Goal: Transaction & Acquisition: Obtain resource

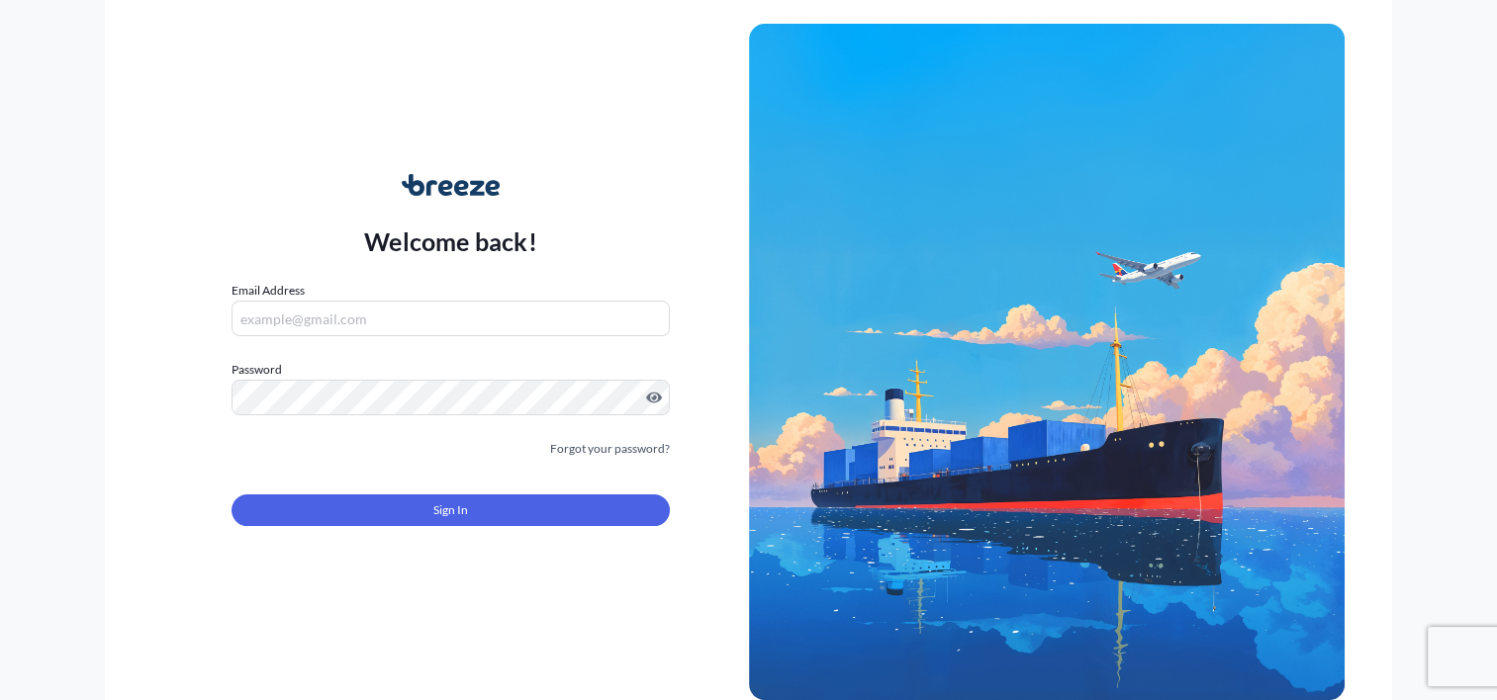
type input "[EMAIL_ADDRESS][DOMAIN_NAME]"
click at [467, 526] on form "Email Address [EMAIL_ADDRESS][DOMAIN_NAME] Password Must include: Upper & lower…" at bounding box center [449, 415] width 437 height 269
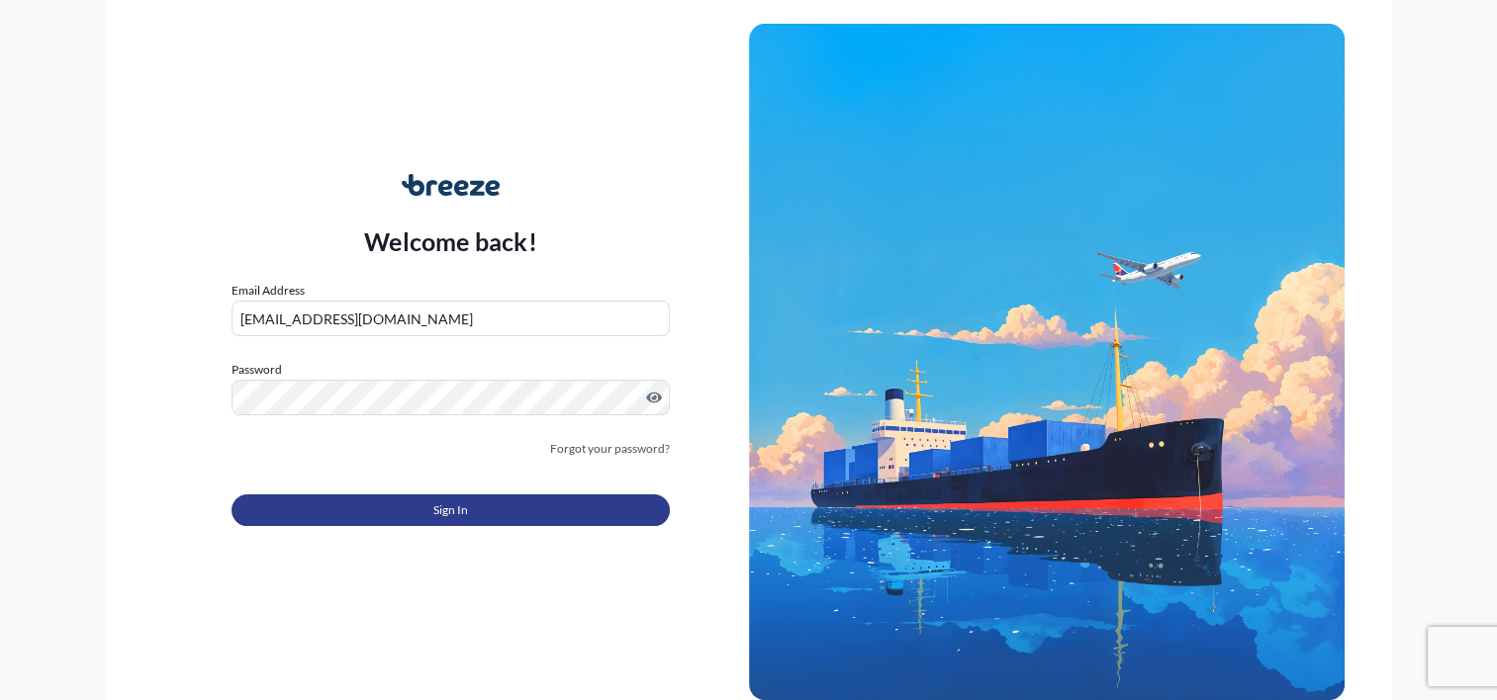
click at [465, 518] on span "Sign In" at bounding box center [450, 511] width 35 height 20
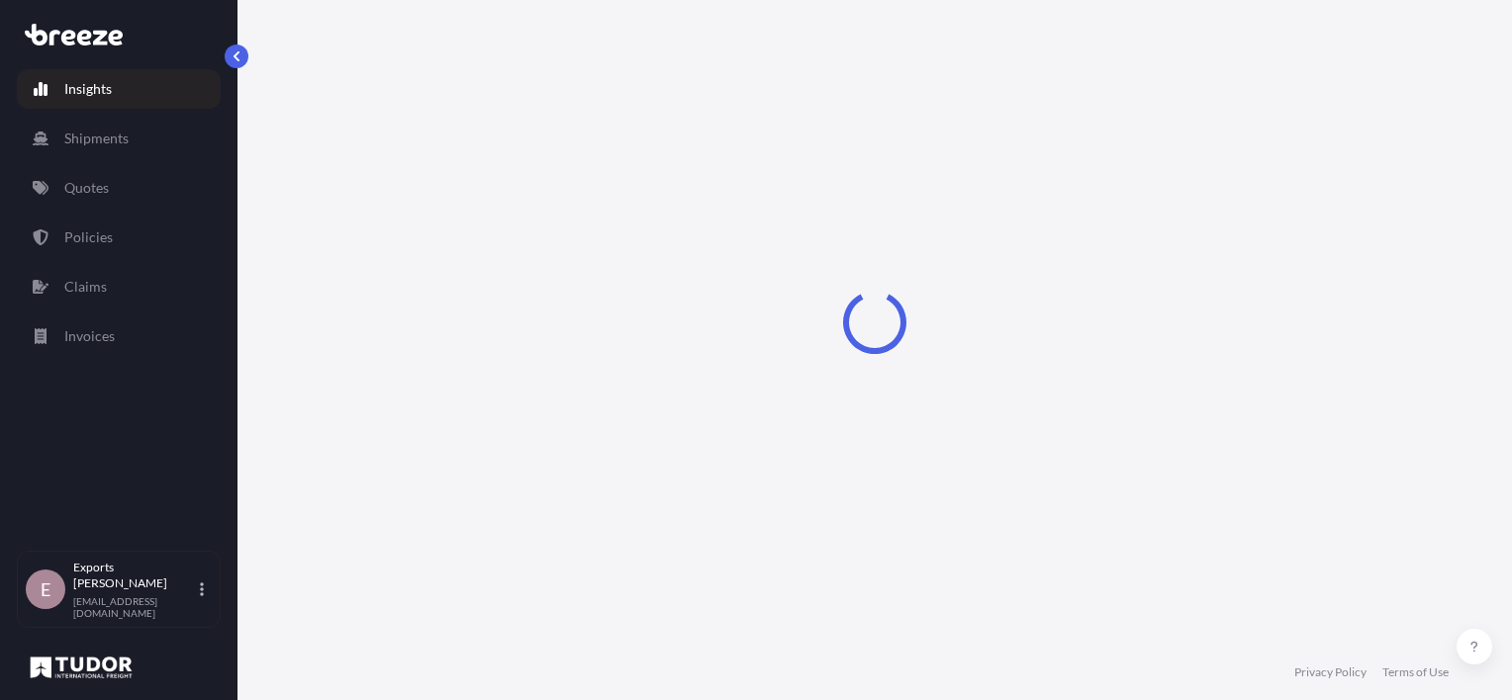
select select "2025"
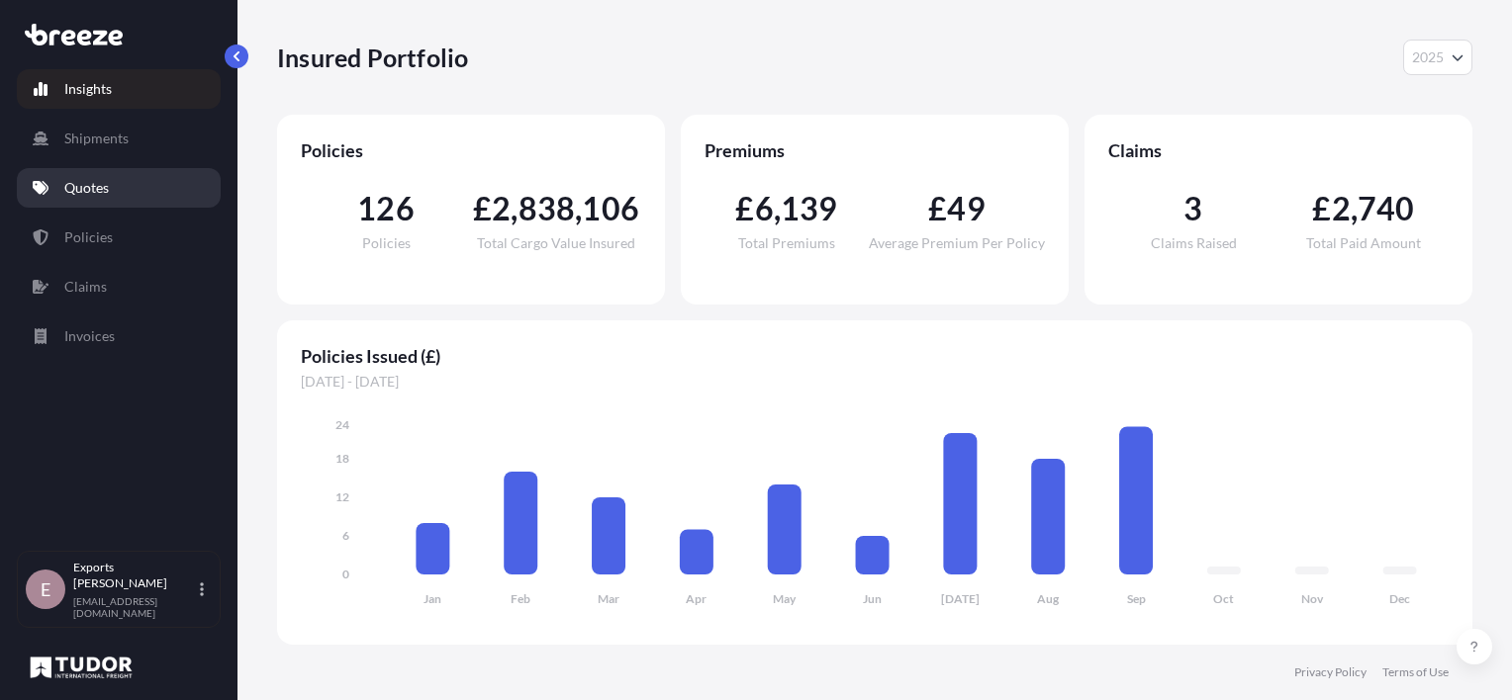
click at [102, 180] on p "Quotes" at bounding box center [86, 188] width 45 height 20
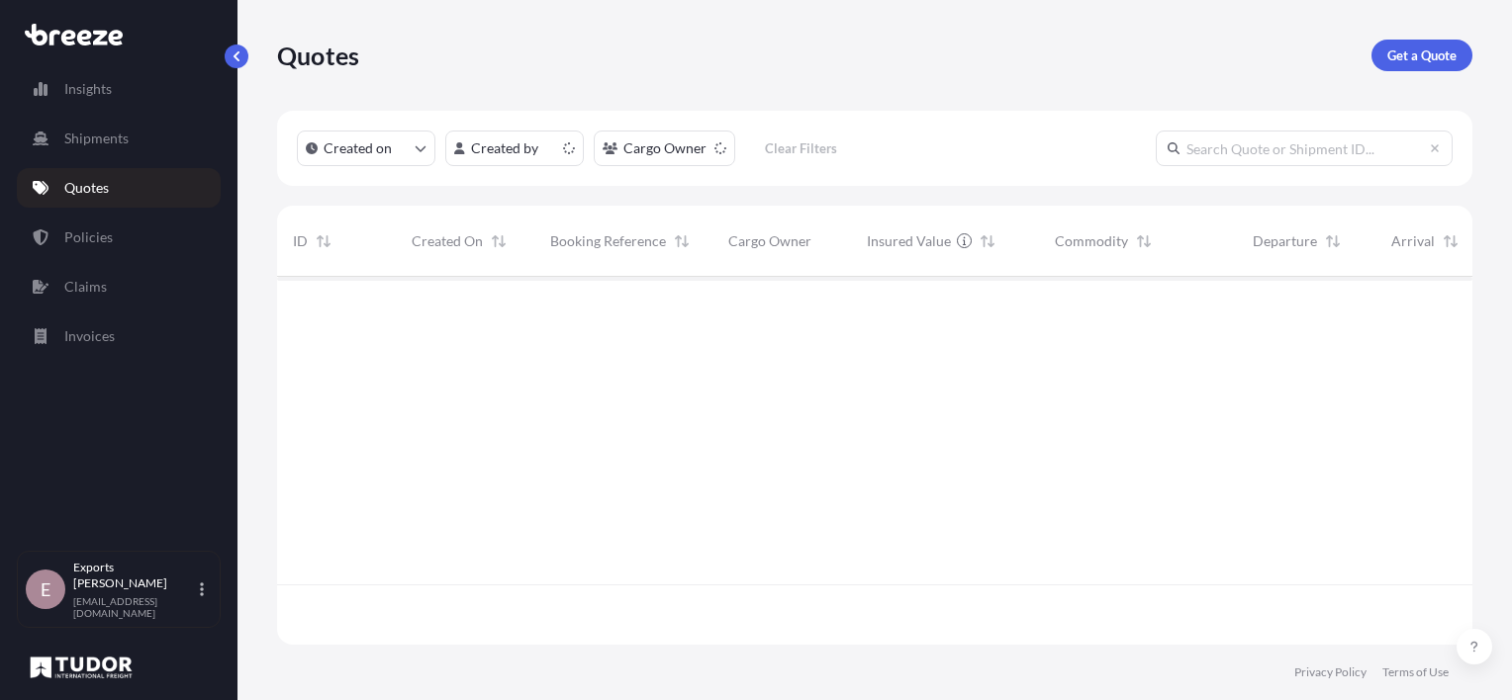
scroll to position [364, 1179]
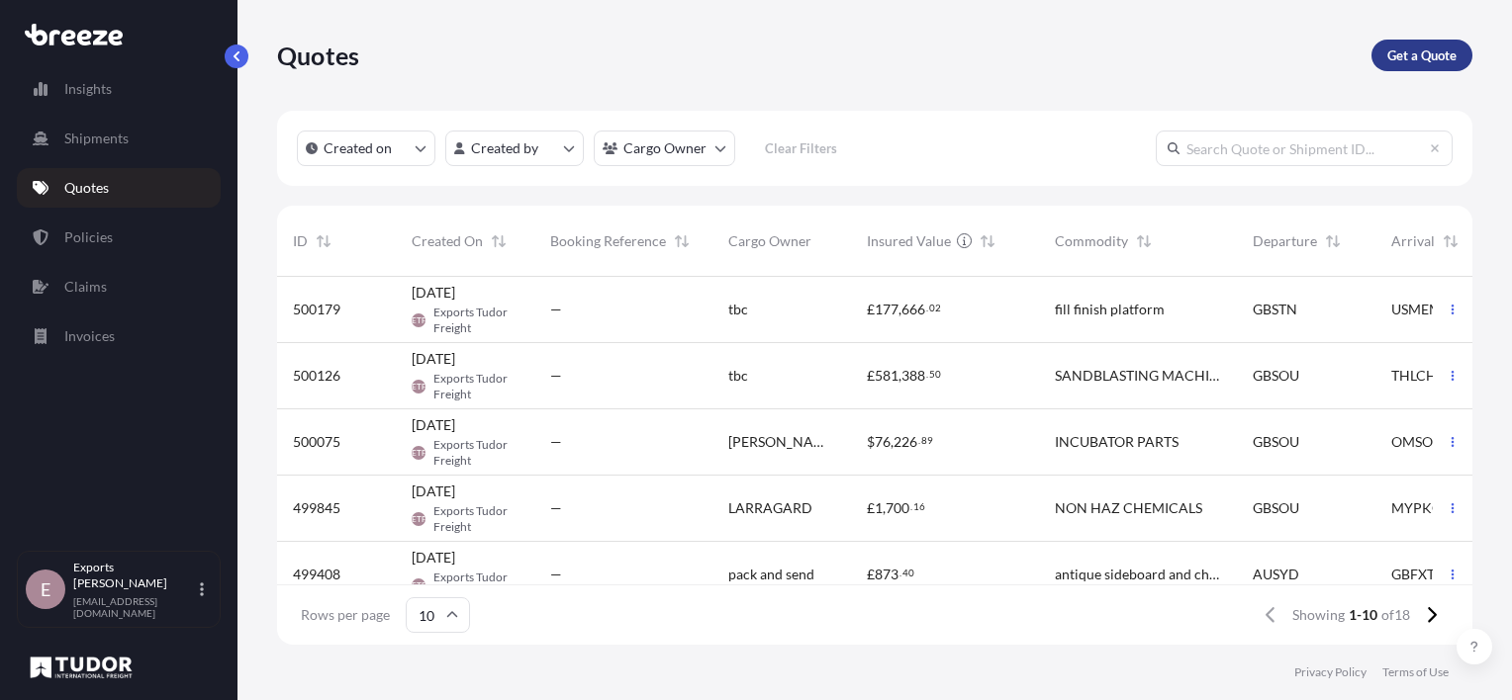
click at [1433, 48] on p "Get a Quote" at bounding box center [1421, 56] width 69 height 20
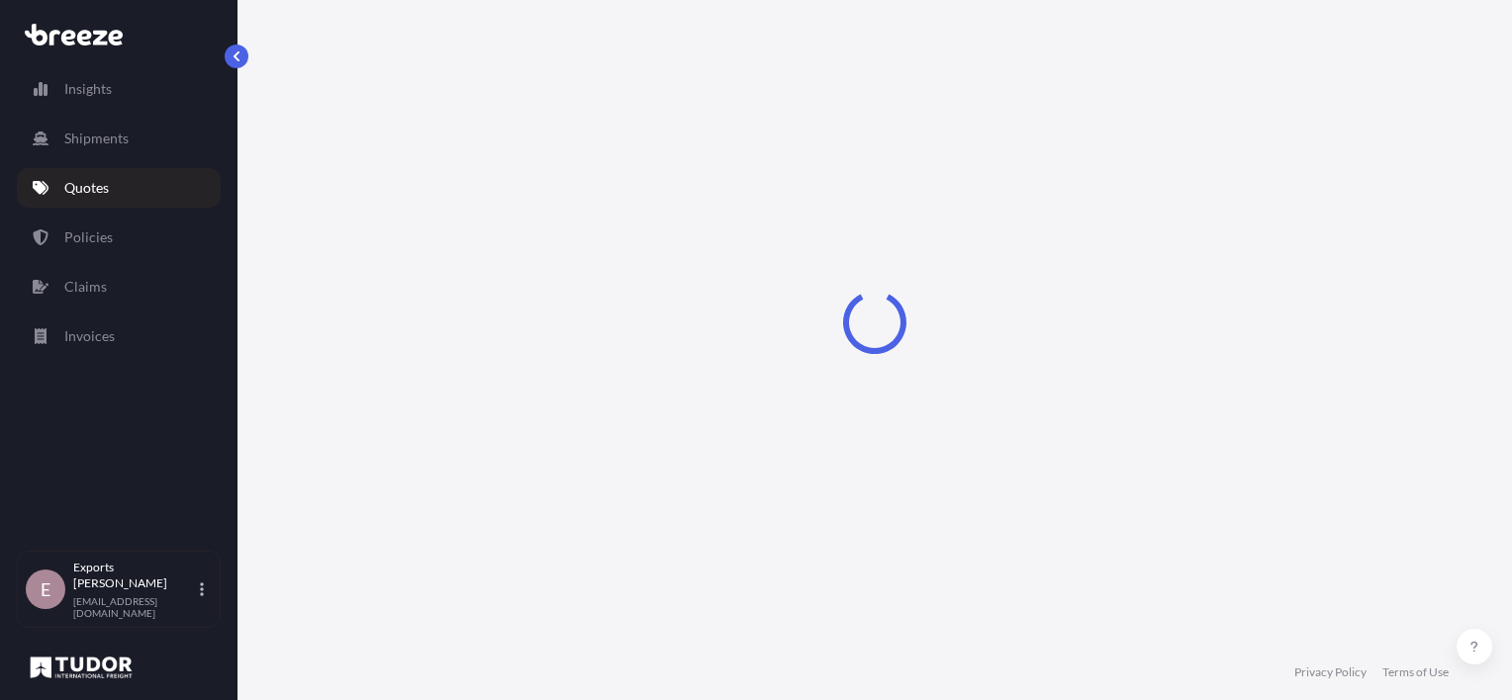
select select "Road"
select select "Sea"
select select "1"
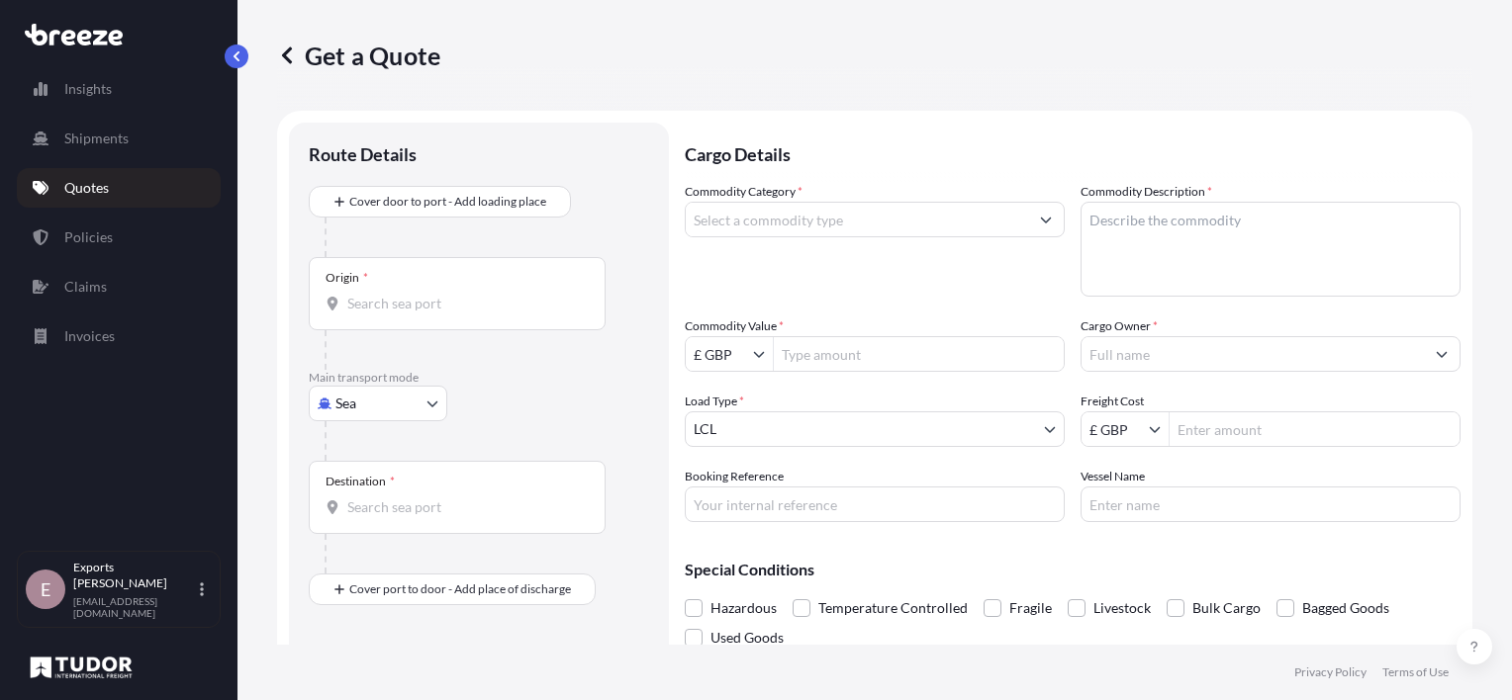
scroll to position [32, 0]
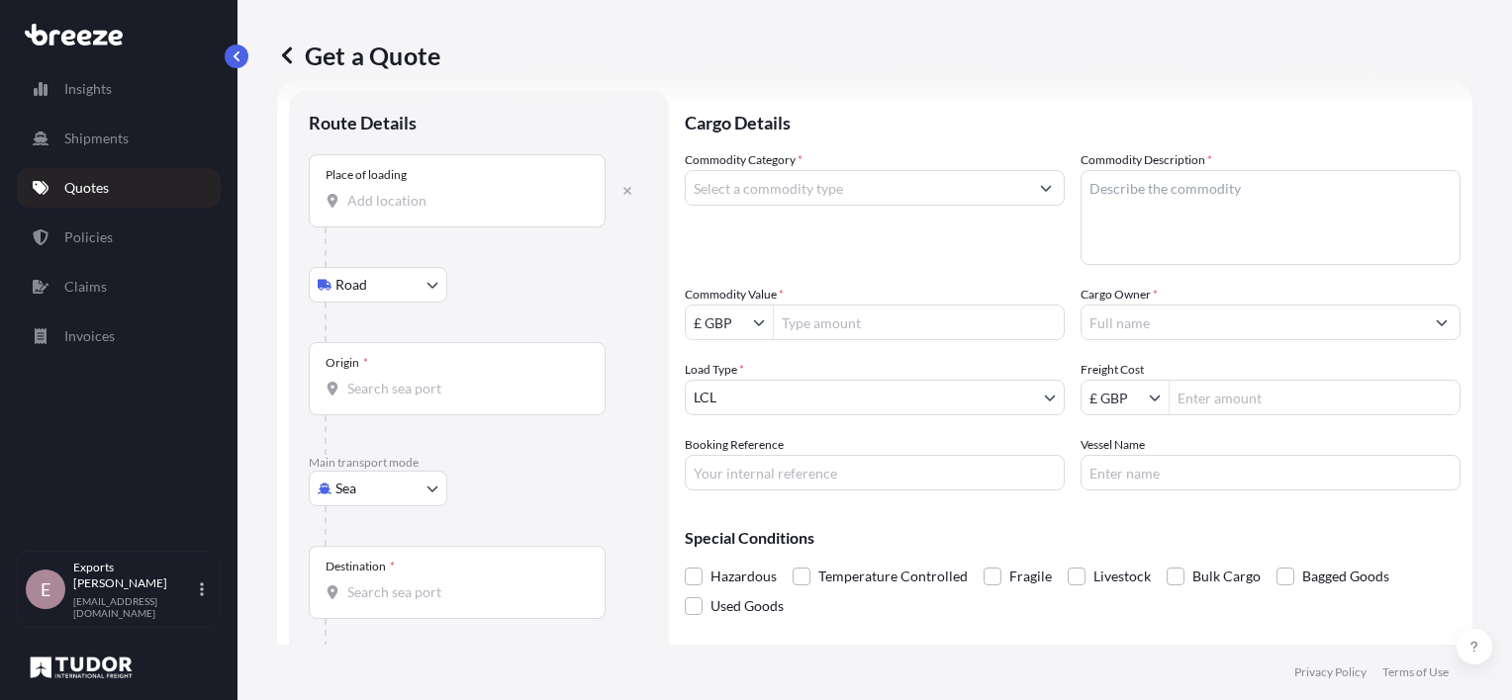
click at [389, 210] on div "Place of loading" at bounding box center [457, 190] width 297 height 73
click at [389, 210] on input "Place of loading" at bounding box center [463, 201] width 233 height 20
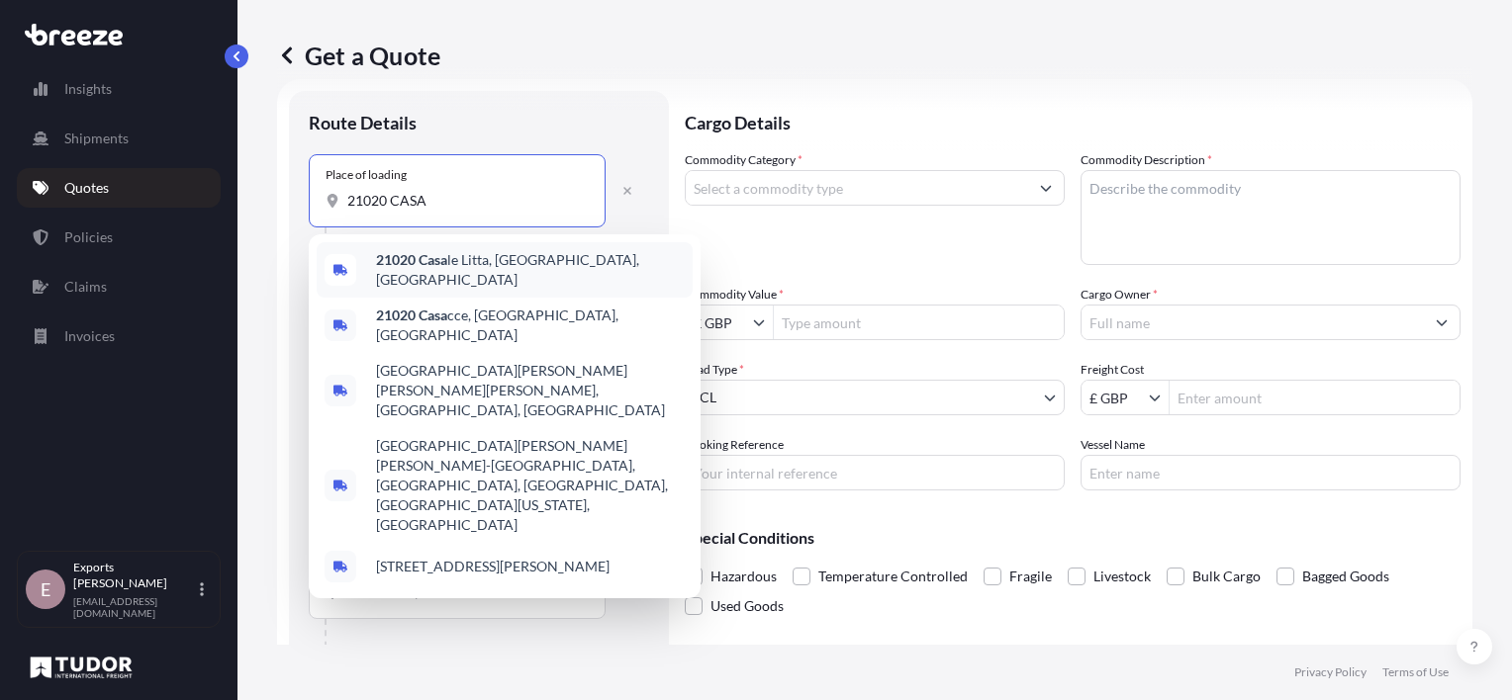
click at [465, 257] on span "21020 [GEOGRAPHIC_DATA], [GEOGRAPHIC_DATA], [GEOGRAPHIC_DATA]" at bounding box center [530, 270] width 309 height 40
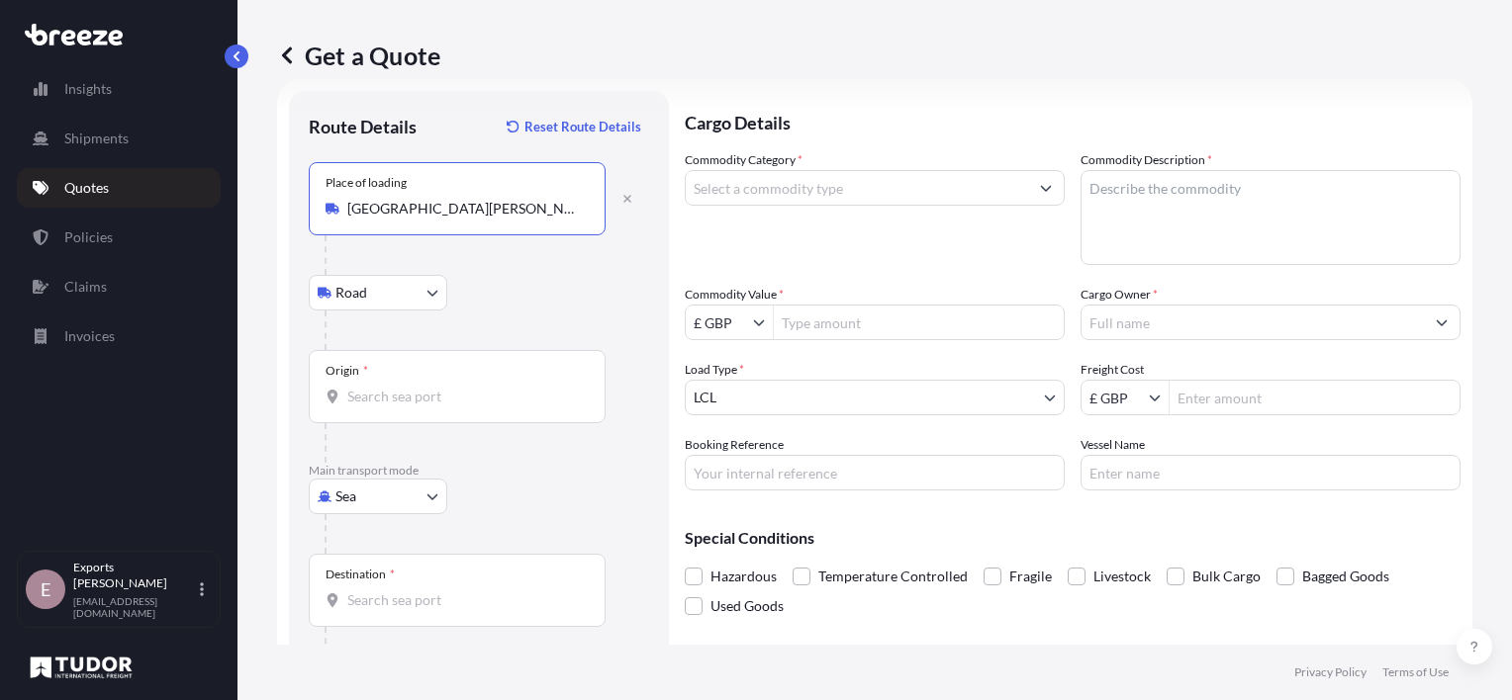
type input "[GEOGRAPHIC_DATA][PERSON_NAME], [GEOGRAPHIC_DATA], [GEOGRAPHIC_DATA]"
click at [408, 403] on input "Origin *" at bounding box center [463, 397] width 233 height 20
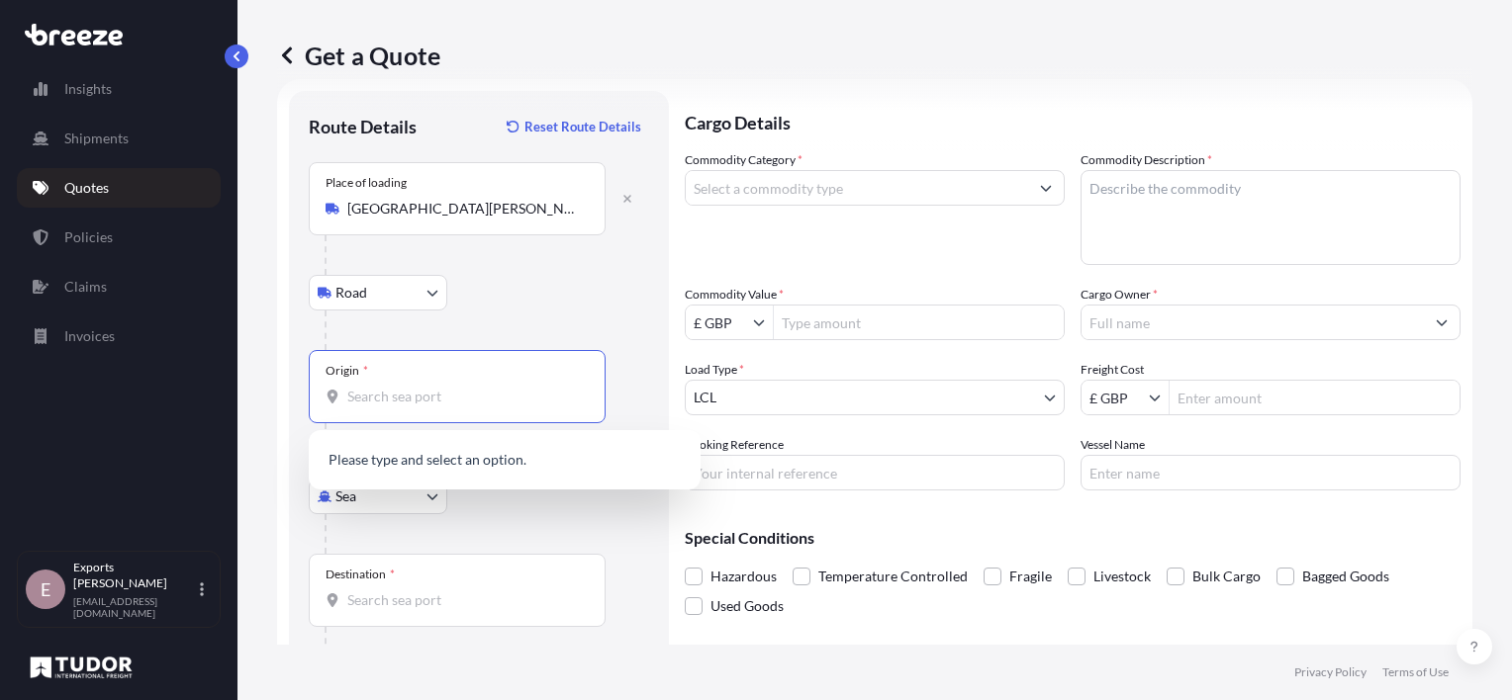
click at [482, 277] on div "Road Road Rail" at bounding box center [479, 293] width 340 height 36
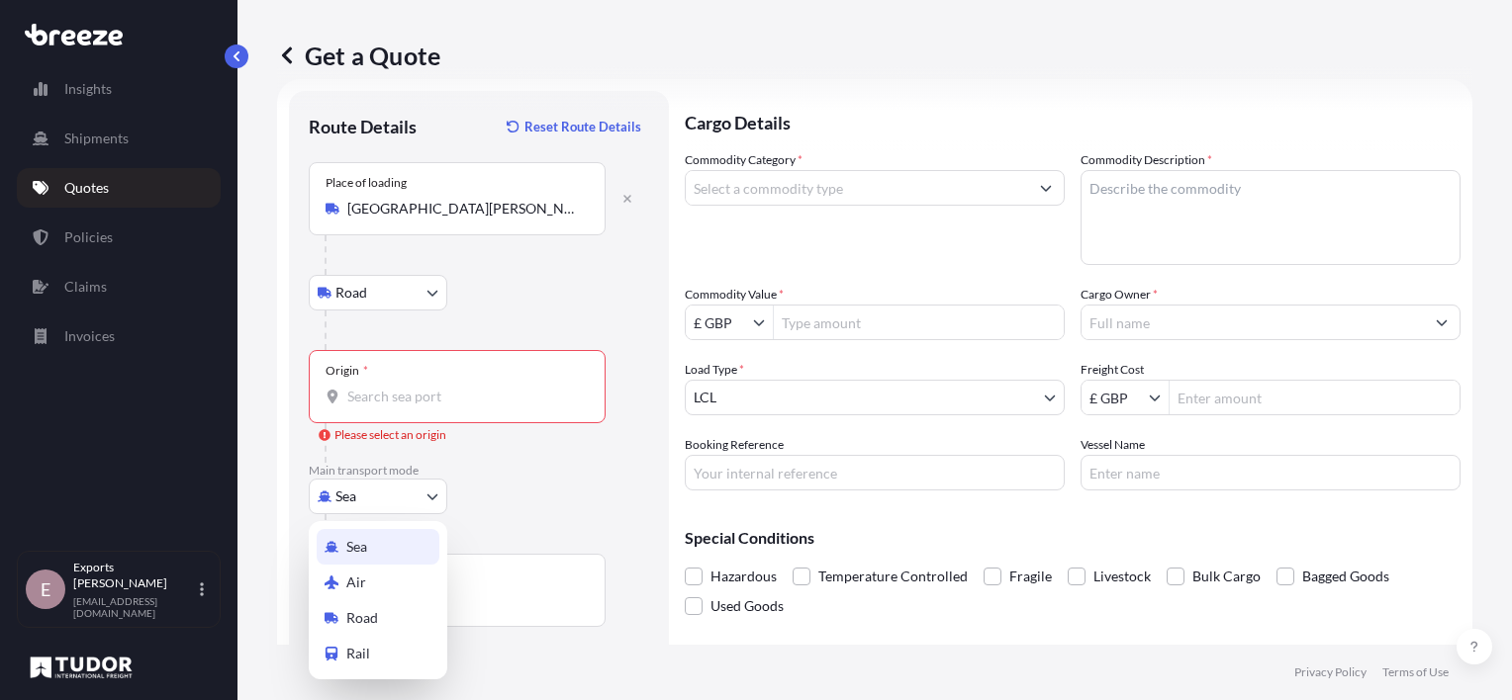
click at [398, 493] on body "Insights Shipments Quotes Policies Claims Invoices E Exports Tudor Freight [EMA…" at bounding box center [756, 350] width 1512 height 700
click at [370, 622] on span "Road" at bounding box center [362, 618] width 32 height 20
select select "Road"
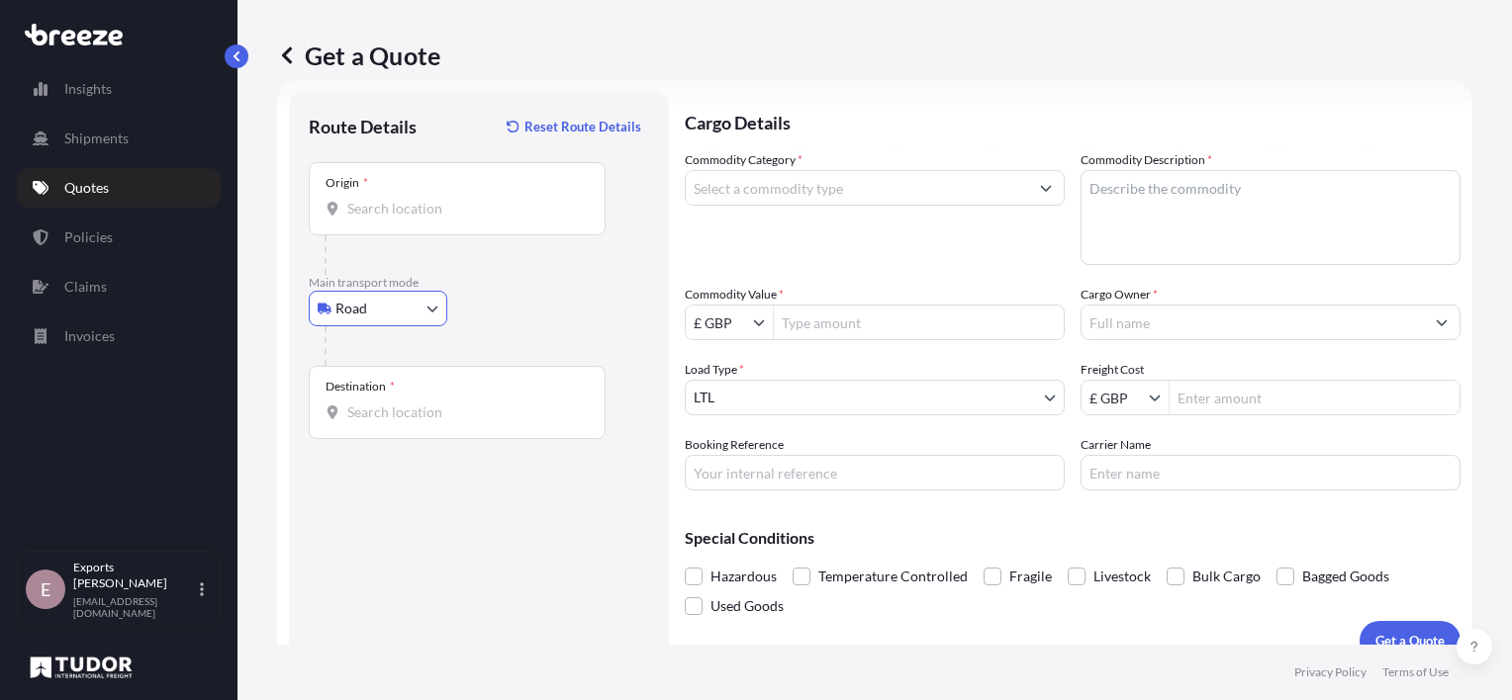
click at [412, 212] on input "Origin *" at bounding box center [463, 209] width 233 height 20
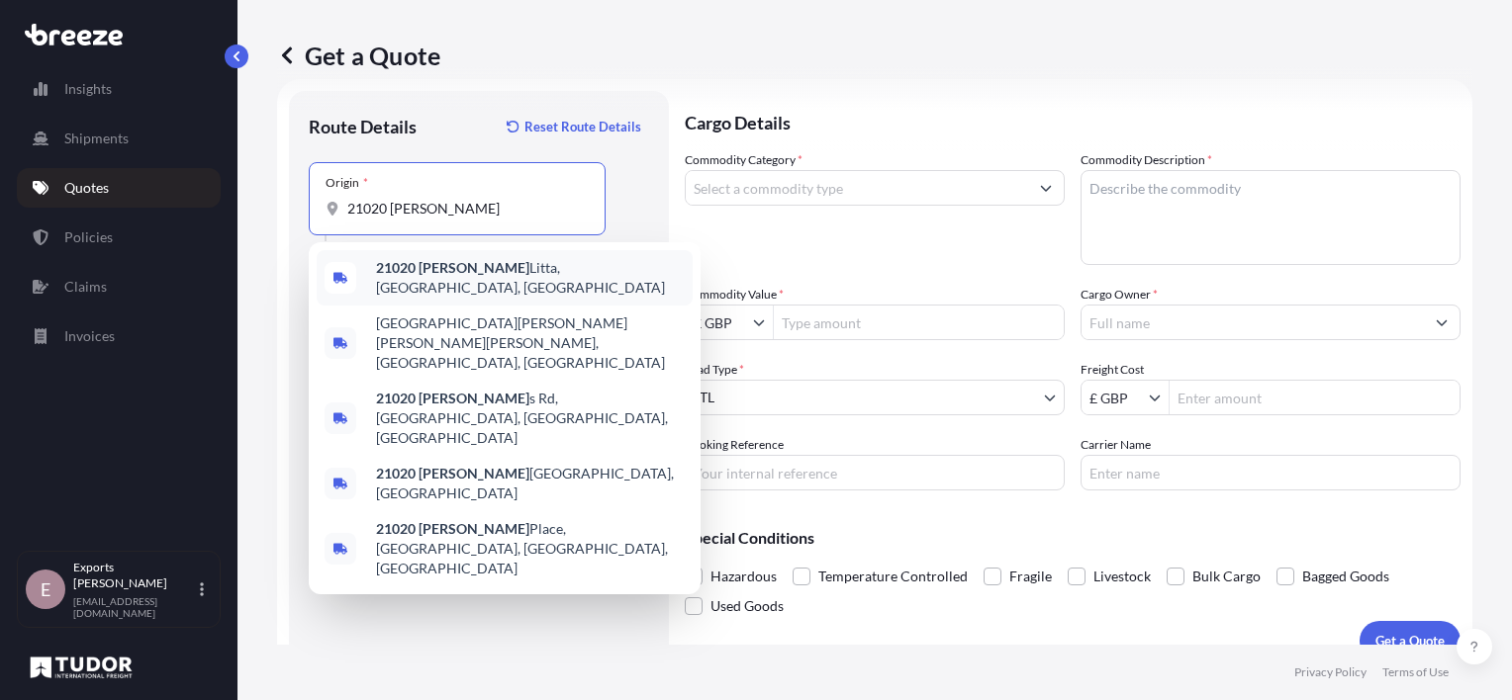
click at [552, 263] on div "[GEOGRAPHIC_DATA][PERSON_NAME], [GEOGRAPHIC_DATA], [GEOGRAPHIC_DATA]" at bounding box center [505, 277] width 376 height 55
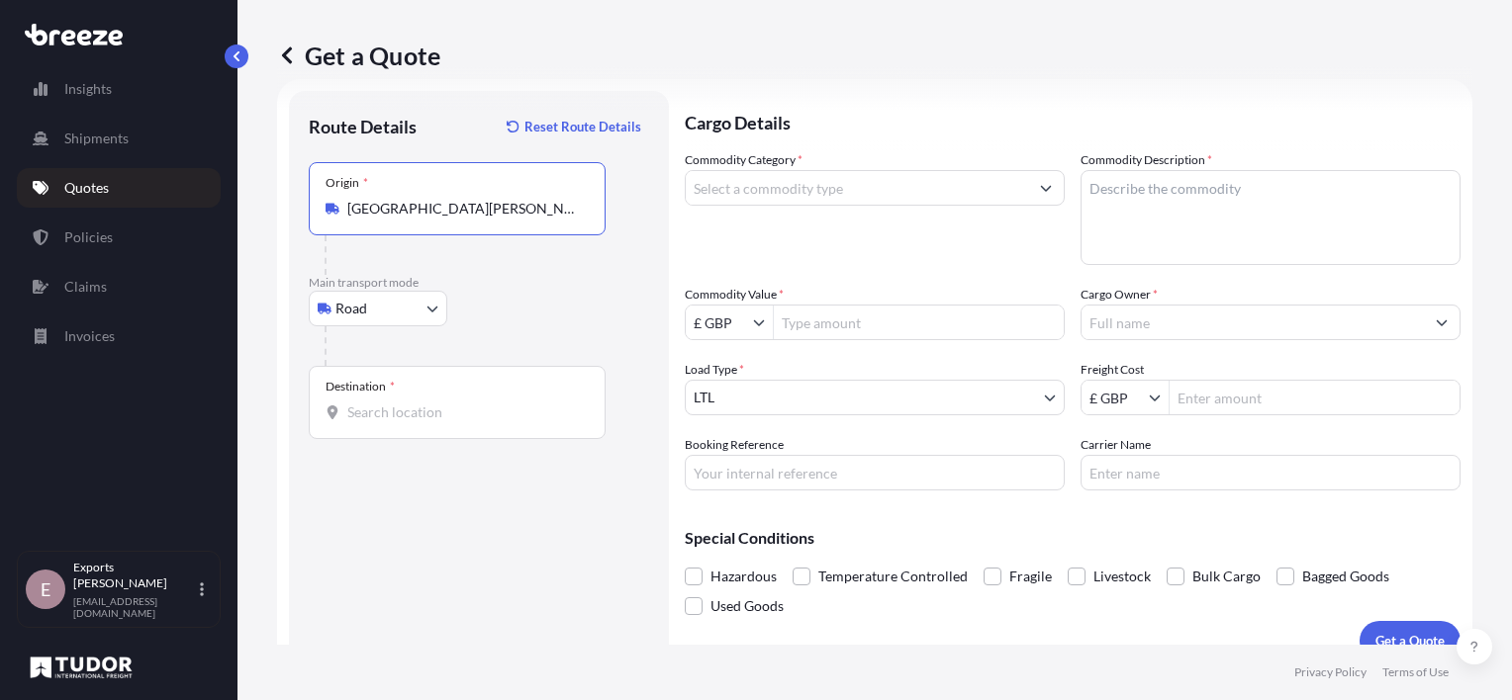
type input "[GEOGRAPHIC_DATA][PERSON_NAME], [GEOGRAPHIC_DATA], [GEOGRAPHIC_DATA]"
click at [418, 395] on div "Destination *" at bounding box center [457, 402] width 297 height 73
click at [418, 403] on input "Destination *" at bounding box center [463, 413] width 233 height 20
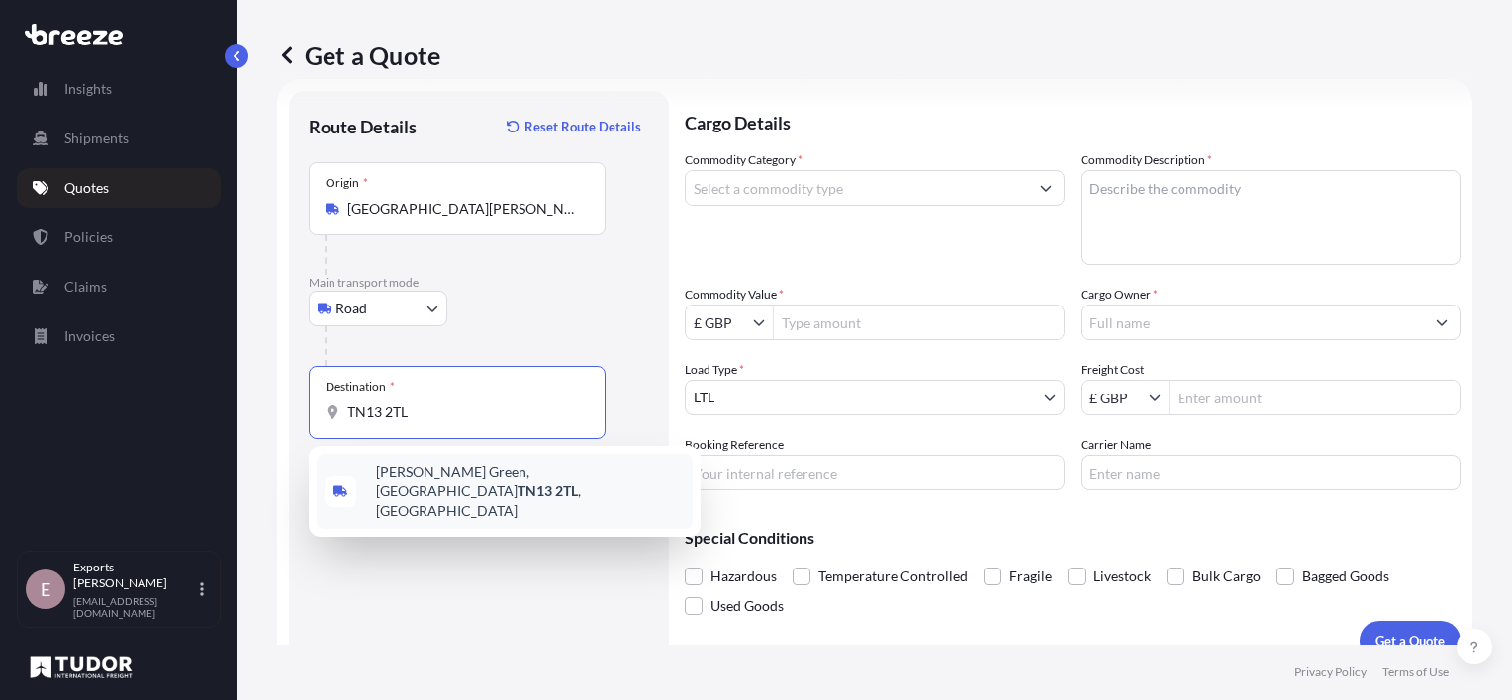
click at [497, 482] on span "[PERSON_NAME][STREET_ADDRESS]" at bounding box center [530, 491] width 309 height 59
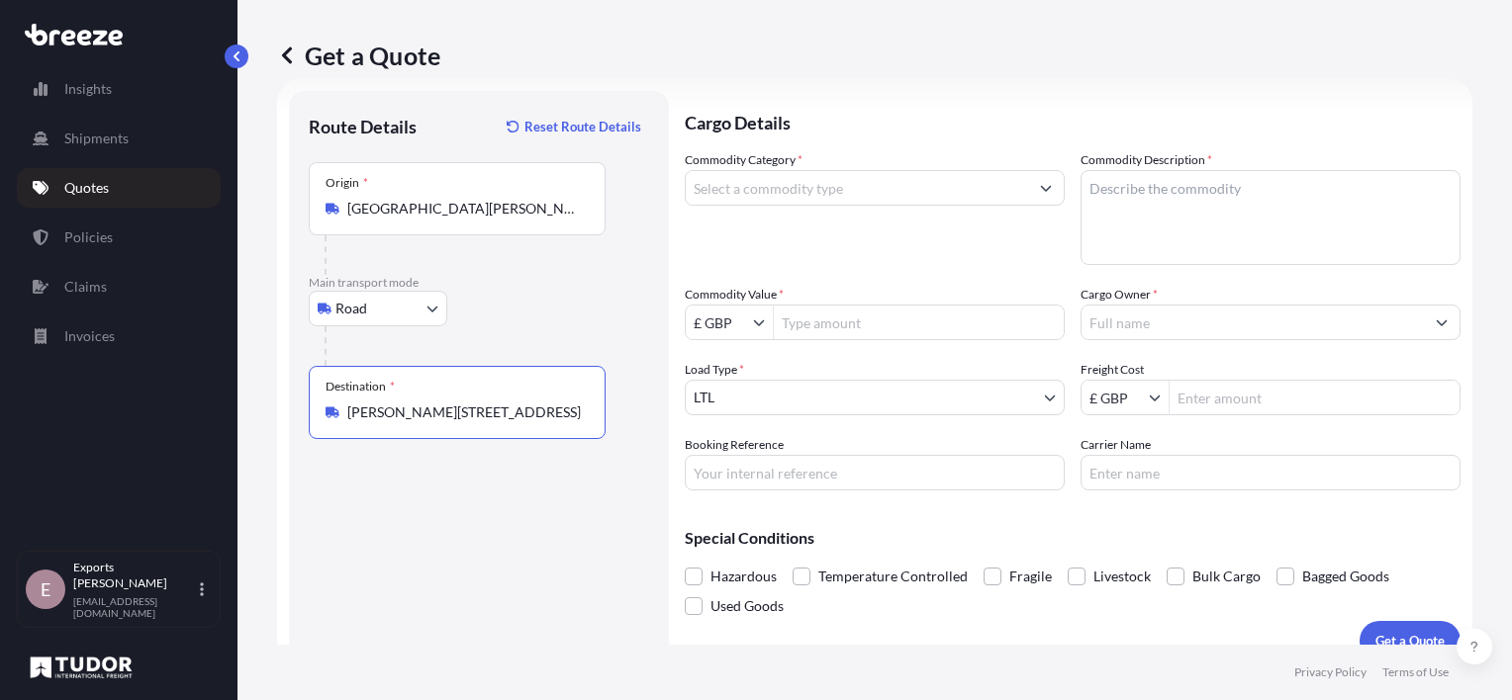
type input "[PERSON_NAME][STREET_ADDRESS]"
click at [799, 194] on input "Commodity Category *" at bounding box center [857, 188] width 342 height 36
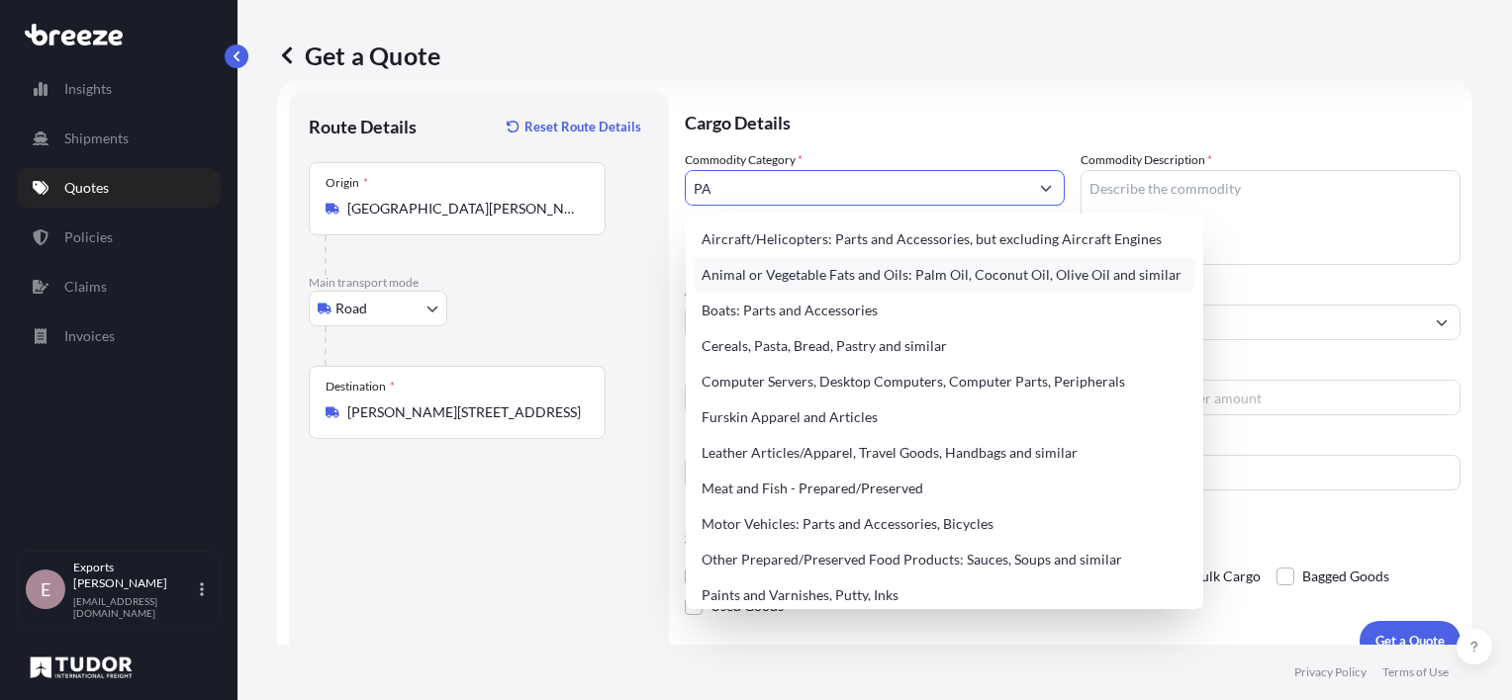
type input "PAR"
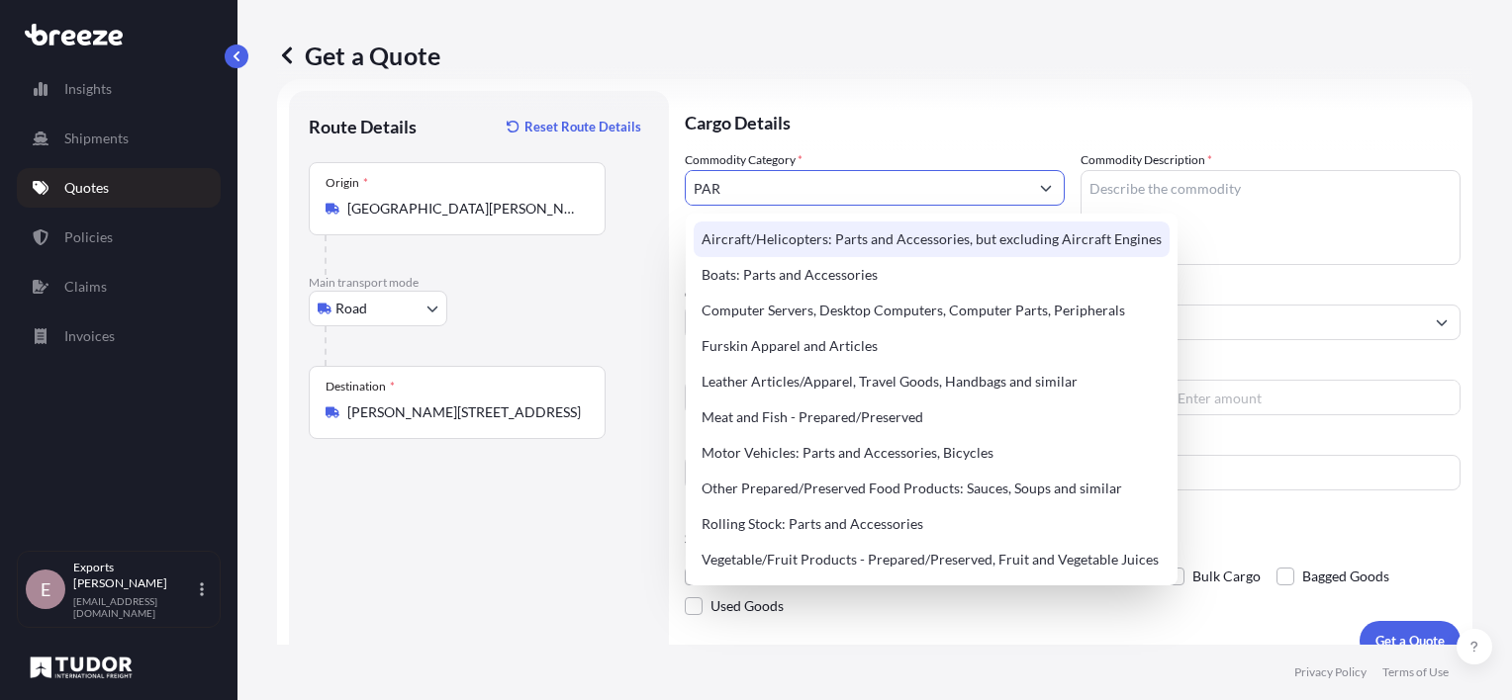
drag, startPoint x: 810, startPoint y: 185, endPoint x: 623, endPoint y: 160, distance: 188.6
click at [623, 160] on form "Route Details Reset Route Details Place of loading Road Road Rail Origin * [GEO…" at bounding box center [874, 376] width 1195 height 594
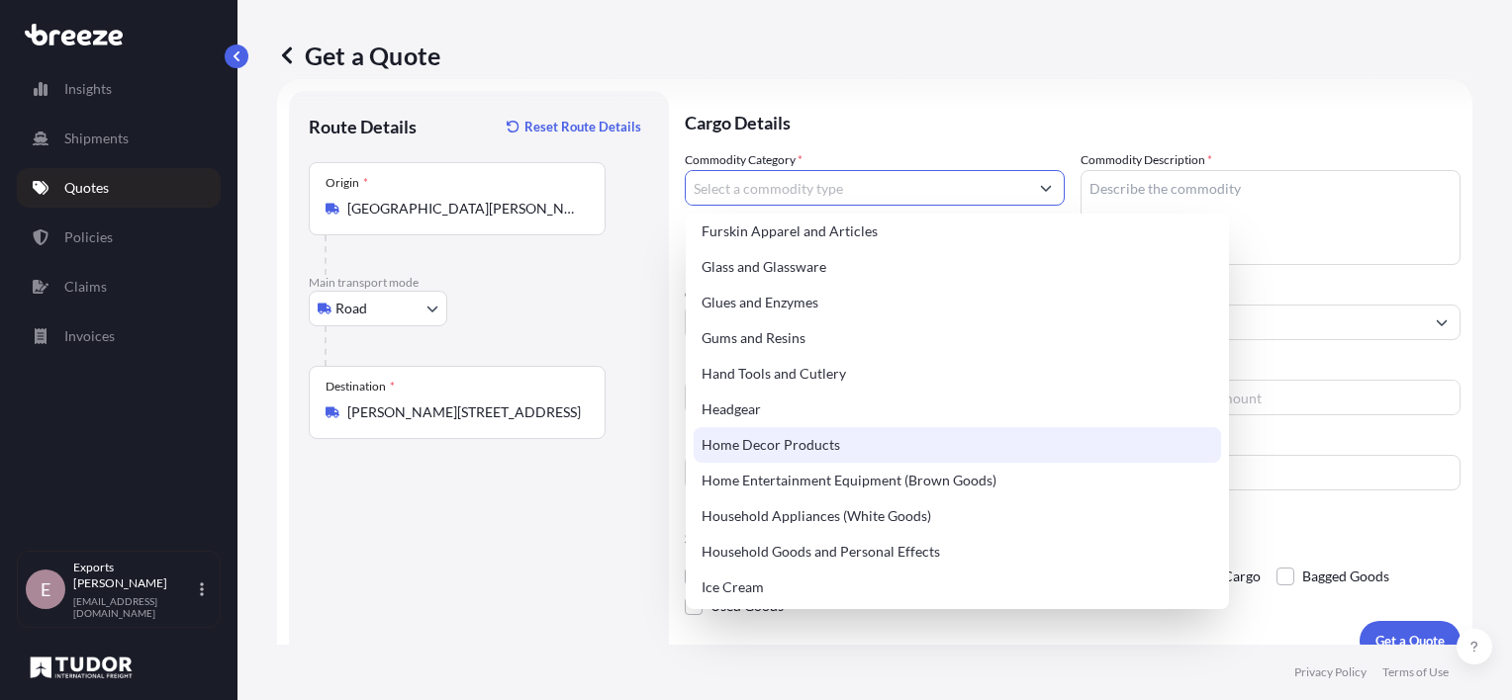
scroll to position [1978, 0]
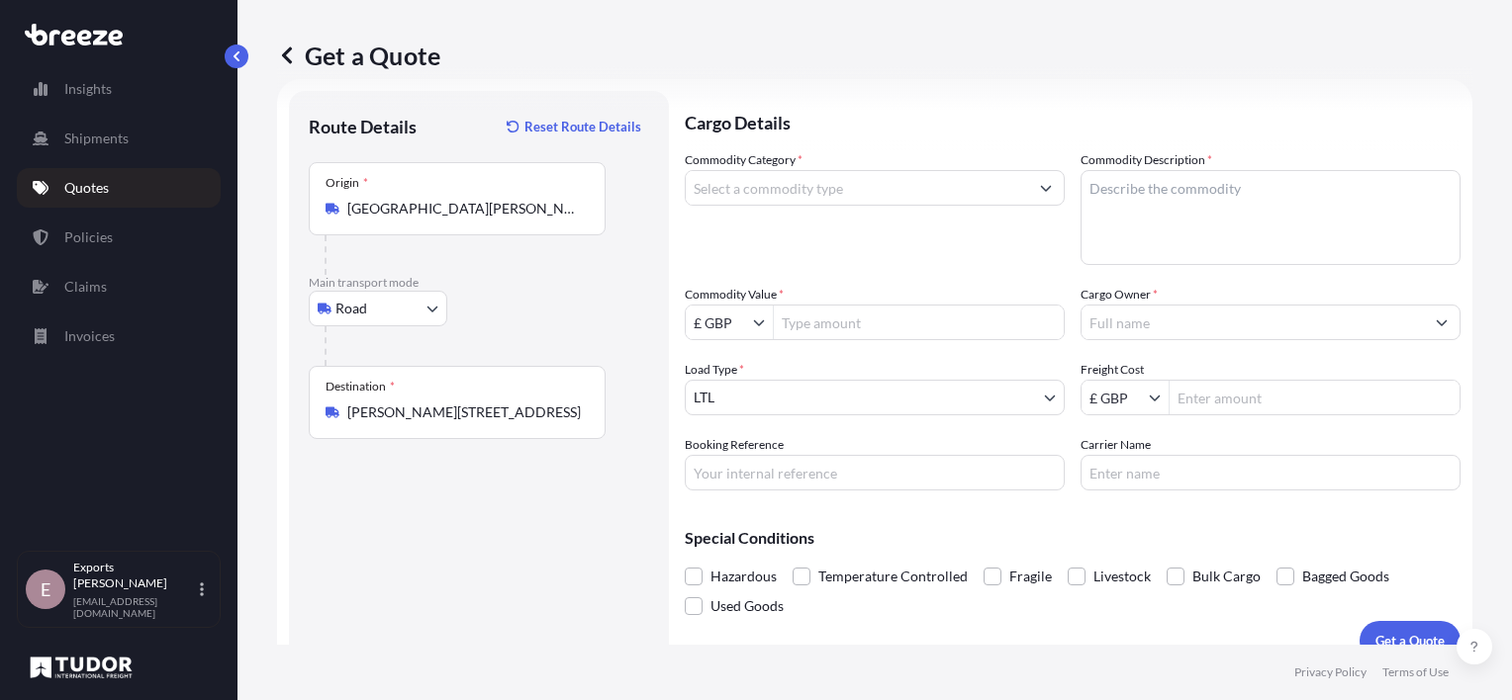
click at [863, 177] on input "Commodity Category *" at bounding box center [857, 188] width 342 height 36
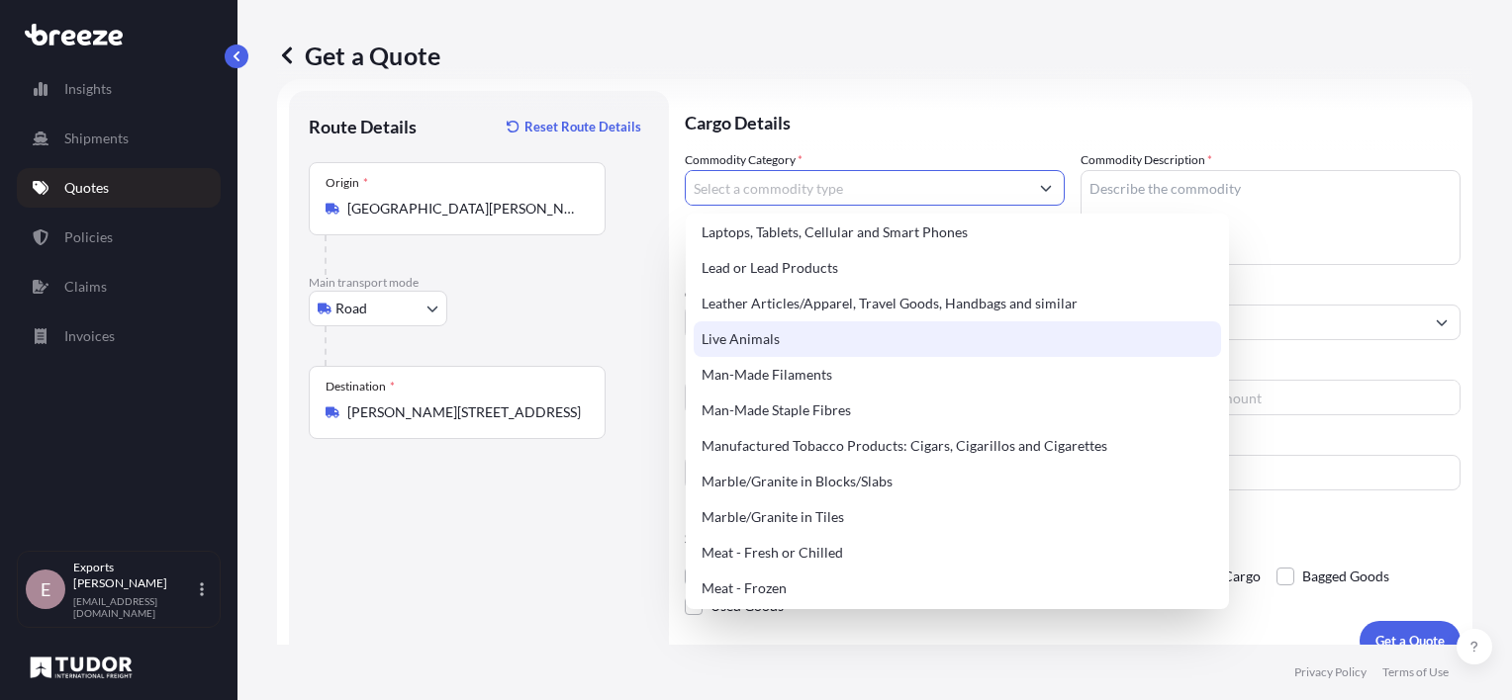
scroll to position [2473, 0]
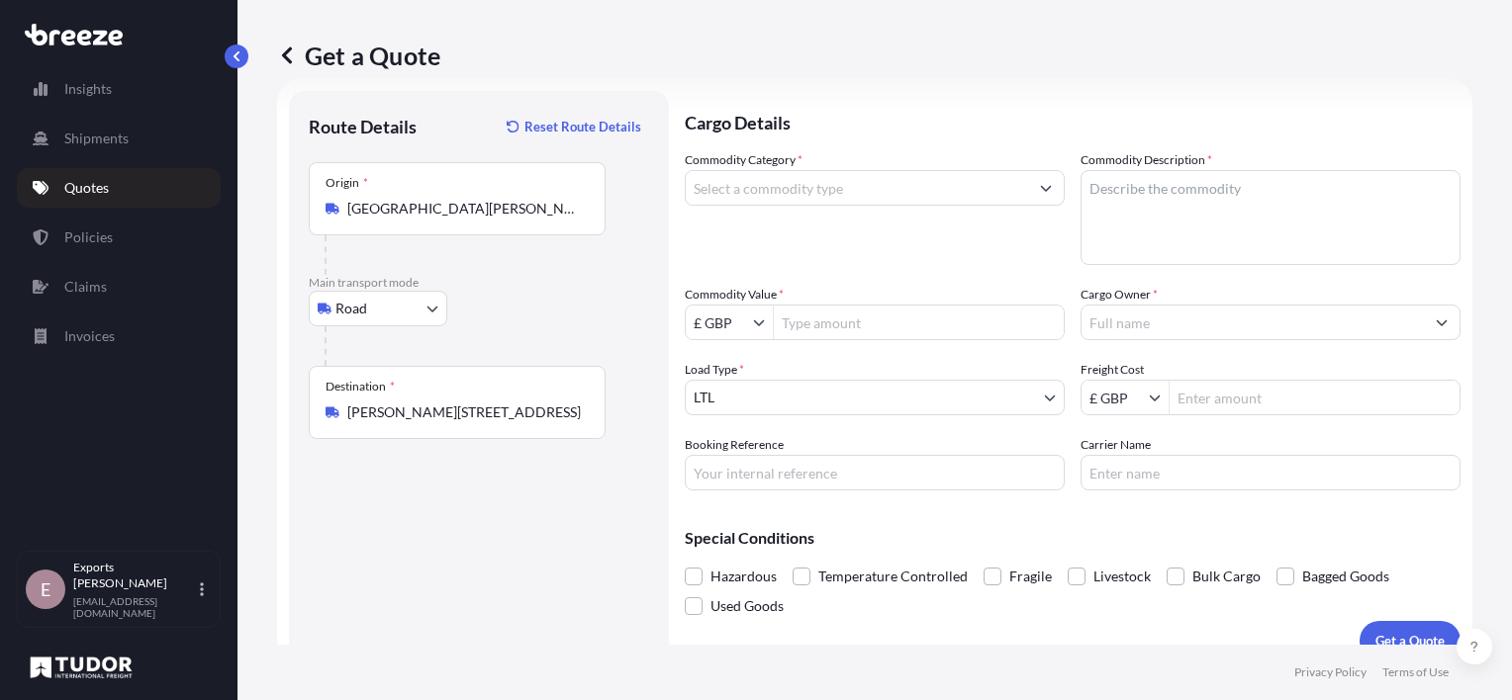
click at [923, 195] on input "Commodity Category *" at bounding box center [857, 188] width 342 height 36
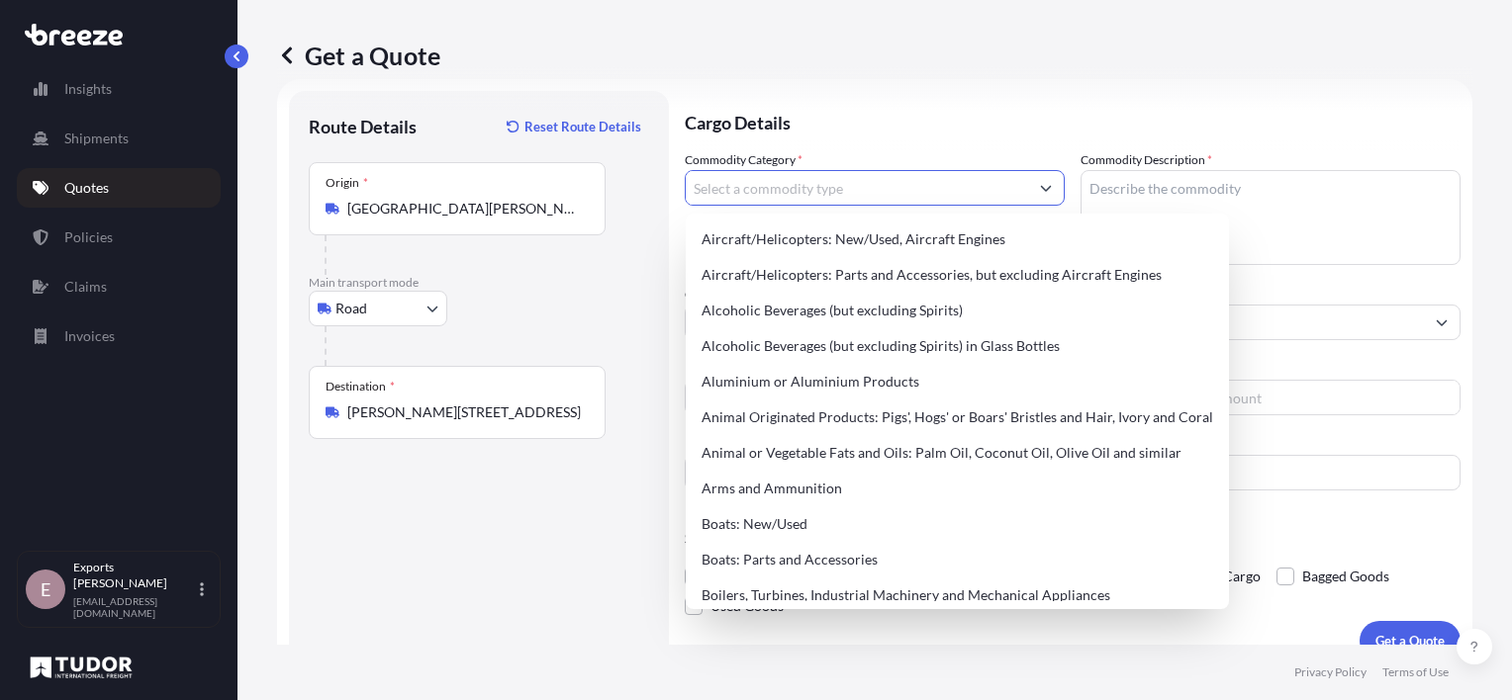
type input "["
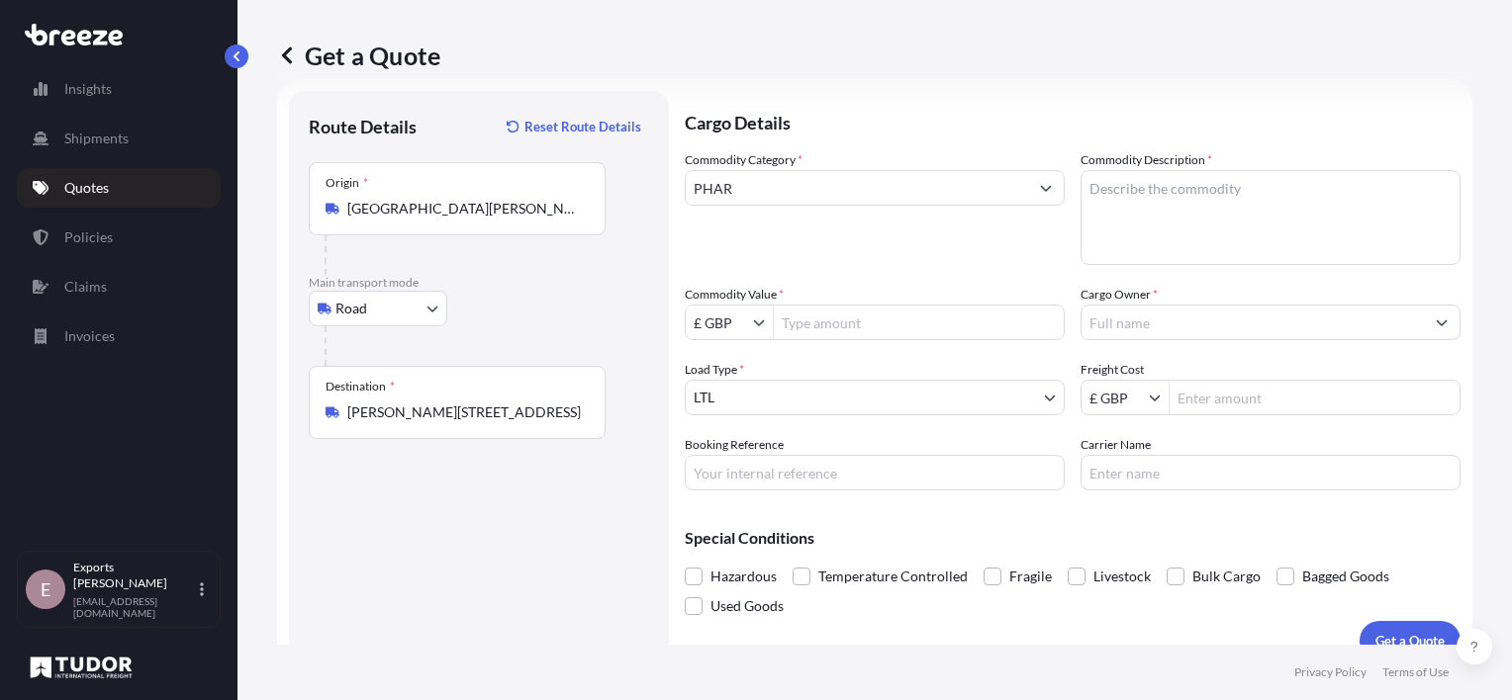
click at [766, 191] on input "PHAR" at bounding box center [857, 188] width 342 height 36
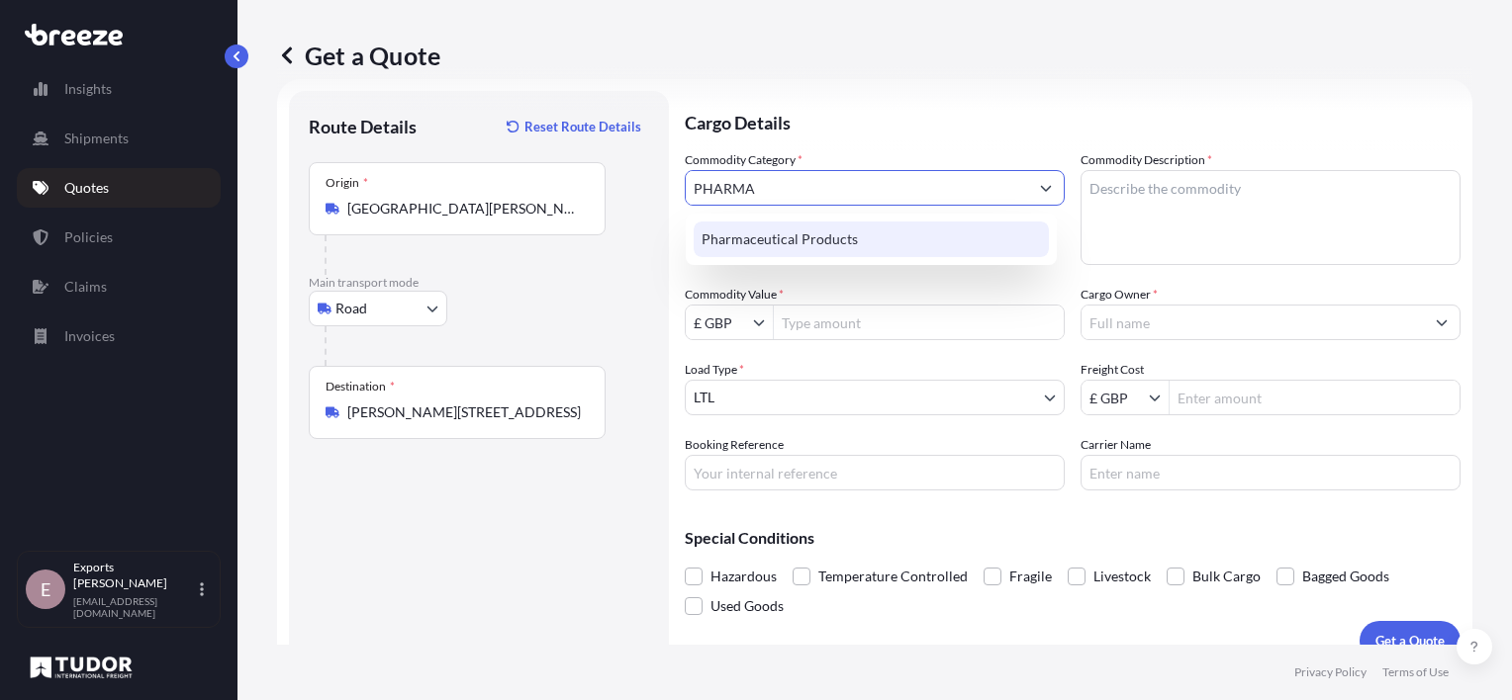
click at [780, 226] on div "Pharmaceutical Products" at bounding box center [870, 240] width 355 height 36
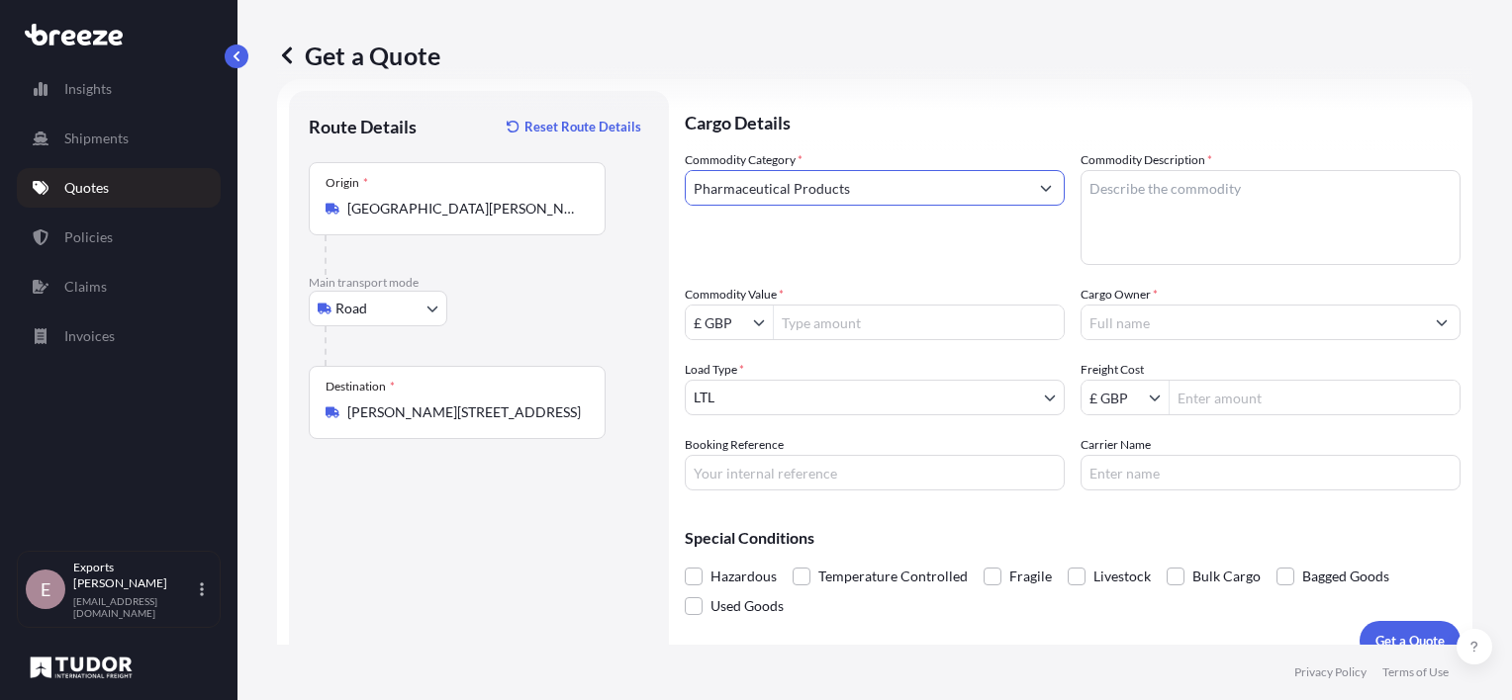
click at [994, 190] on input "Pharmaceutical Products" at bounding box center [857, 188] width 342 height 36
drag, startPoint x: 977, startPoint y: 186, endPoint x: 494, endPoint y: 153, distance: 484.8
click at [494, 153] on form "Route Details Reset Route Details Place of loading Road Road Rail Origin * [GEO…" at bounding box center [874, 376] width 1195 height 594
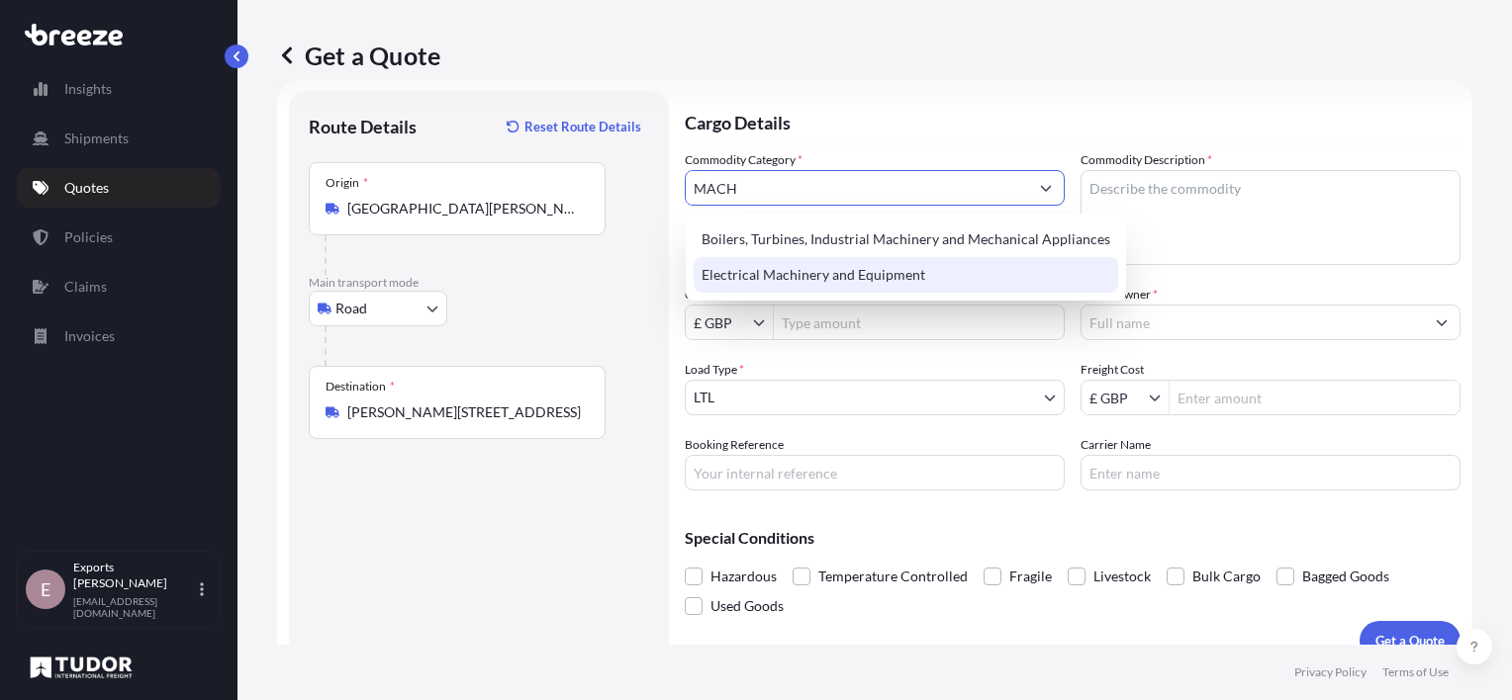
click at [764, 285] on div "Electrical Machinery and Equipment" at bounding box center [905, 275] width 424 height 36
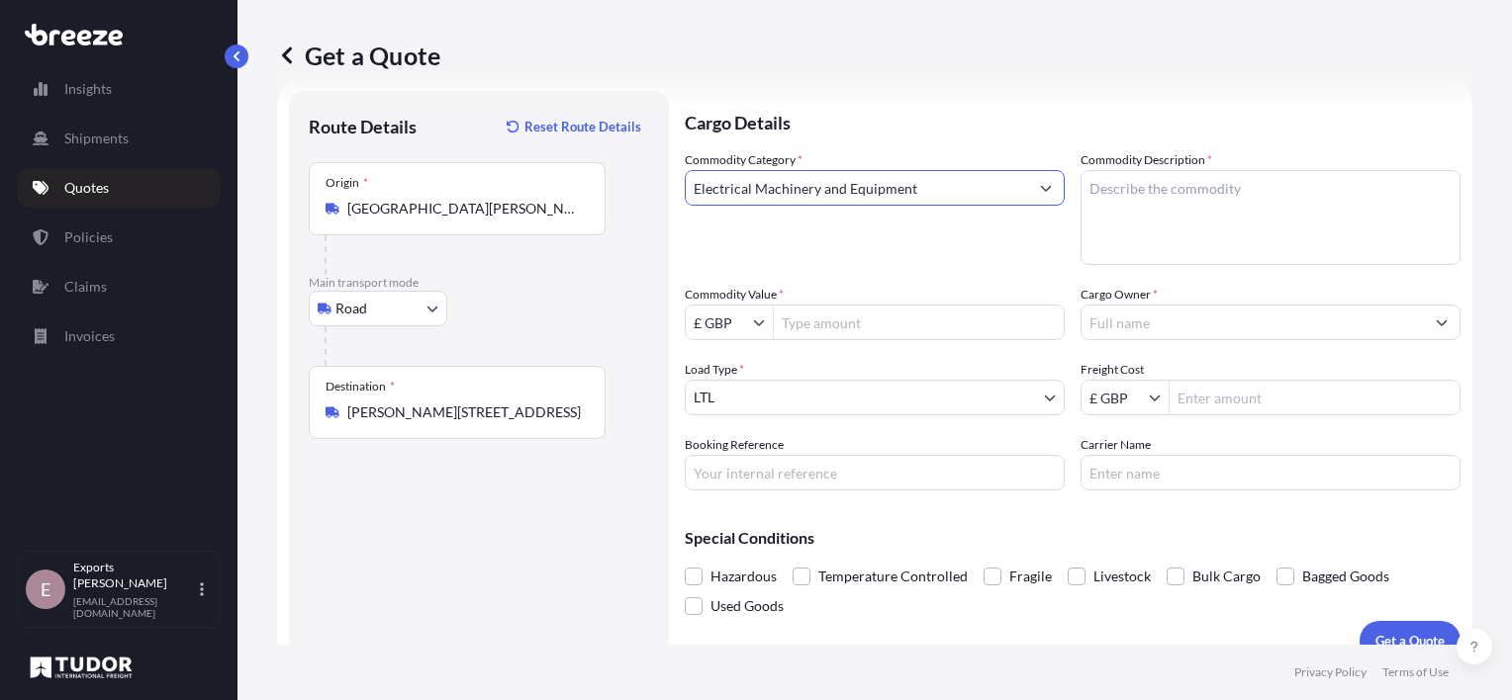
type input "Electrical Machinery and Equipment"
click at [833, 321] on input "Commodity Value *" at bounding box center [919, 323] width 290 height 36
type input "600,000"
click at [779, 396] on body "600,000 Insights Shipments Quotes Policies Claims Invoices E Exports Tudor Frei…" at bounding box center [756, 350] width 1512 height 700
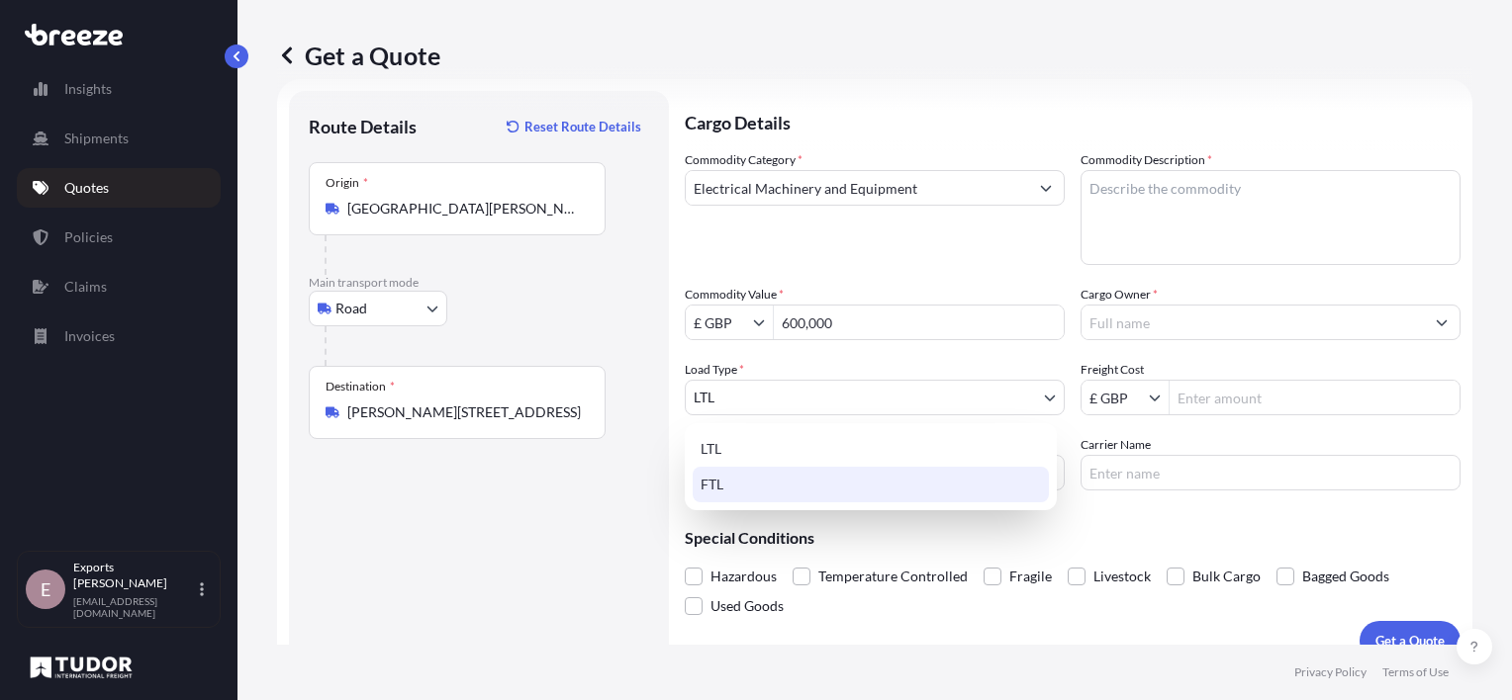
click at [725, 475] on div "FTL" at bounding box center [870, 485] width 356 height 36
select select "2"
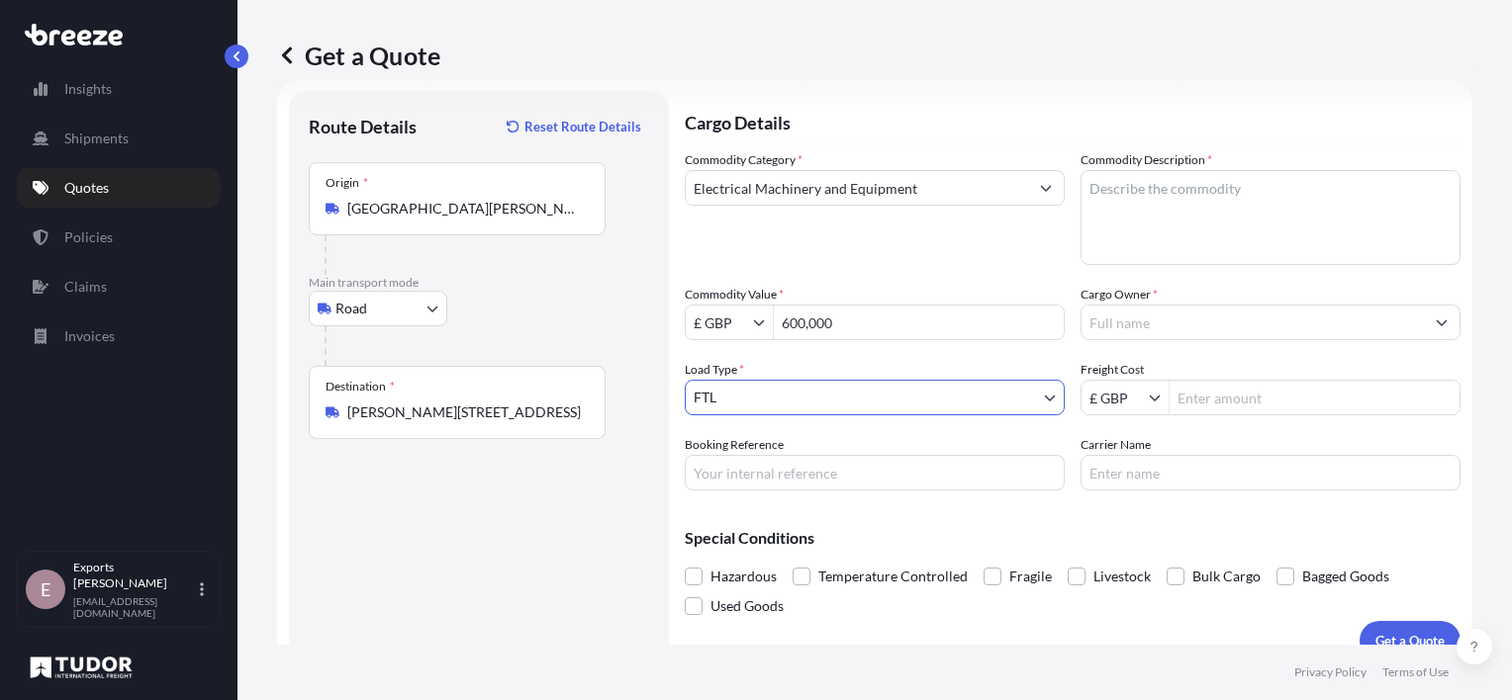
click at [733, 475] on input "Booking Reference" at bounding box center [875, 473] width 380 height 36
type input "3P"
click at [1196, 187] on textarea "Commodity Description *" at bounding box center [1270, 217] width 380 height 95
type textarea "MACHINERY"
click at [1188, 328] on input "Cargo Owner *" at bounding box center [1252, 323] width 342 height 36
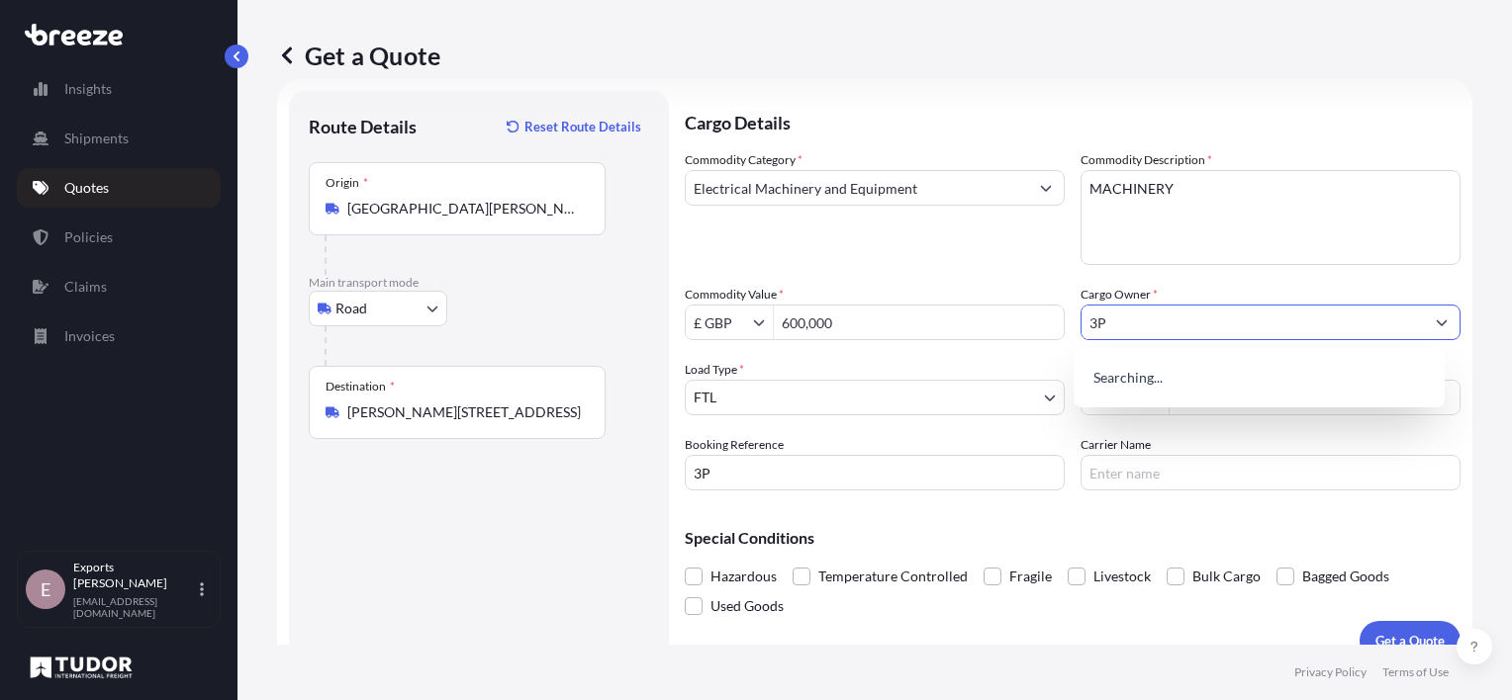
type input "3P"
click at [1215, 89] on div "Get a Quote" at bounding box center [874, 55] width 1195 height 111
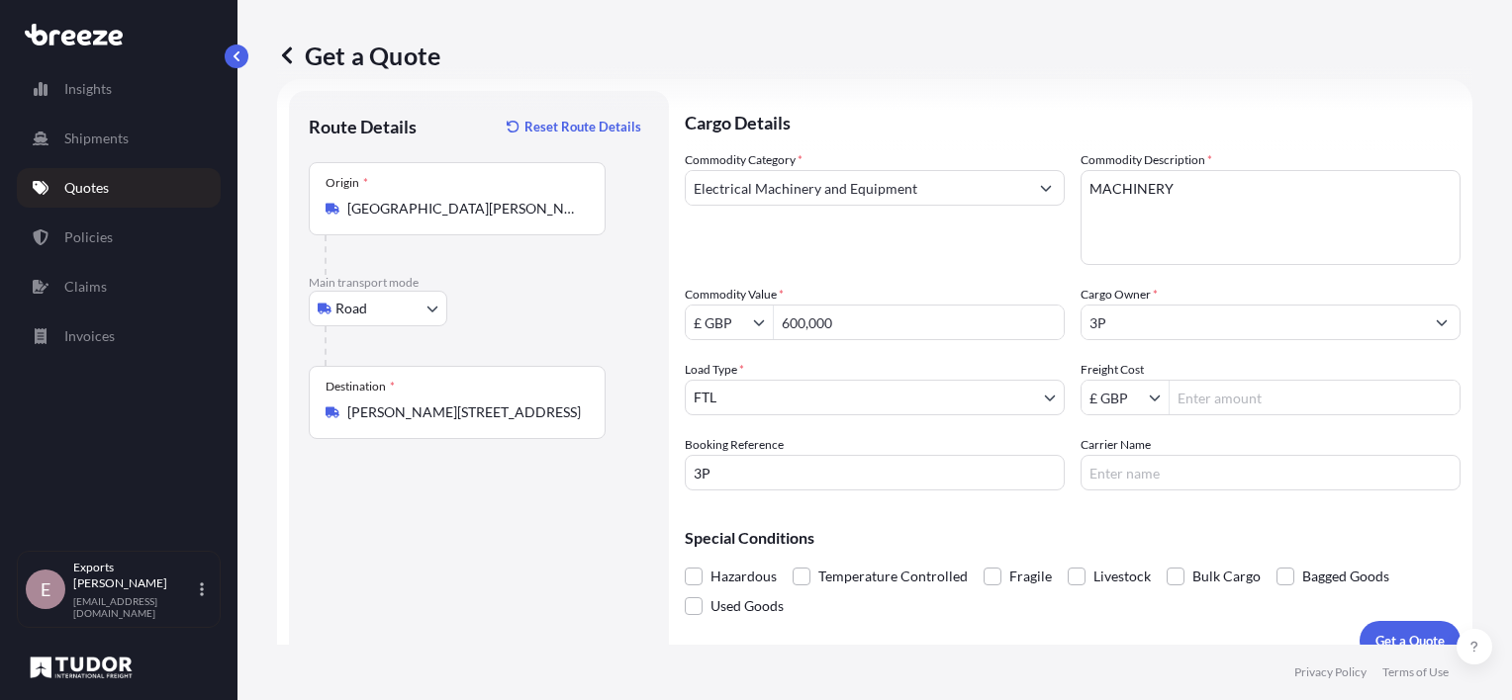
click at [1200, 392] on input "Freight Cost" at bounding box center [1314, 398] width 290 height 36
type input "3,995"
click at [1193, 468] on input "Carrier Name" at bounding box center [1270, 473] width 380 height 36
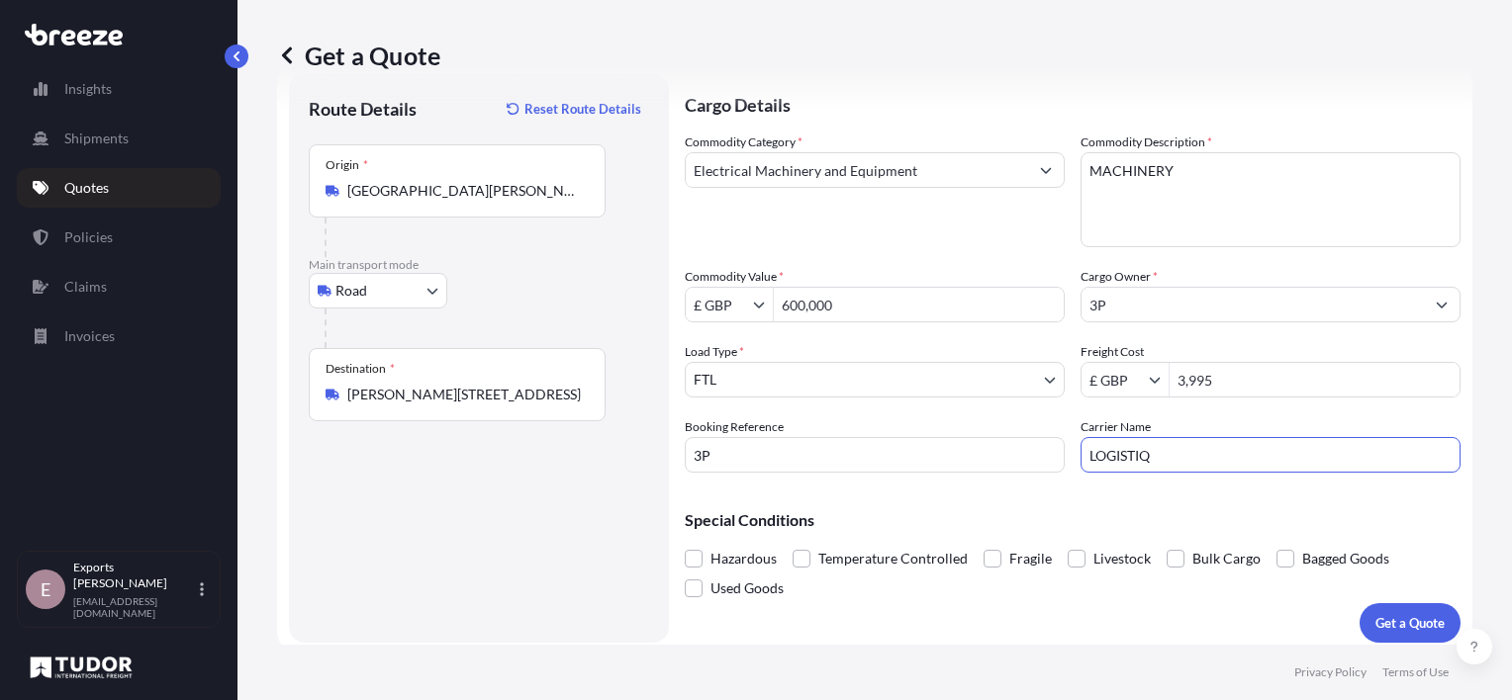
scroll to position [59, 0]
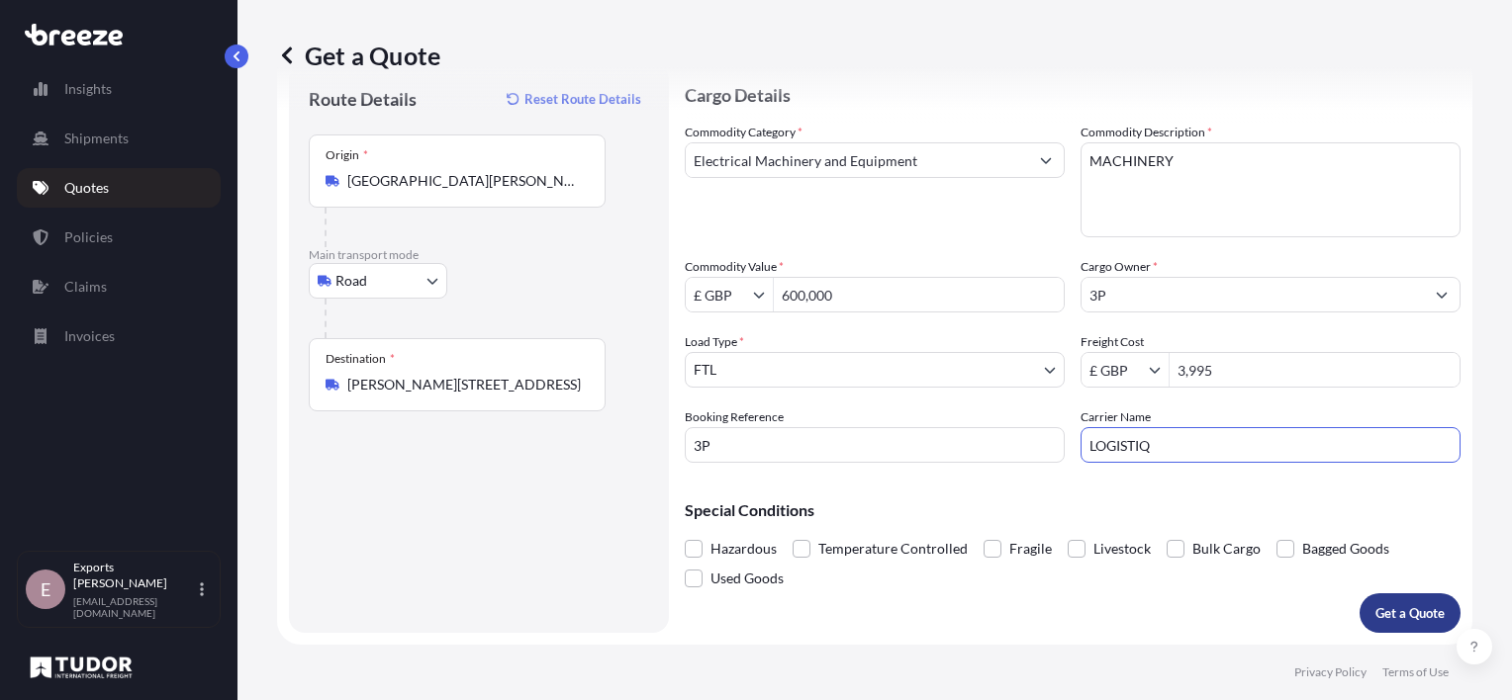
type input "LOGISTIQ"
click at [1382, 605] on p "Get a Quote" at bounding box center [1409, 613] width 69 height 20
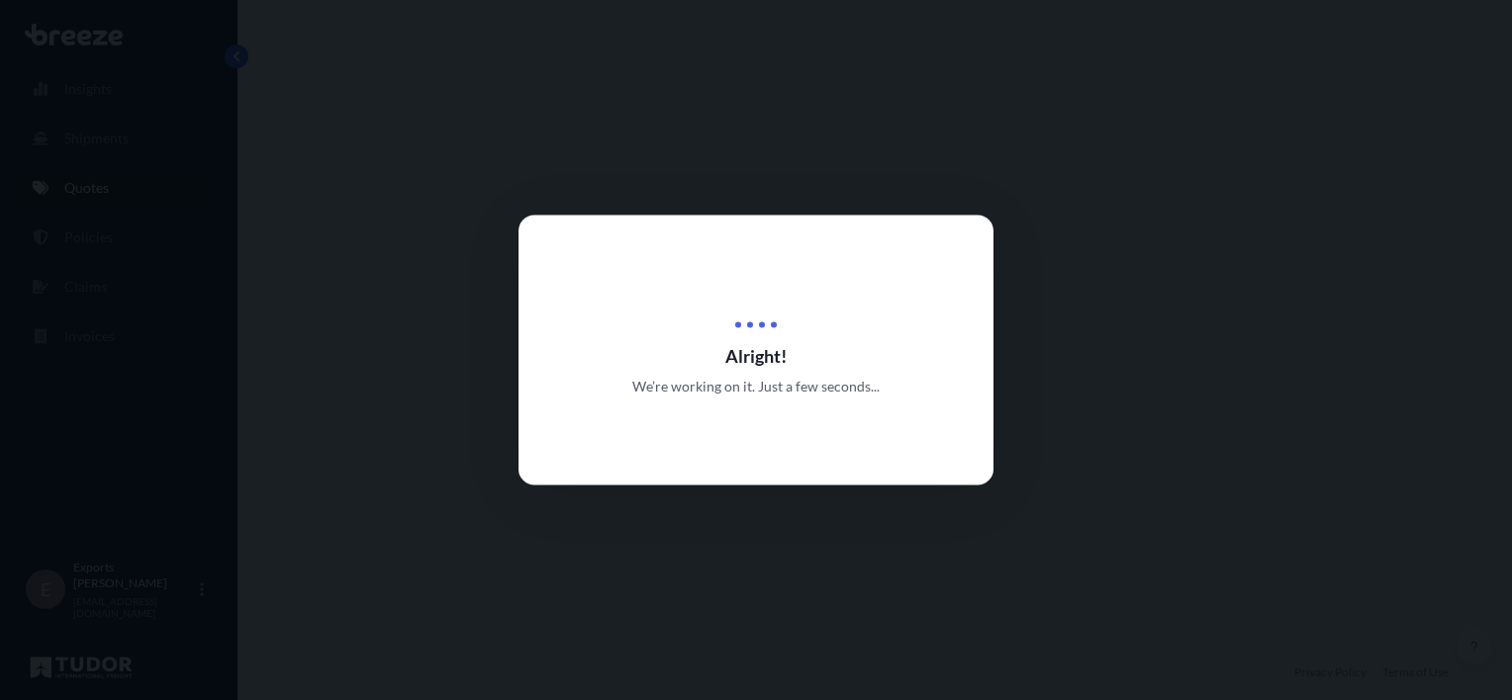
select select "Road"
select select "2"
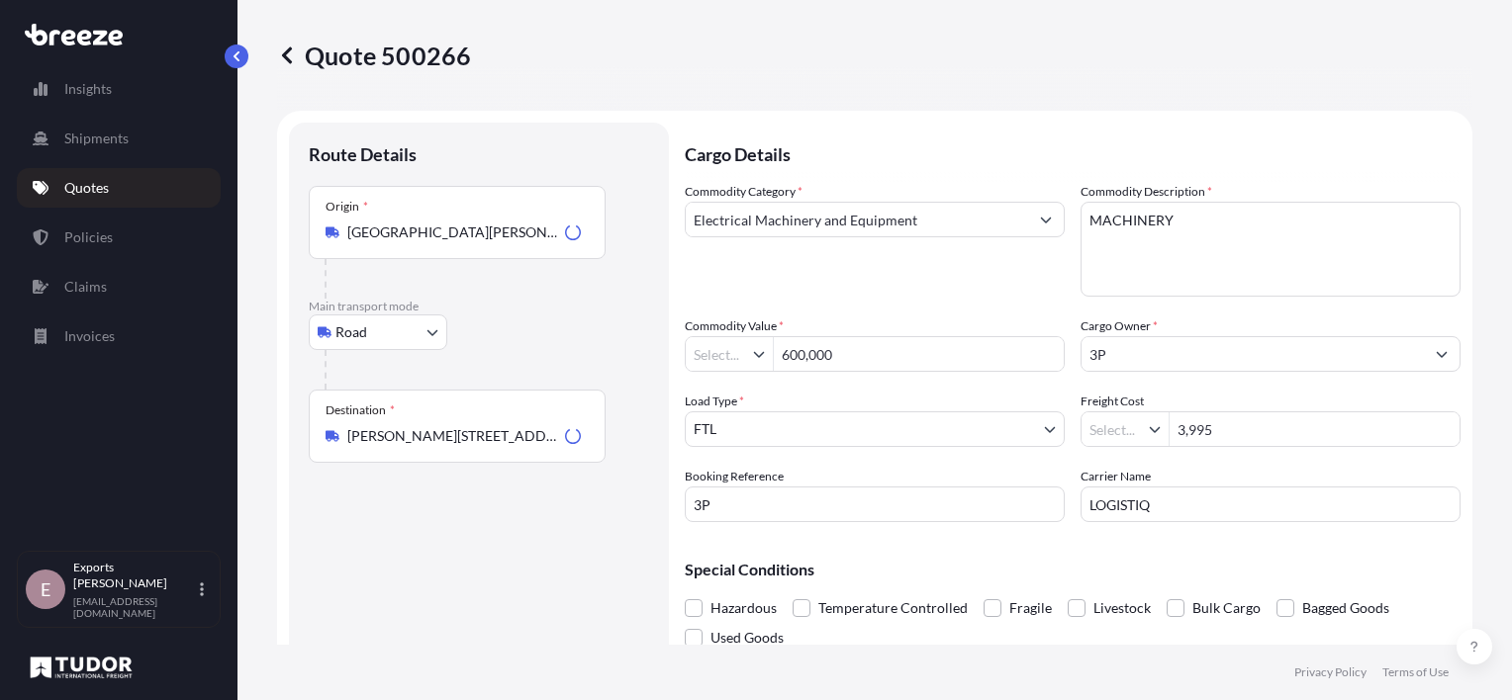
type input "£ GBP"
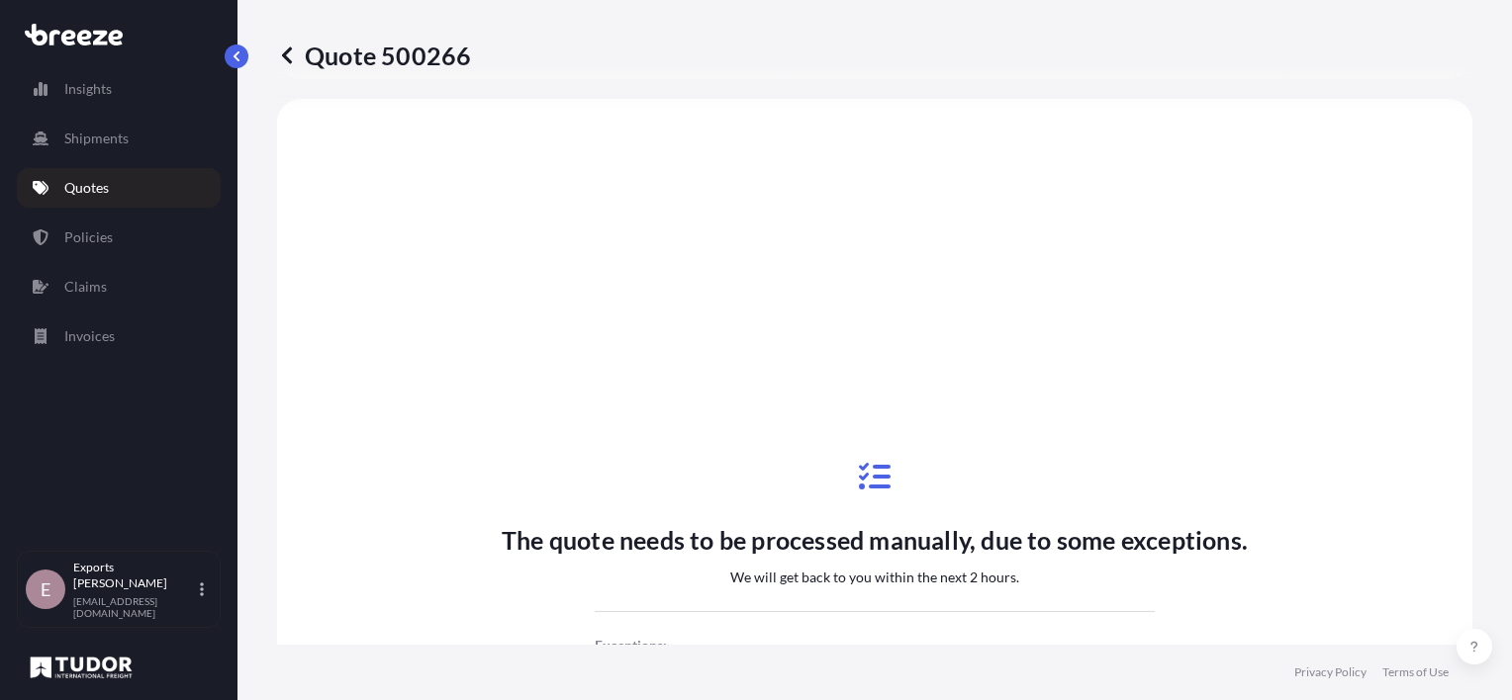
scroll to position [823, 0]
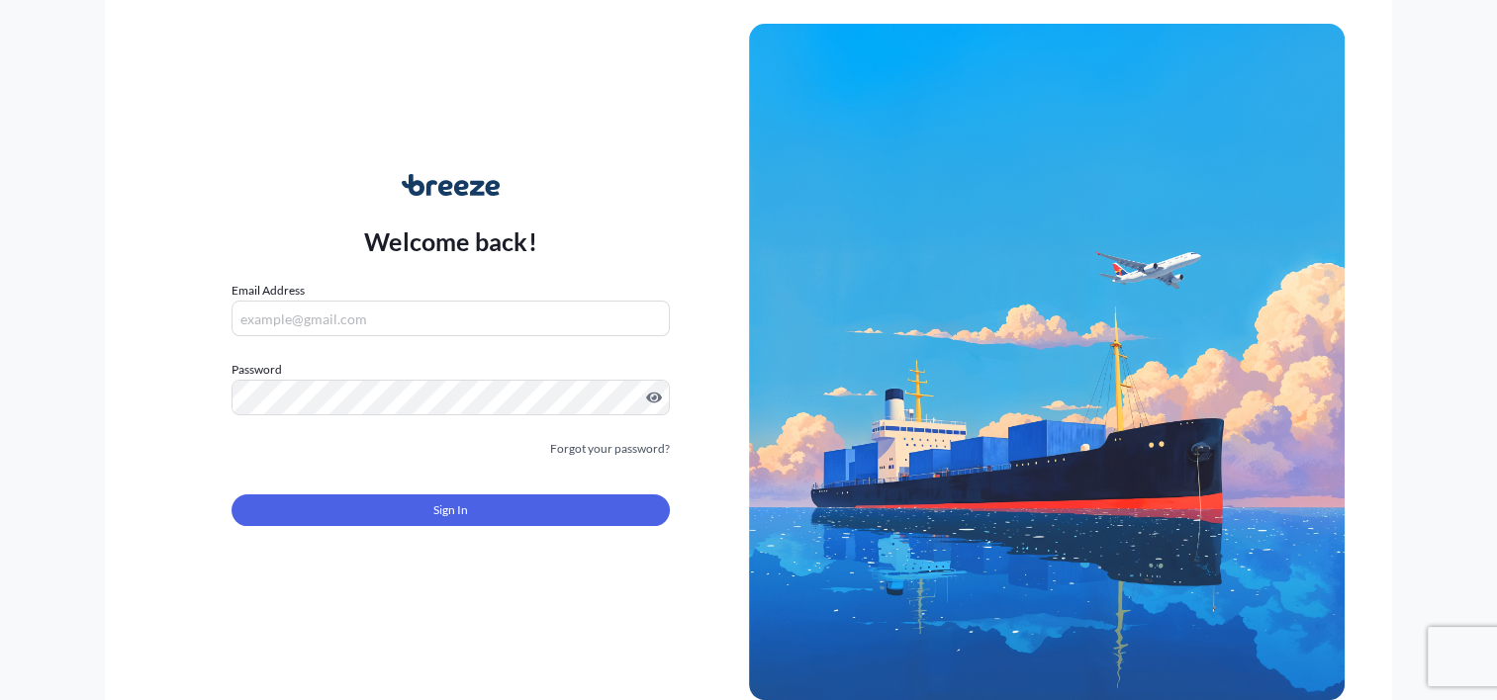
type input "[EMAIL_ADDRESS][DOMAIN_NAME]"
click at [353, 533] on form "Email Address [EMAIL_ADDRESS][DOMAIN_NAME] Password Must include: Upper & lower…" at bounding box center [449, 415] width 437 height 269
click at [348, 516] on button "Sign In" at bounding box center [449, 511] width 437 height 32
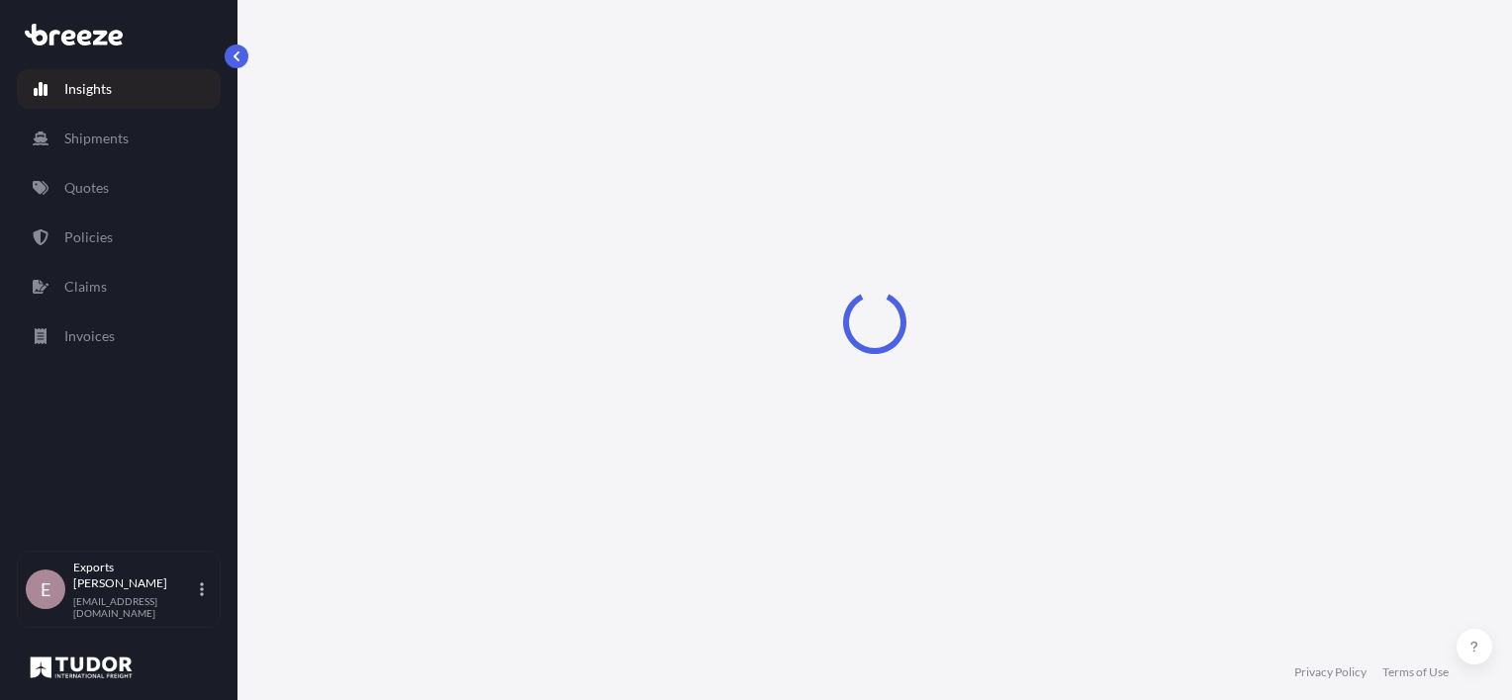
select select "2025"
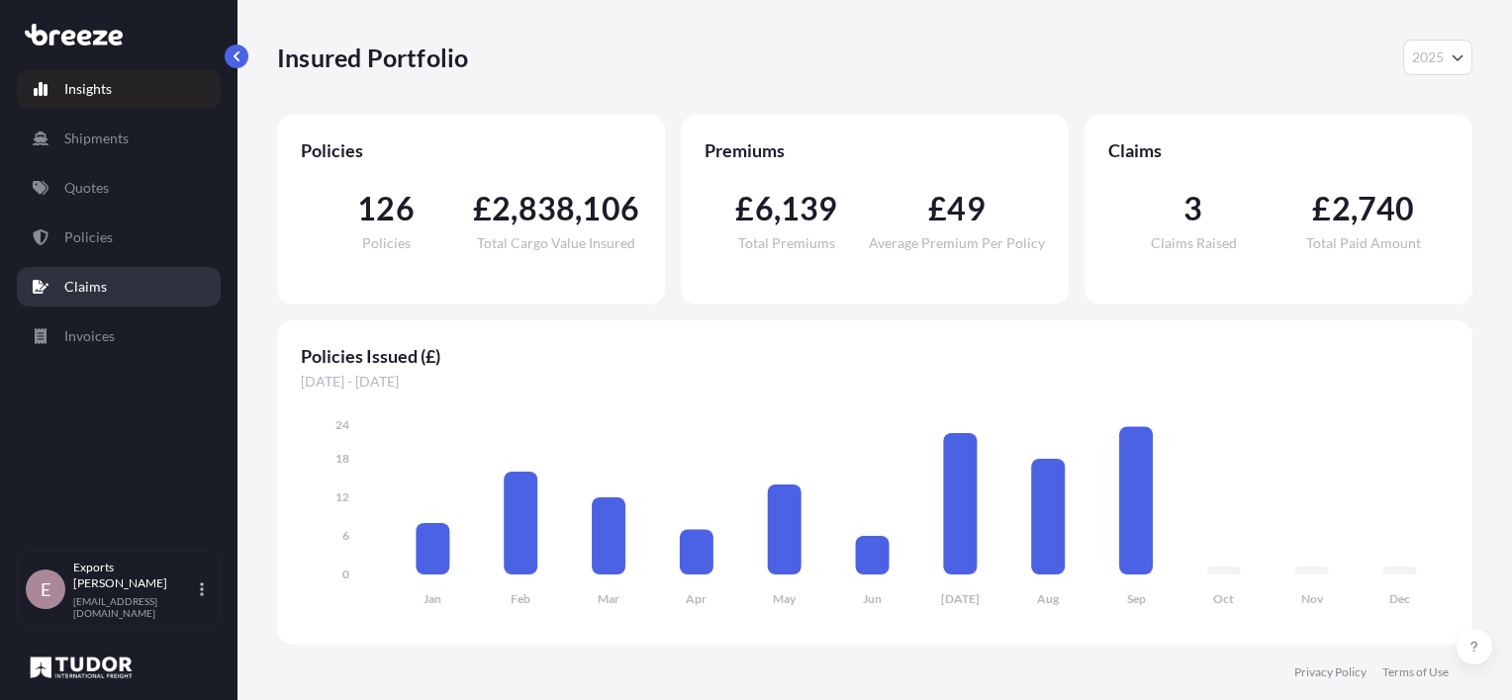
click at [113, 279] on link "Claims" at bounding box center [119, 287] width 204 height 40
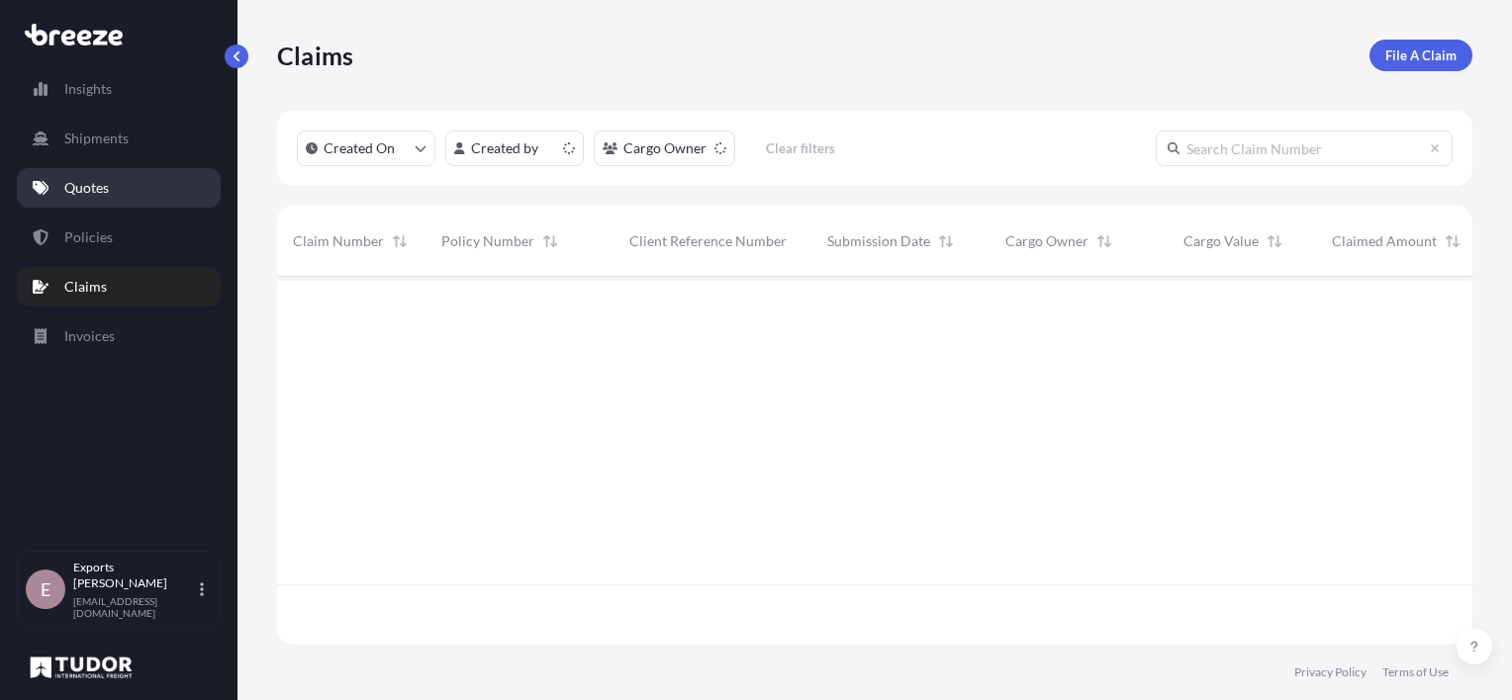
scroll to position [364, 1179]
click at [79, 187] on p "Quotes" at bounding box center [86, 188] width 45 height 20
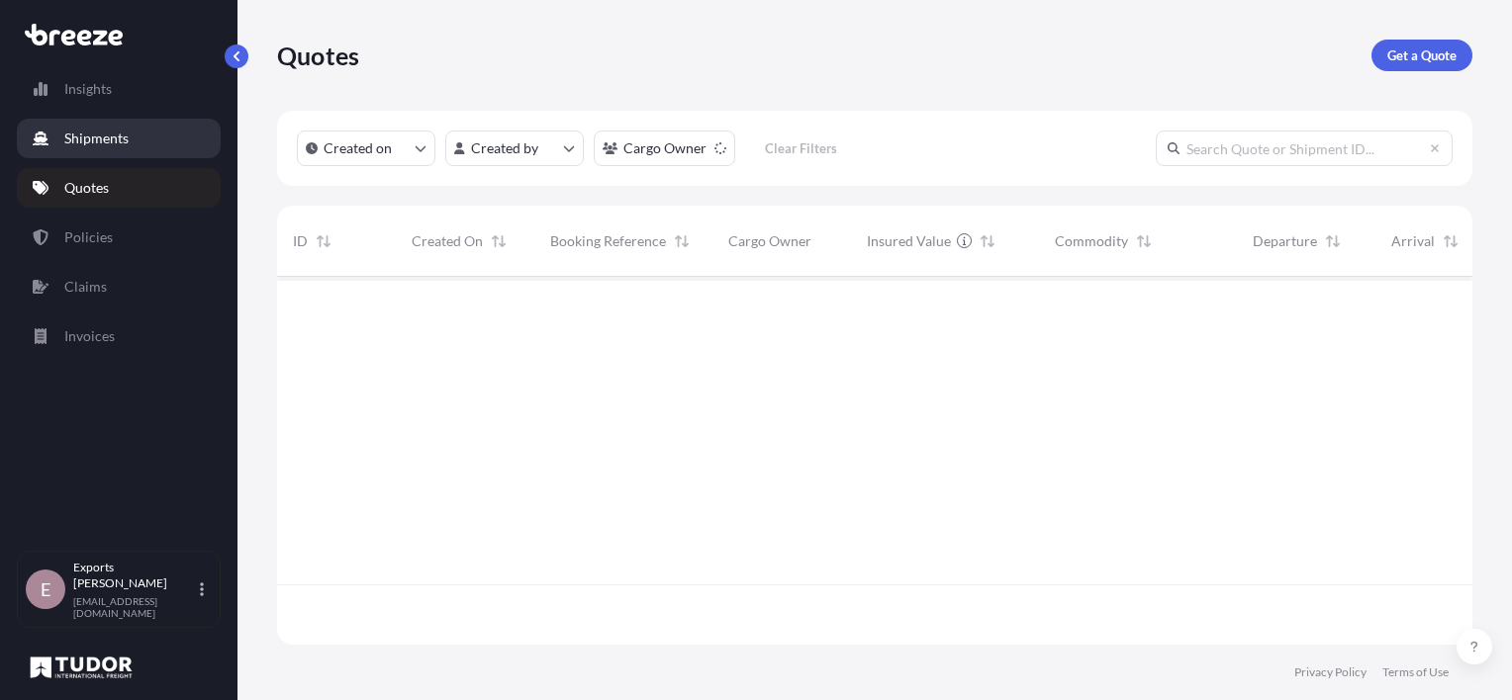
scroll to position [364, 1179]
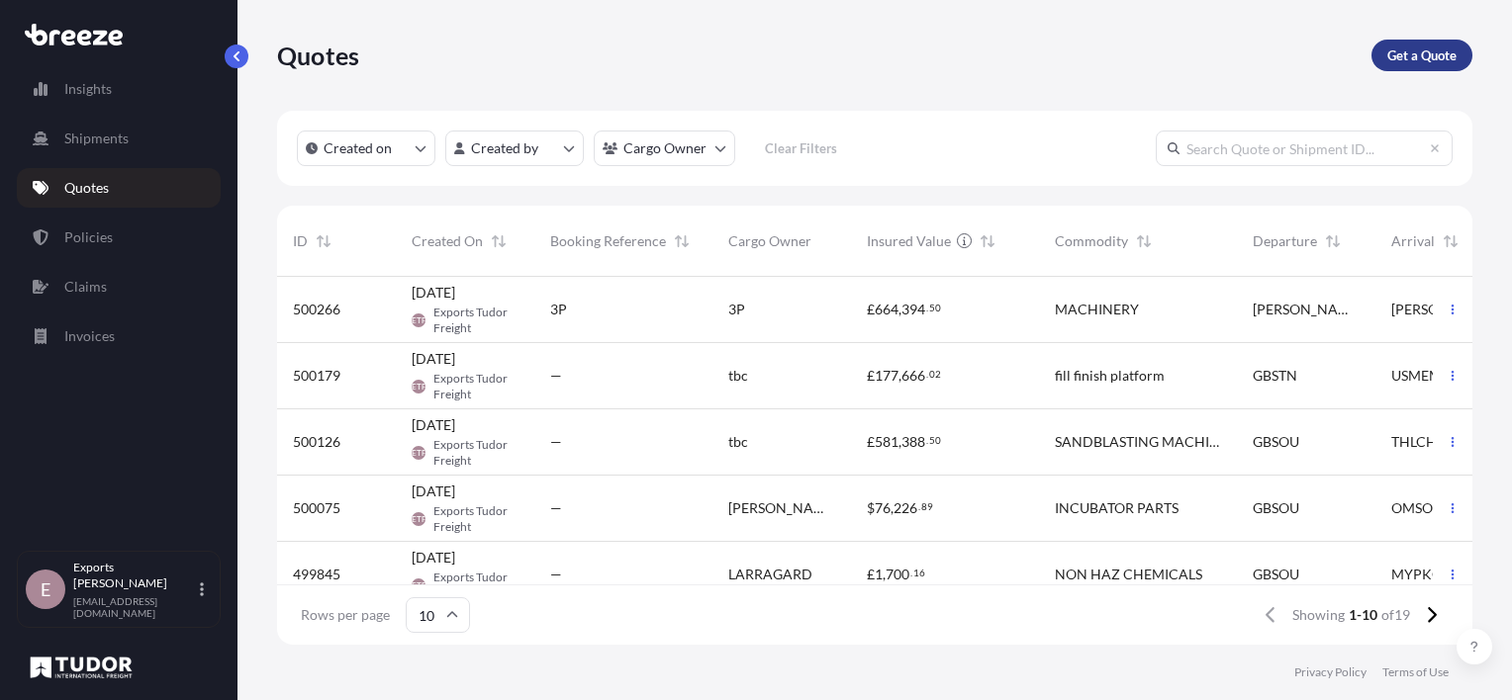
click at [1395, 60] on p "Get a Quote" at bounding box center [1421, 56] width 69 height 20
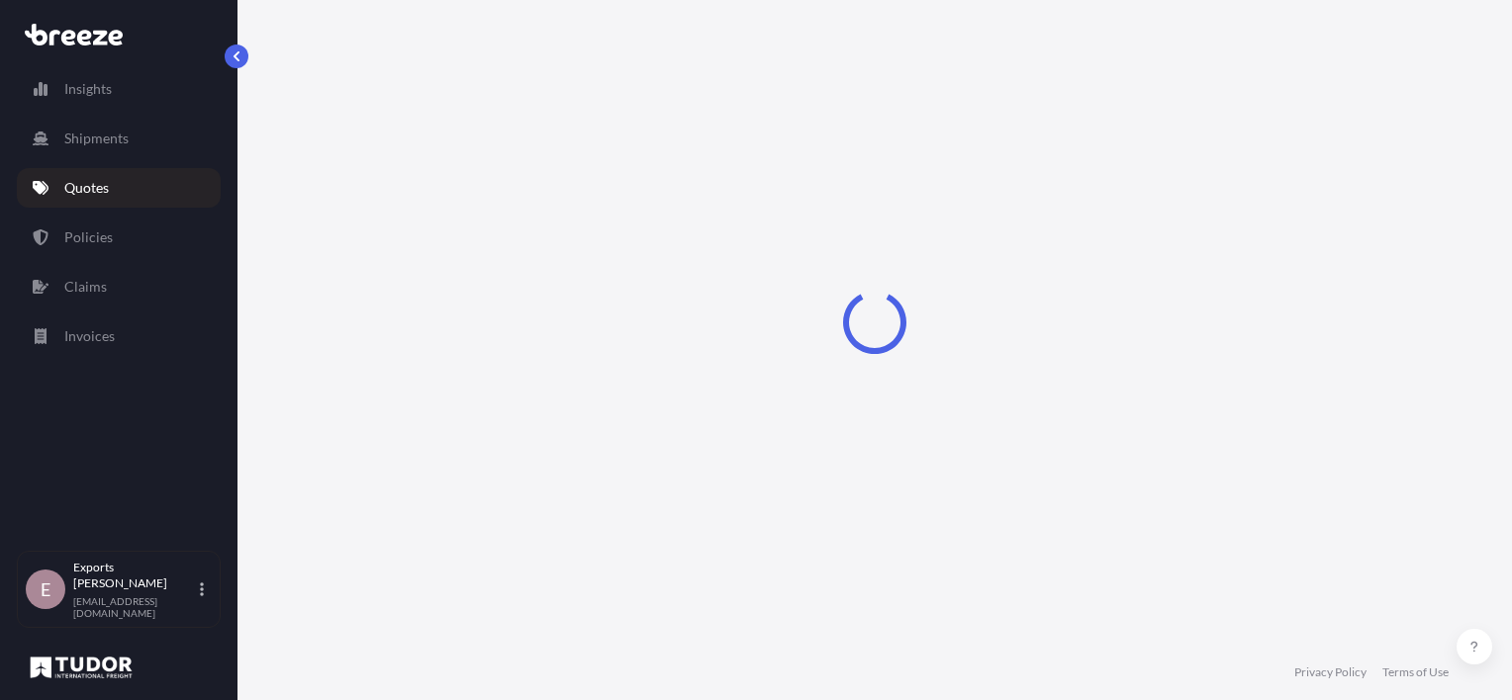
select select "Sea"
select select "1"
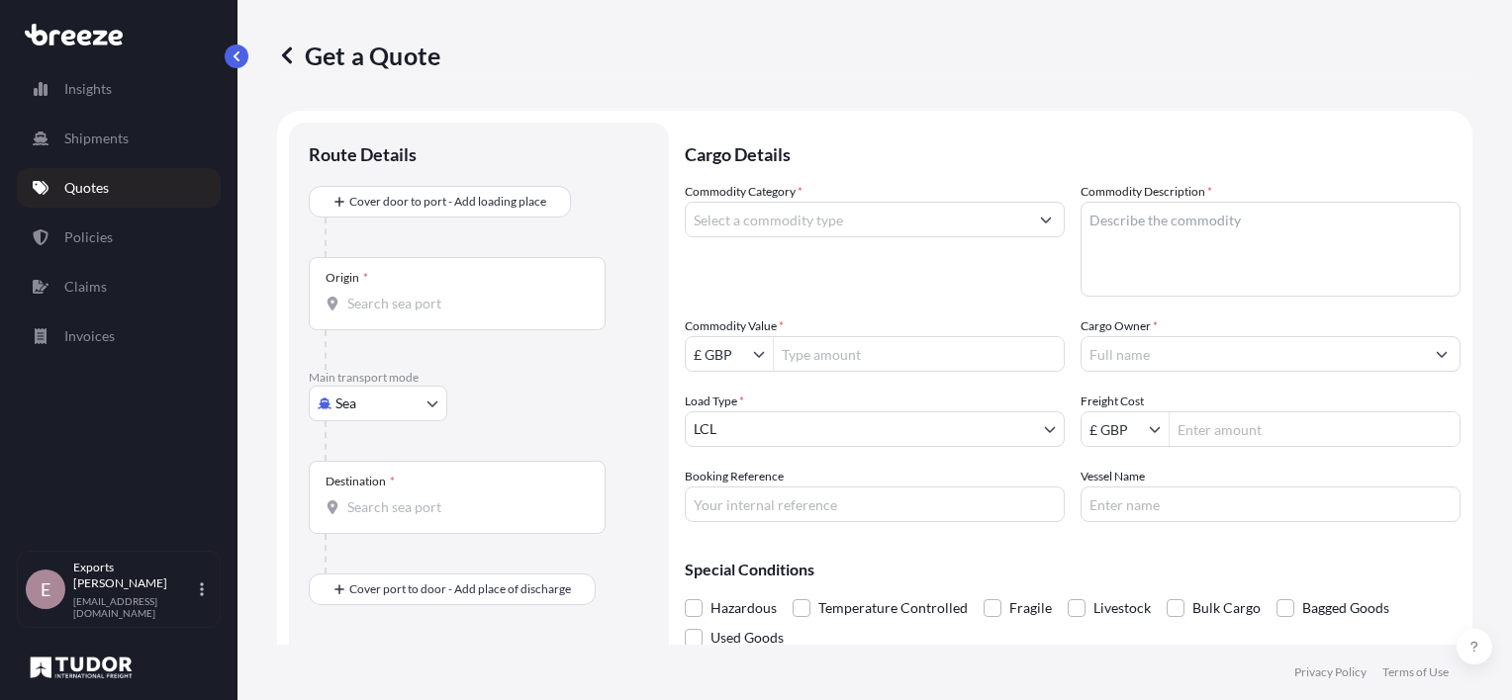
scroll to position [32, 0]
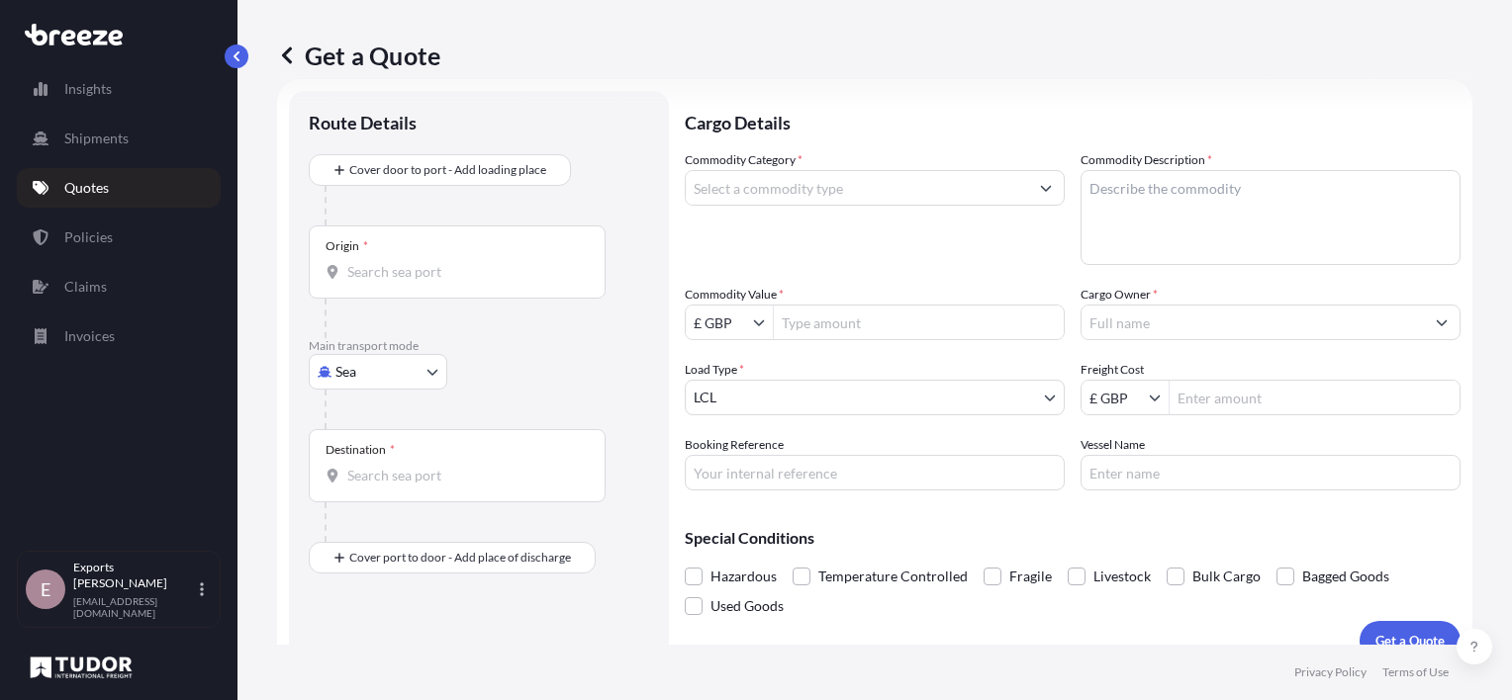
click at [371, 366] on body "Insights Shipments Quotes Policies Claims Invoices E Exports Tudor Freight expo…" at bounding box center [756, 350] width 1512 height 700
click at [391, 492] on div "Road" at bounding box center [378, 494] width 123 height 36
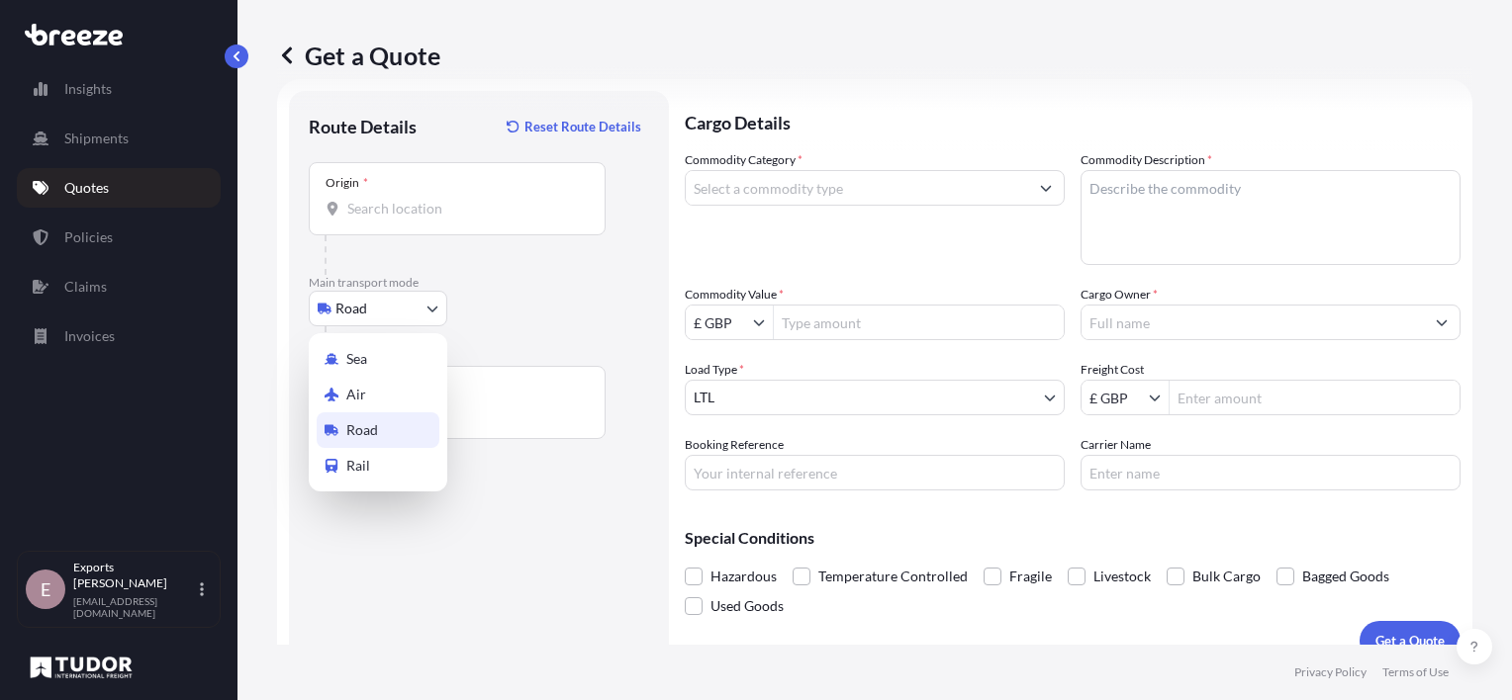
click at [377, 299] on body "Insights Shipments Quotes Policies Claims Invoices E Exports Tudor Freight expo…" at bounding box center [756, 350] width 1512 height 700
click at [373, 394] on div "Air" at bounding box center [378, 395] width 123 height 36
select select "Air"
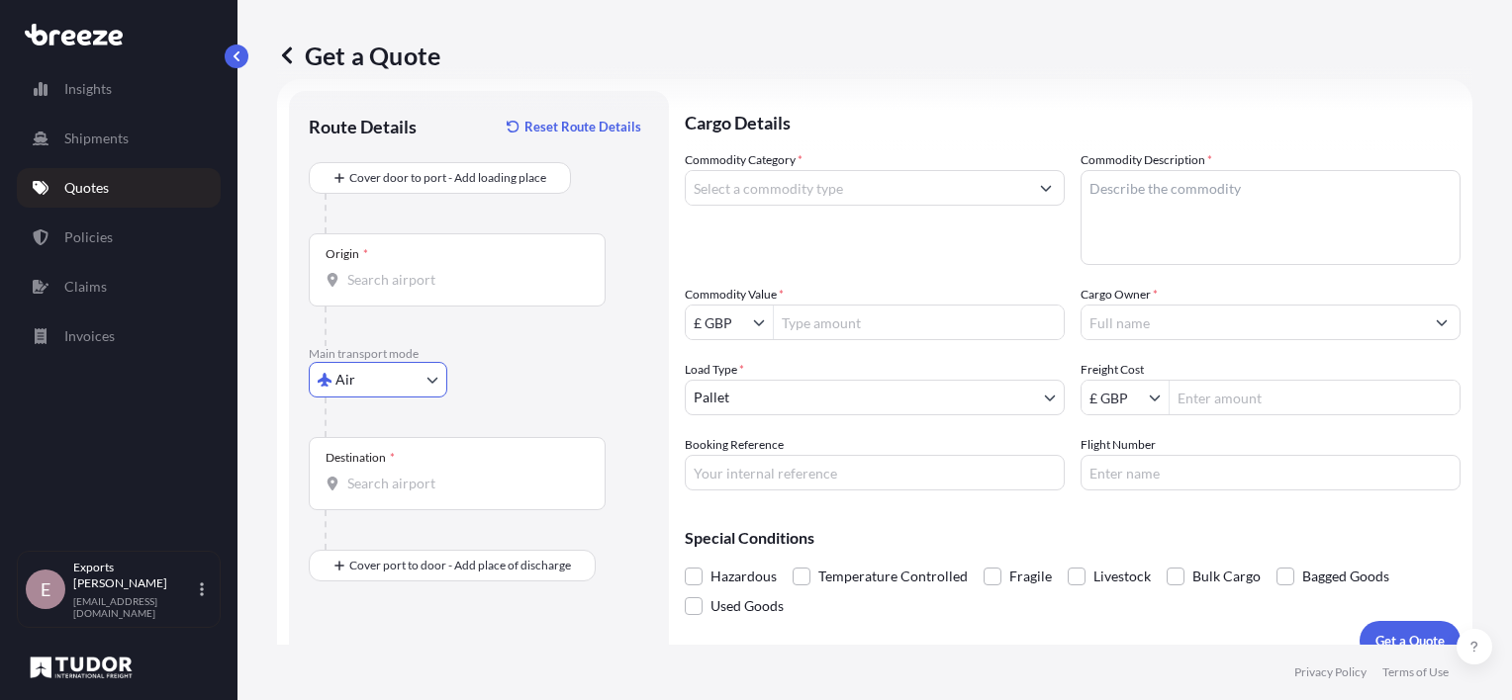
click at [413, 245] on div "Origin *" at bounding box center [457, 269] width 297 height 73
click at [413, 270] on input "Origin *" at bounding box center [463, 280] width 233 height 20
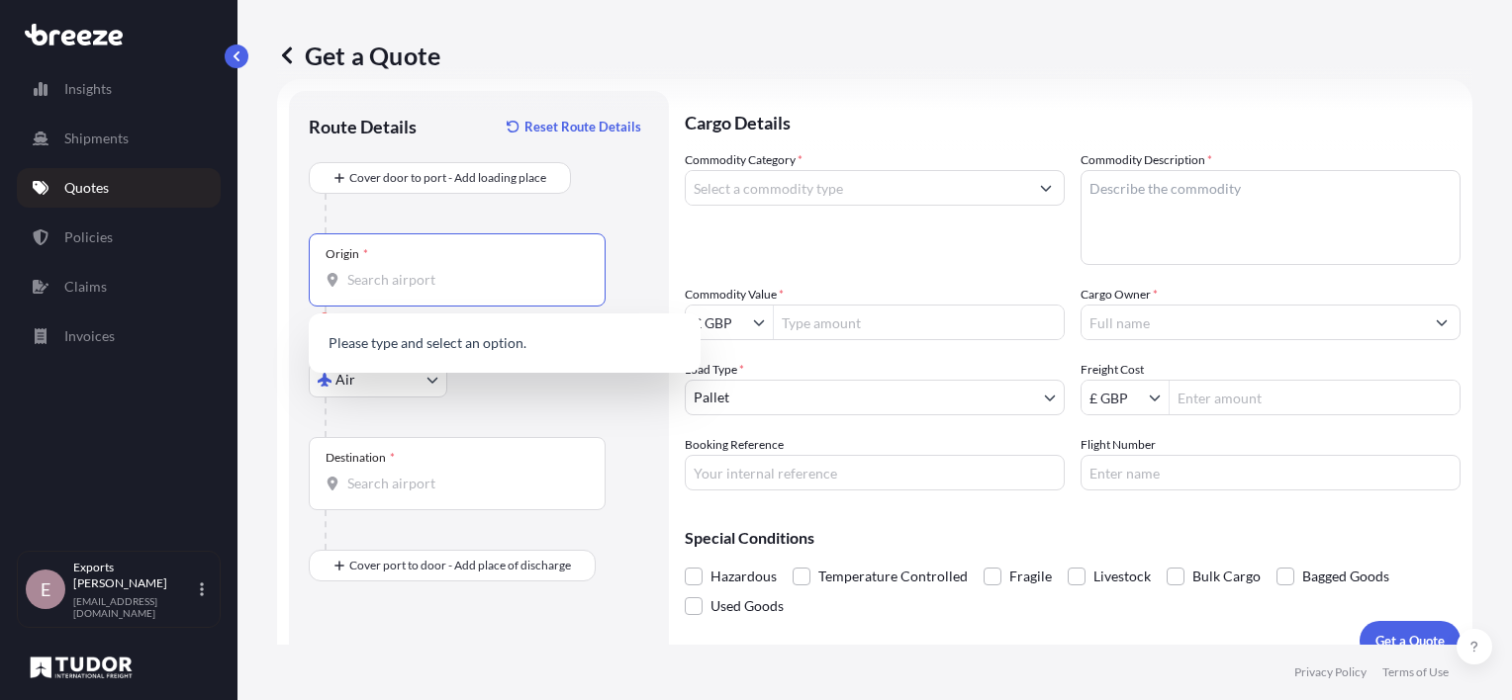
click at [412, 281] on input "Origin * Please select an origin" at bounding box center [463, 280] width 233 height 20
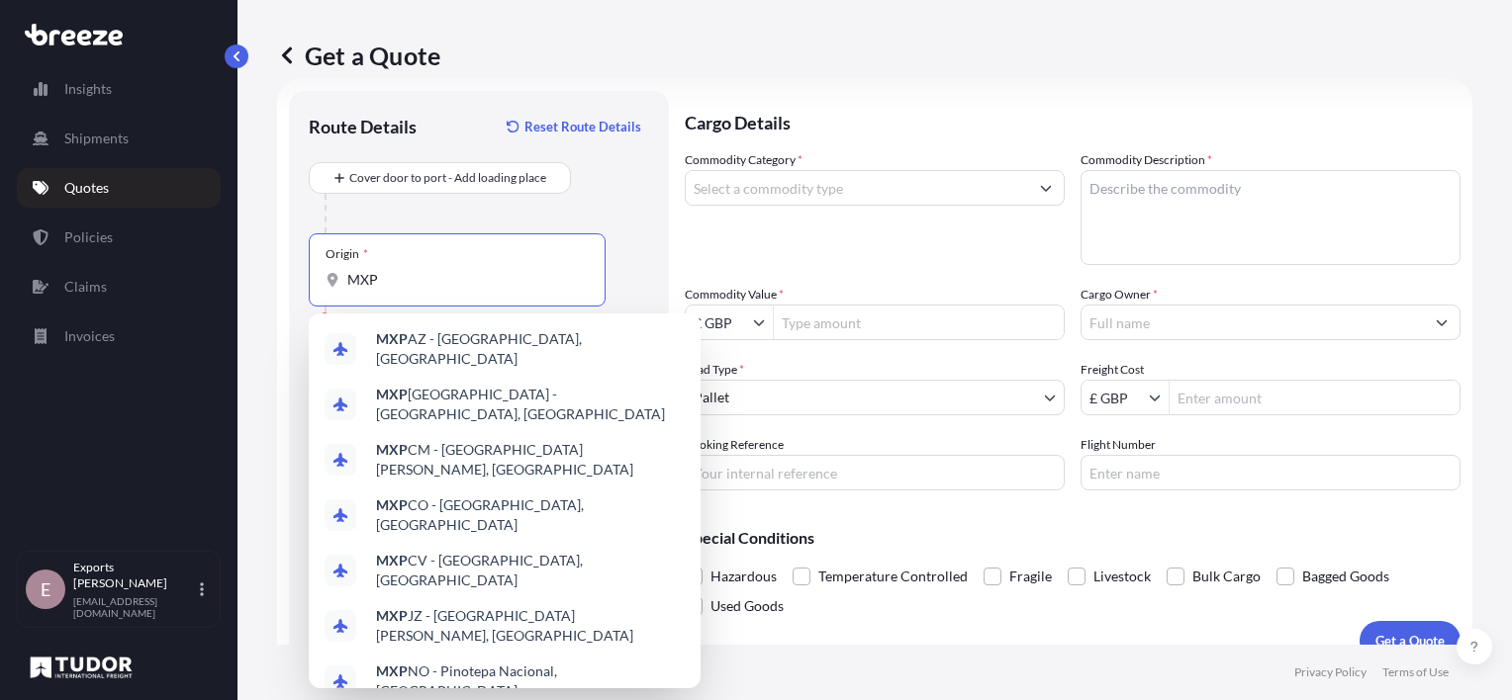
click at [427, 284] on input "MXP" at bounding box center [463, 280] width 233 height 20
drag, startPoint x: 403, startPoint y: 284, endPoint x: 222, endPoint y: 274, distance: 181.3
click at [224, 275] on div "Insights Shipments Quotes Policies Claims Invoices E Exports Tudor Freight expo…" at bounding box center [756, 350] width 1512 height 700
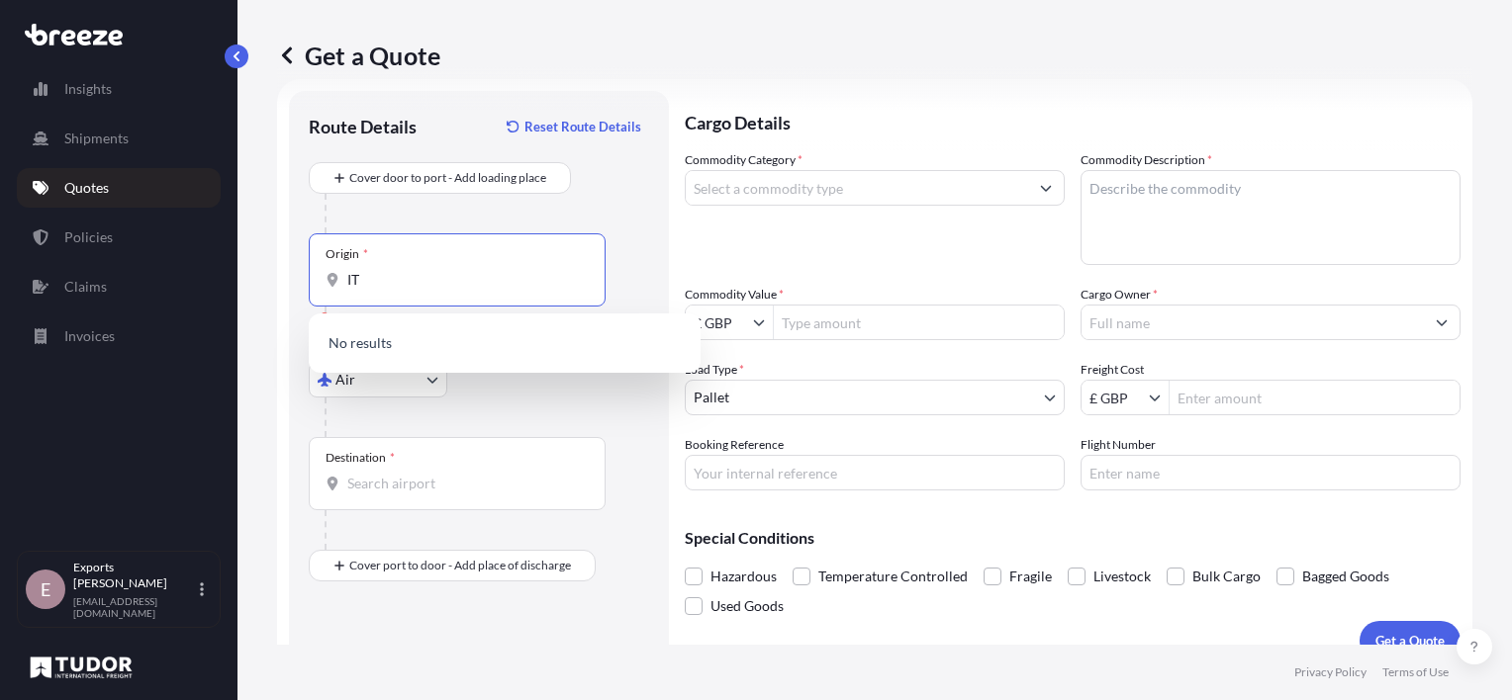
type input "I"
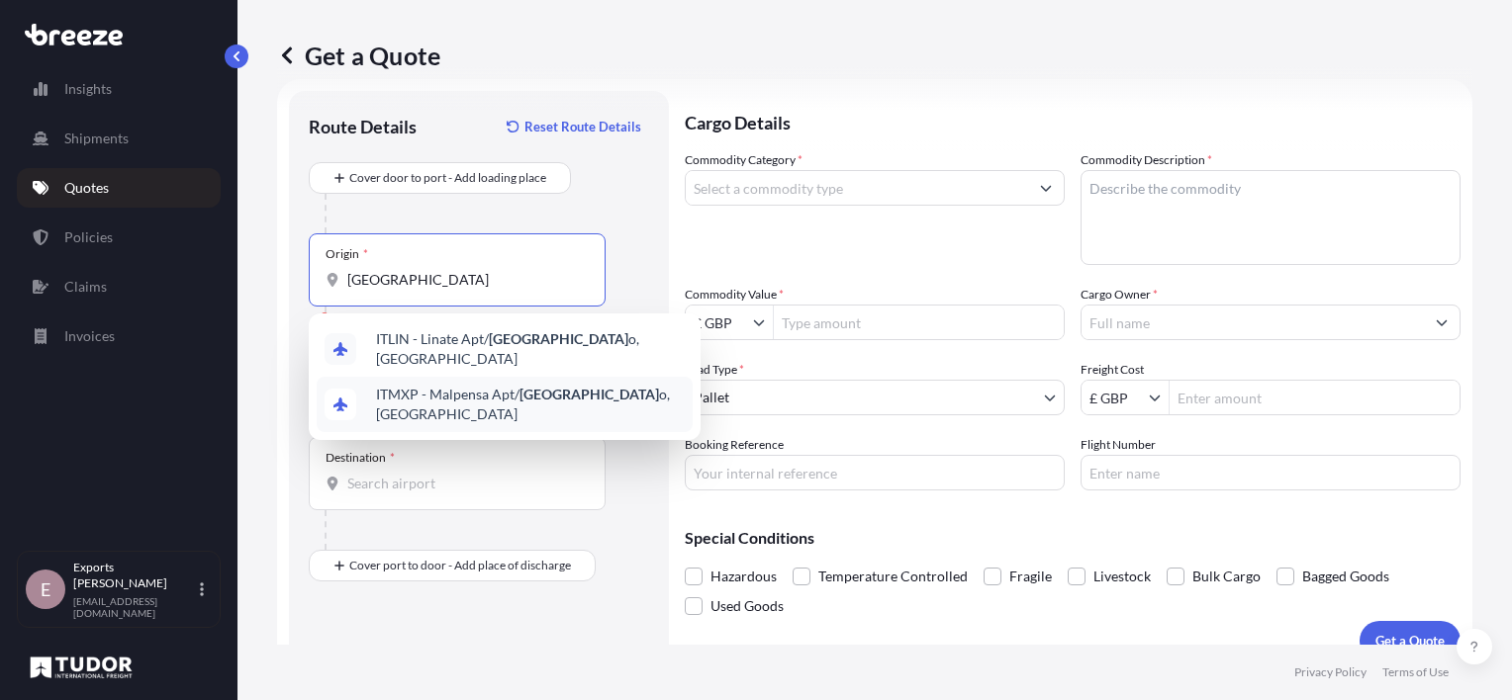
click at [564, 393] on span "ITMXP - Malpensa Apt/ Milan o, Italy" at bounding box center [530, 405] width 309 height 40
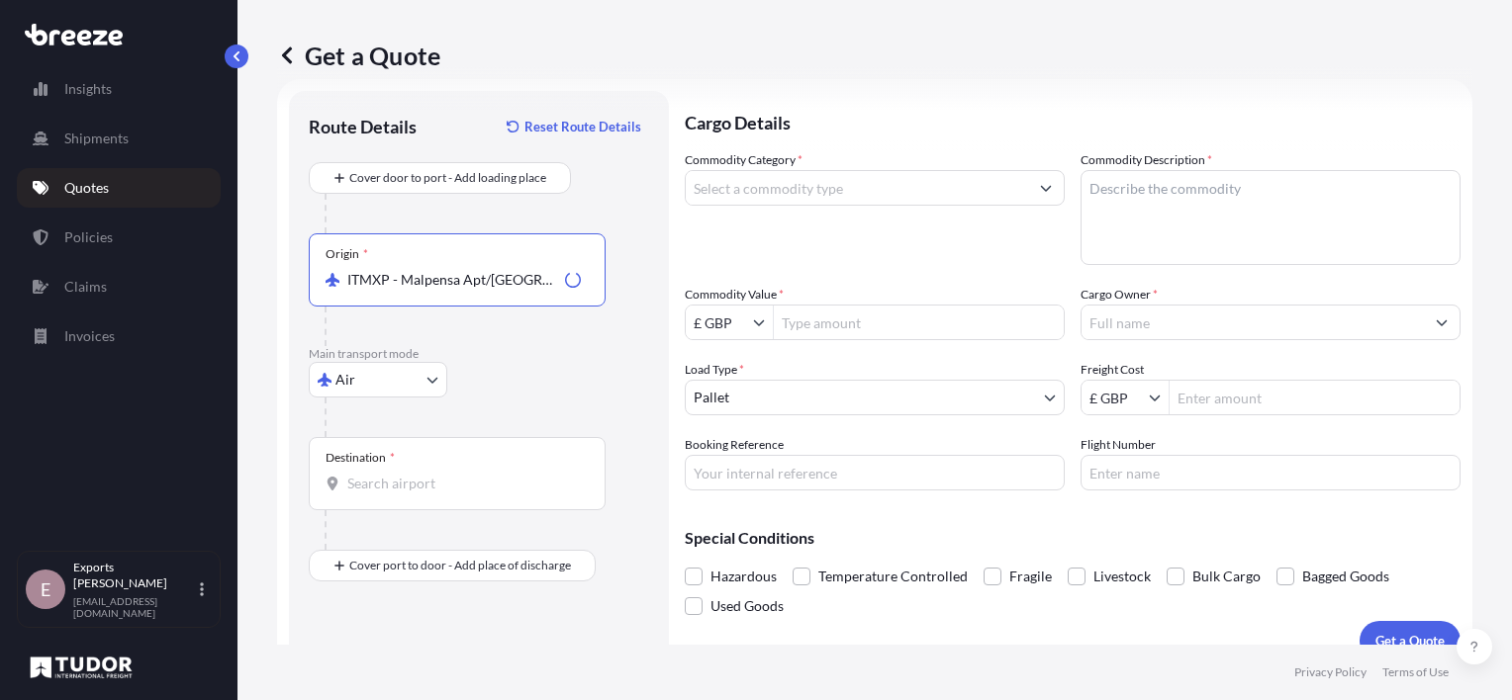
type input "ITMXP - Malpensa Apt/Milano, Italy"
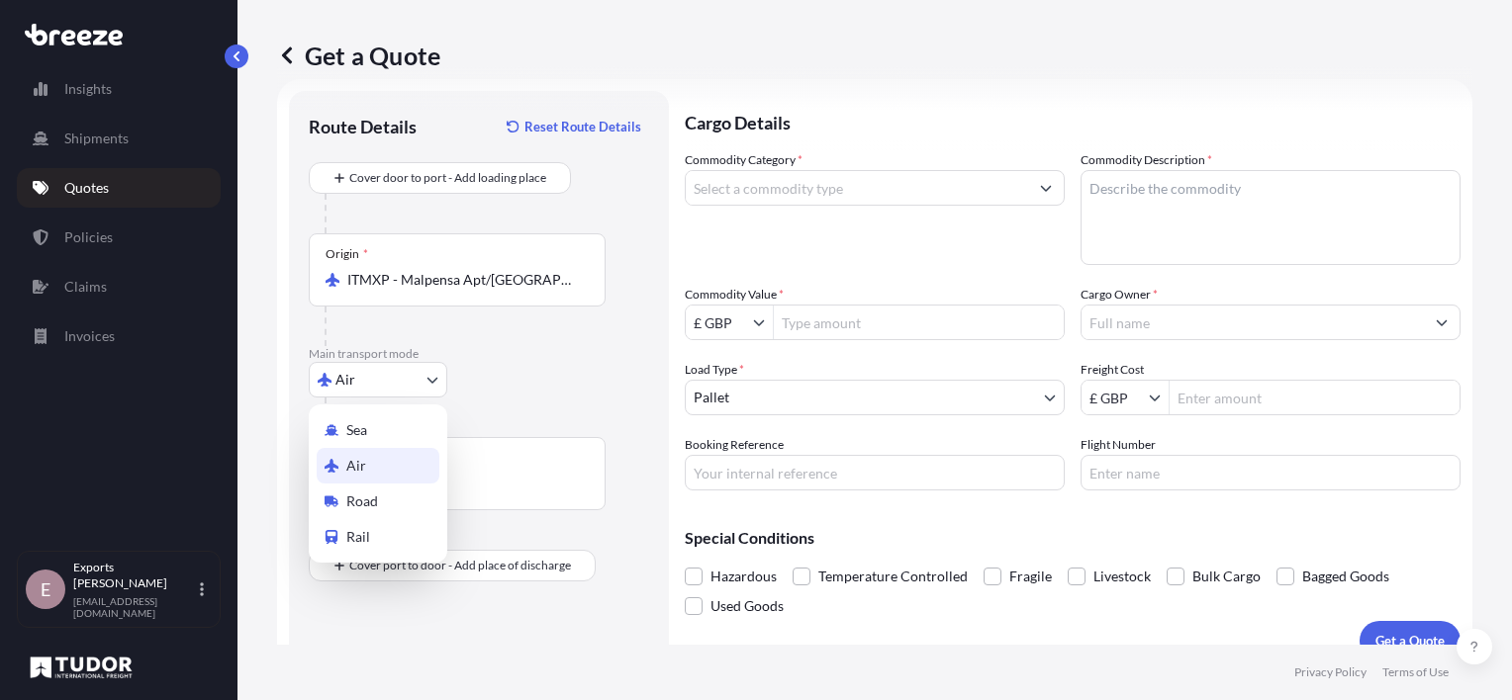
click at [404, 380] on body "0 options available. 2 options available. Insights Shipments Quotes Policies Cl…" at bounding box center [756, 350] width 1512 height 700
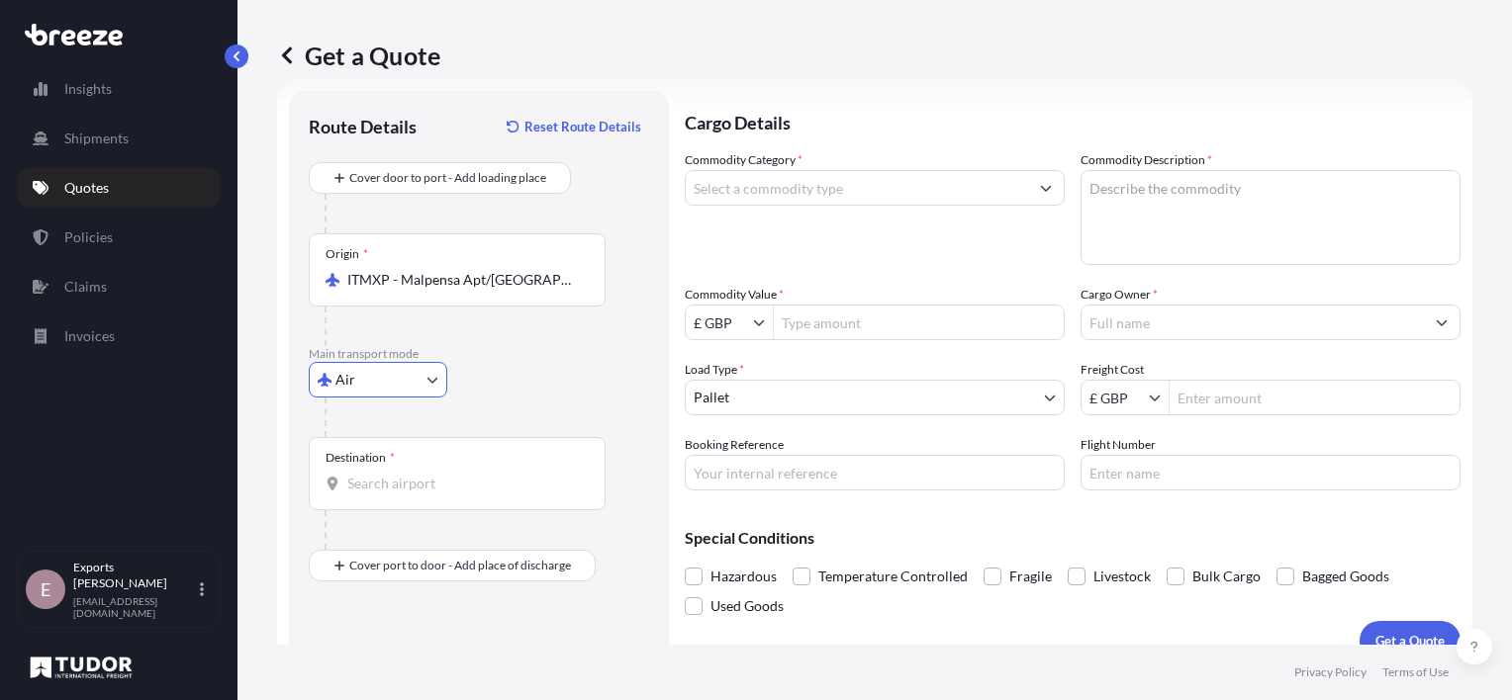
click at [400, 461] on div "Destination *" at bounding box center [457, 473] width 297 height 73
click at [400, 474] on input "Destination *" at bounding box center [463, 484] width 233 height 20
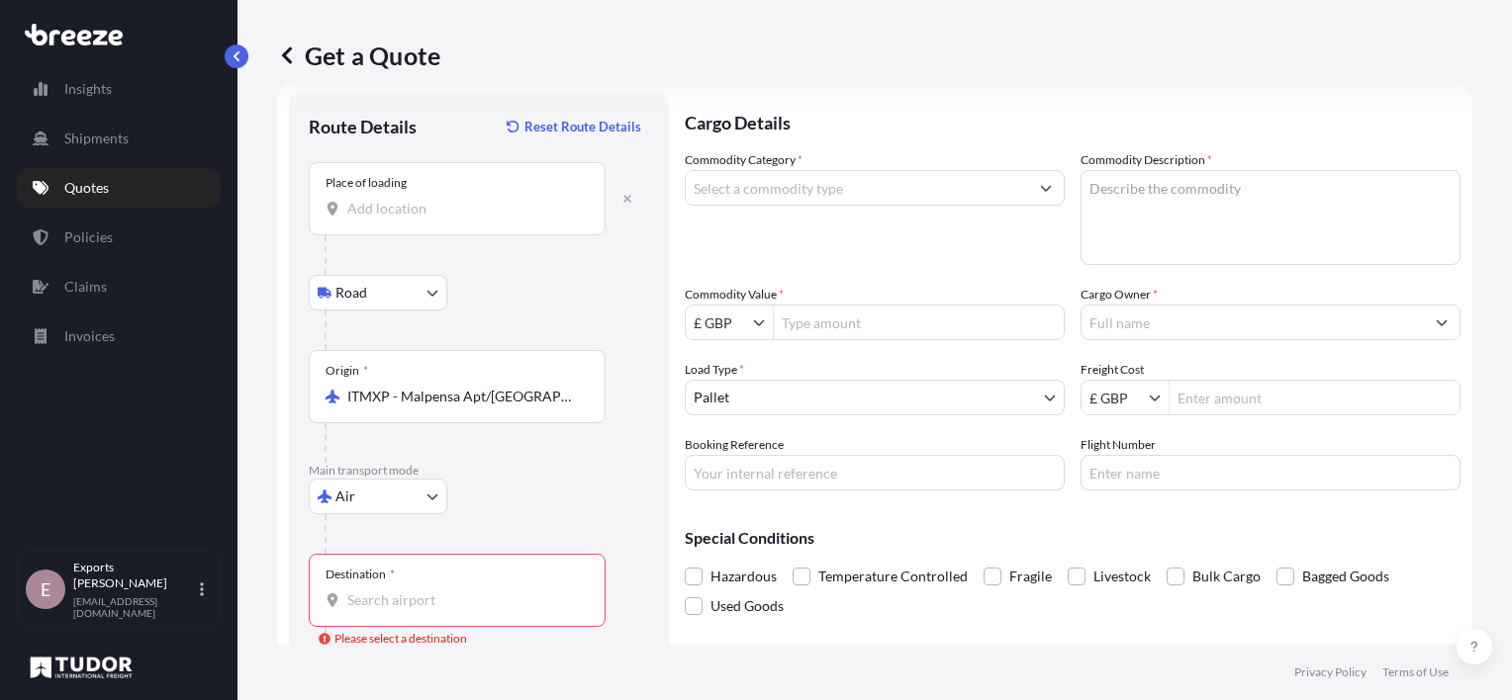
click at [373, 206] on input "Place of loading" at bounding box center [463, 209] width 233 height 20
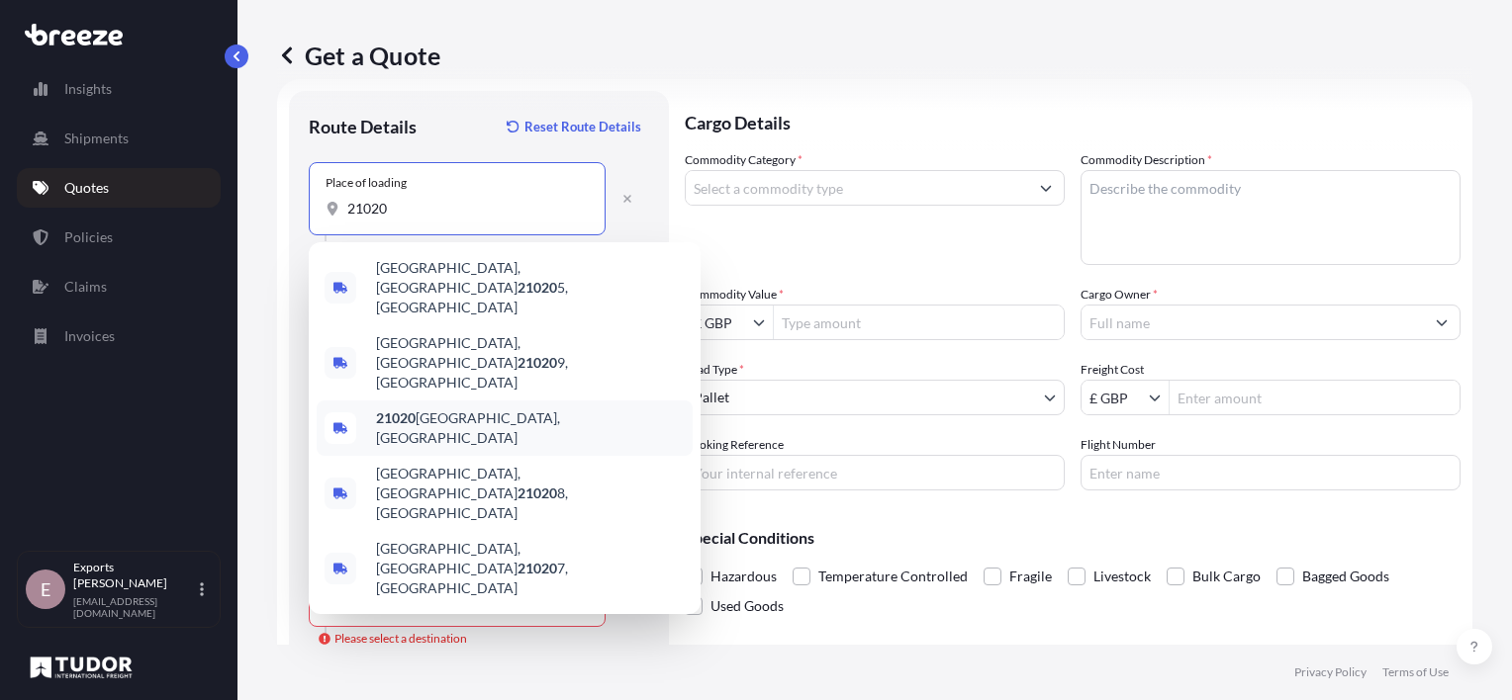
click at [439, 409] on span "21020 VA, Italy" at bounding box center [530, 429] width 309 height 40
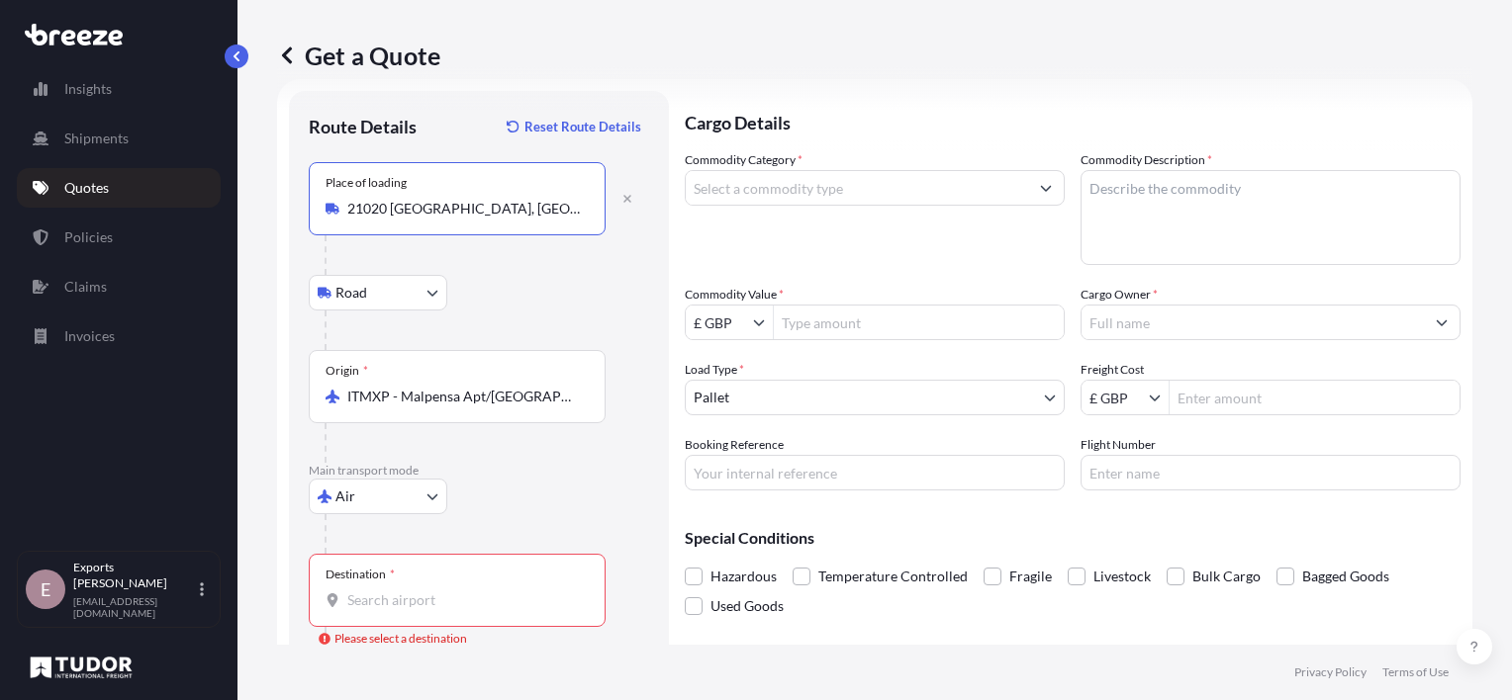
type input "21020 [GEOGRAPHIC_DATA], [GEOGRAPHIC_DATA]"
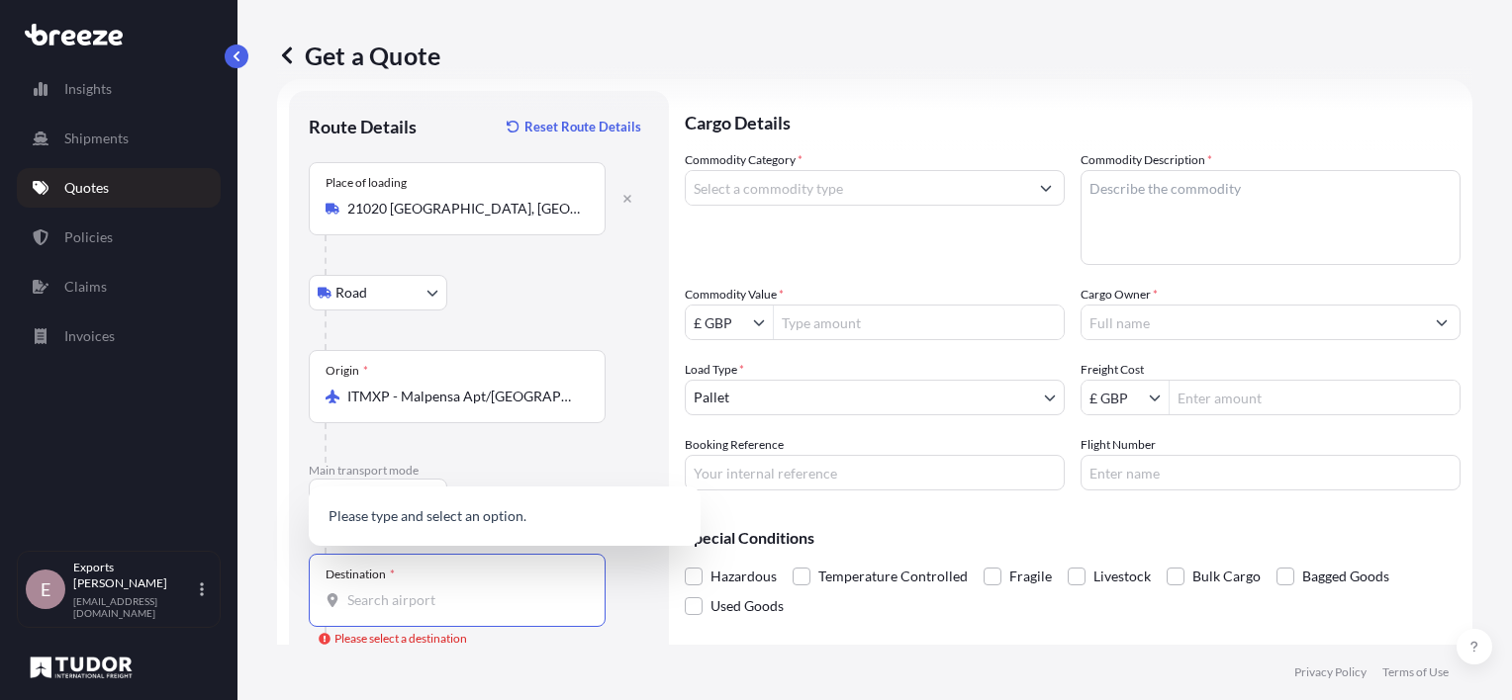
click at [406, 603] on input "Destination * Please select a destination" at bounding box center [463, 601] width 233 height 20
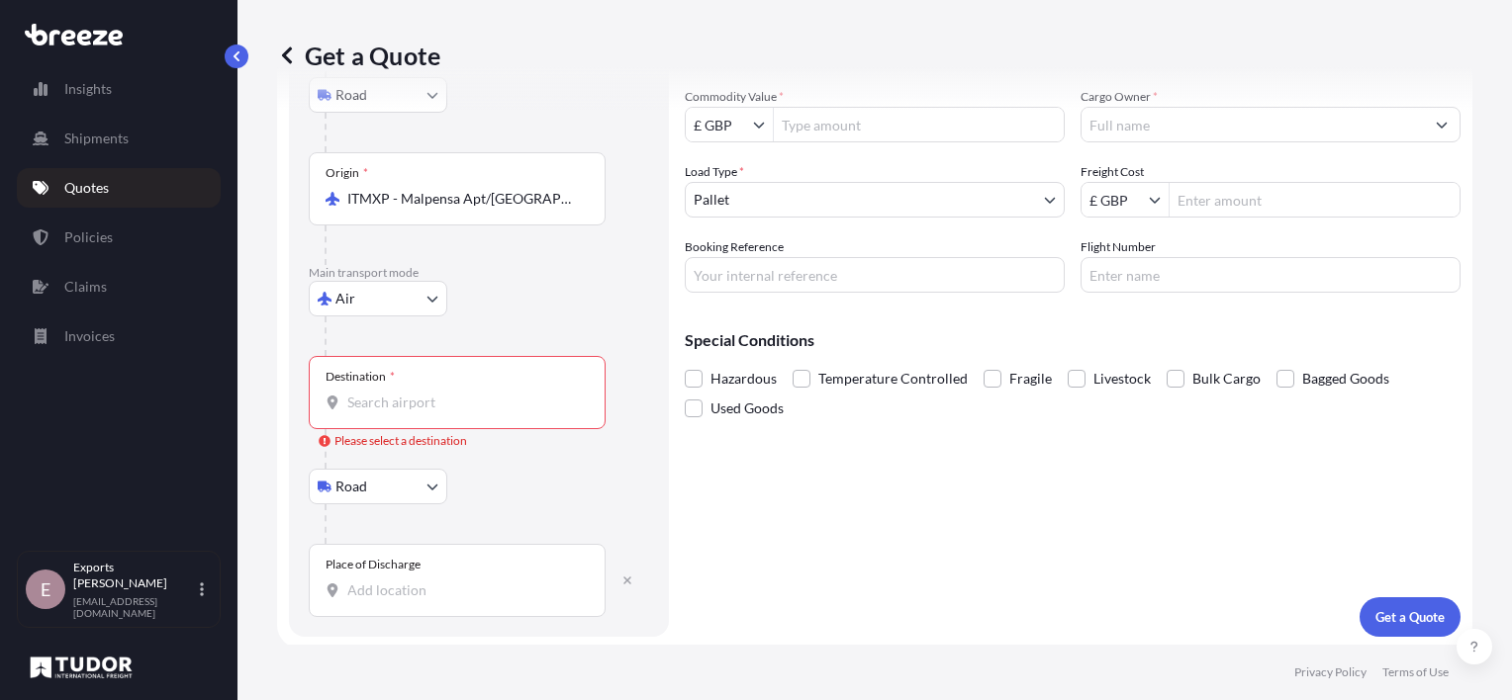
scroll to position [231, 0]
click at [396, 566] on div "Place of Discharge" at bounding box center [372, 563] width 95 height 16
click at [396, 579] on input "Place of Discharge" at bounding box center [463, 589] width 233 height 20
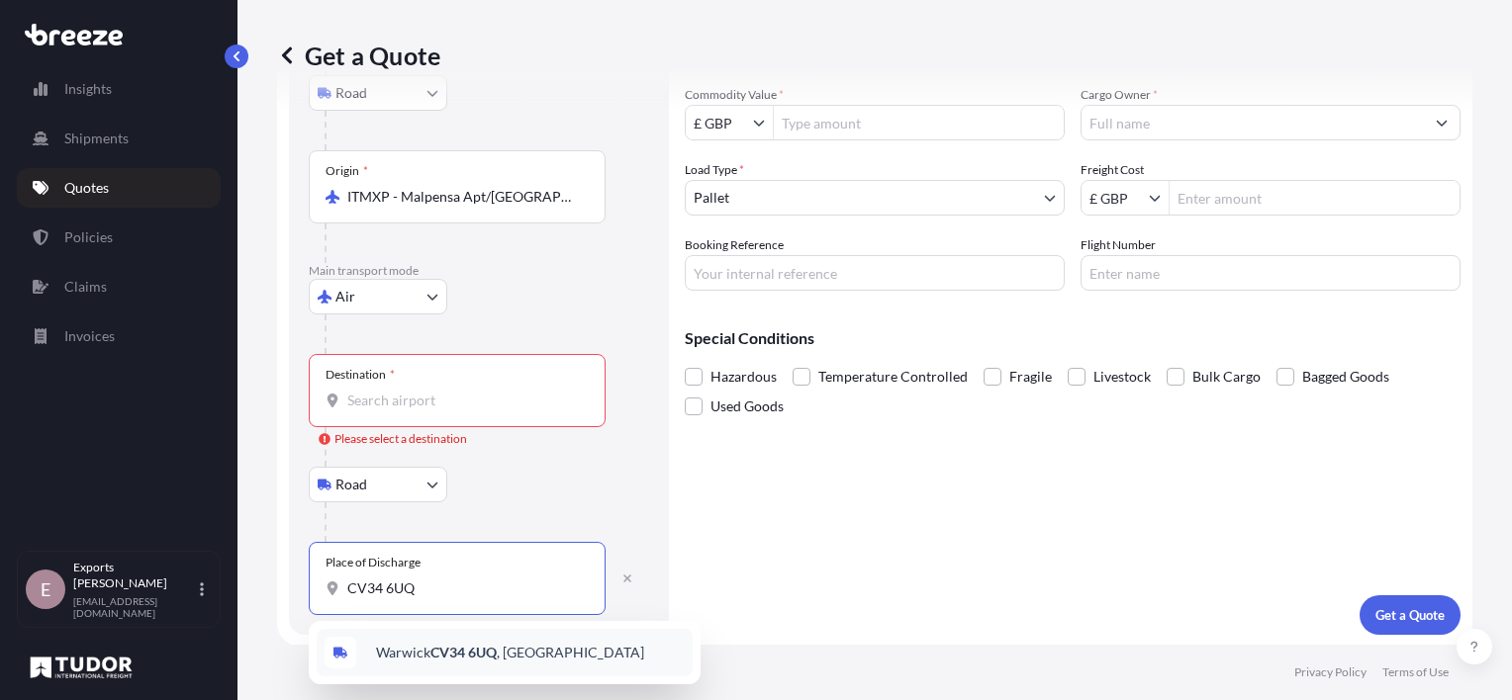
click at [527, 661] on div "Warwick CV34 6UQ , UK" at bounding box center [505, 652] width 376 height 47
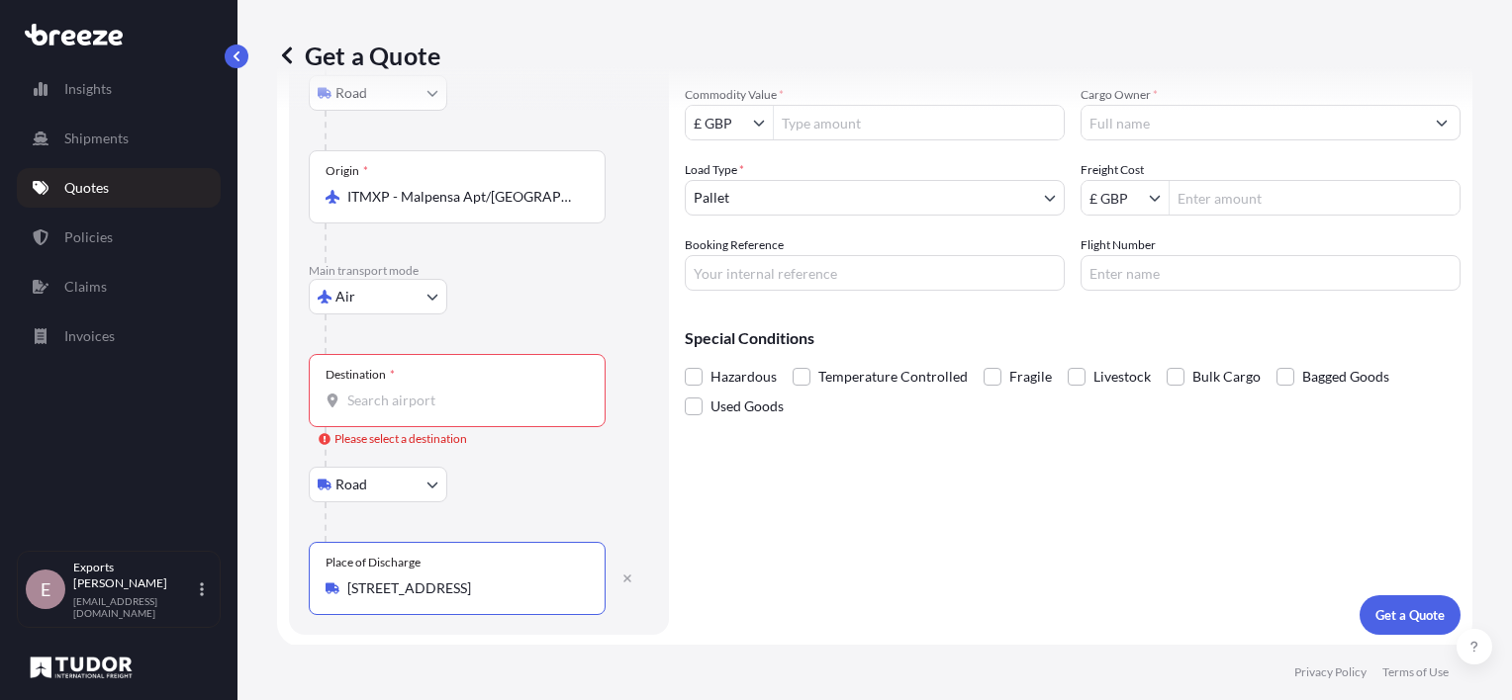
type input "Warwick CV34 6UQ, UK"
click at [537, 415] on div "Destination *" at bounding box center [457, 390] width 297 height 73
click at [537, 411] on input "Destination * Please select a destination" at bounding box center [463, 401] width 233 height 20
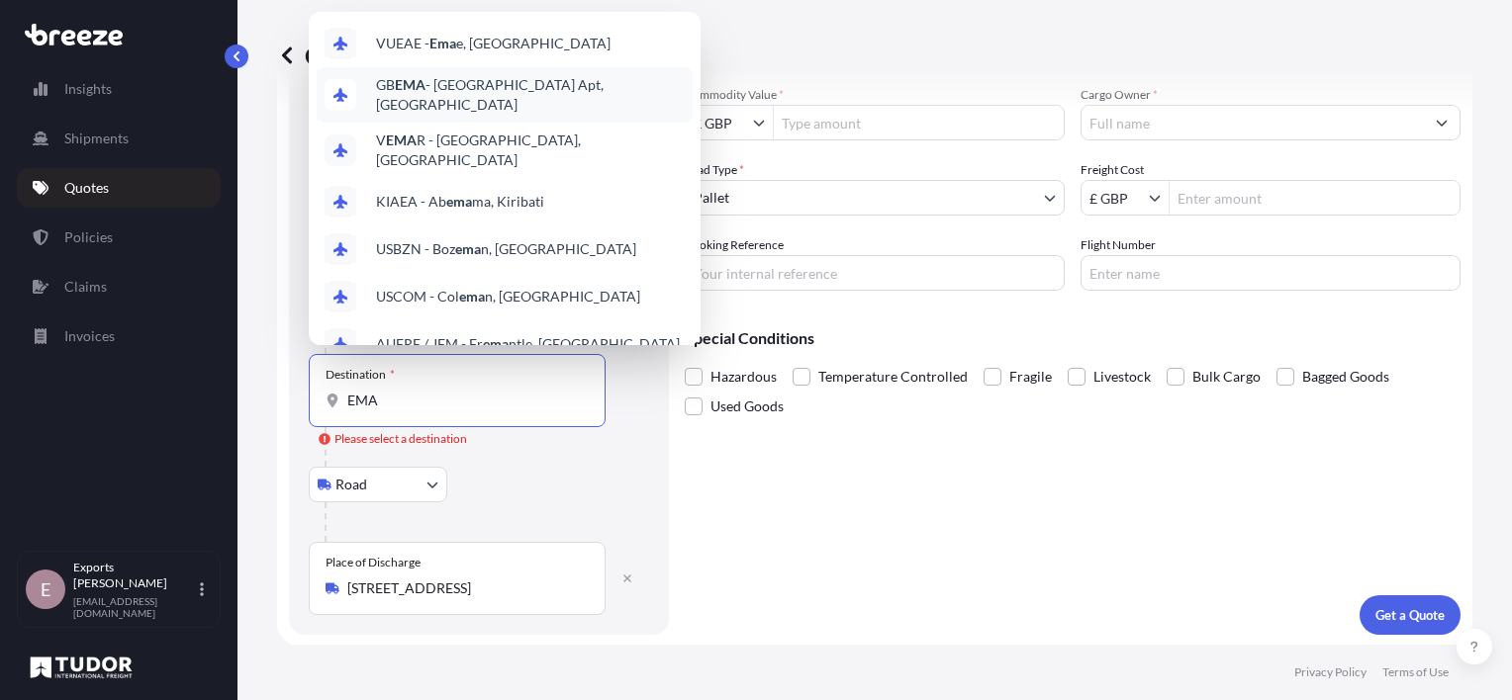
click at [506, 93] on span "GB EMA - East Midlands Apt, United Kingdom" at bounding box center [530, 95] width 309 height 40
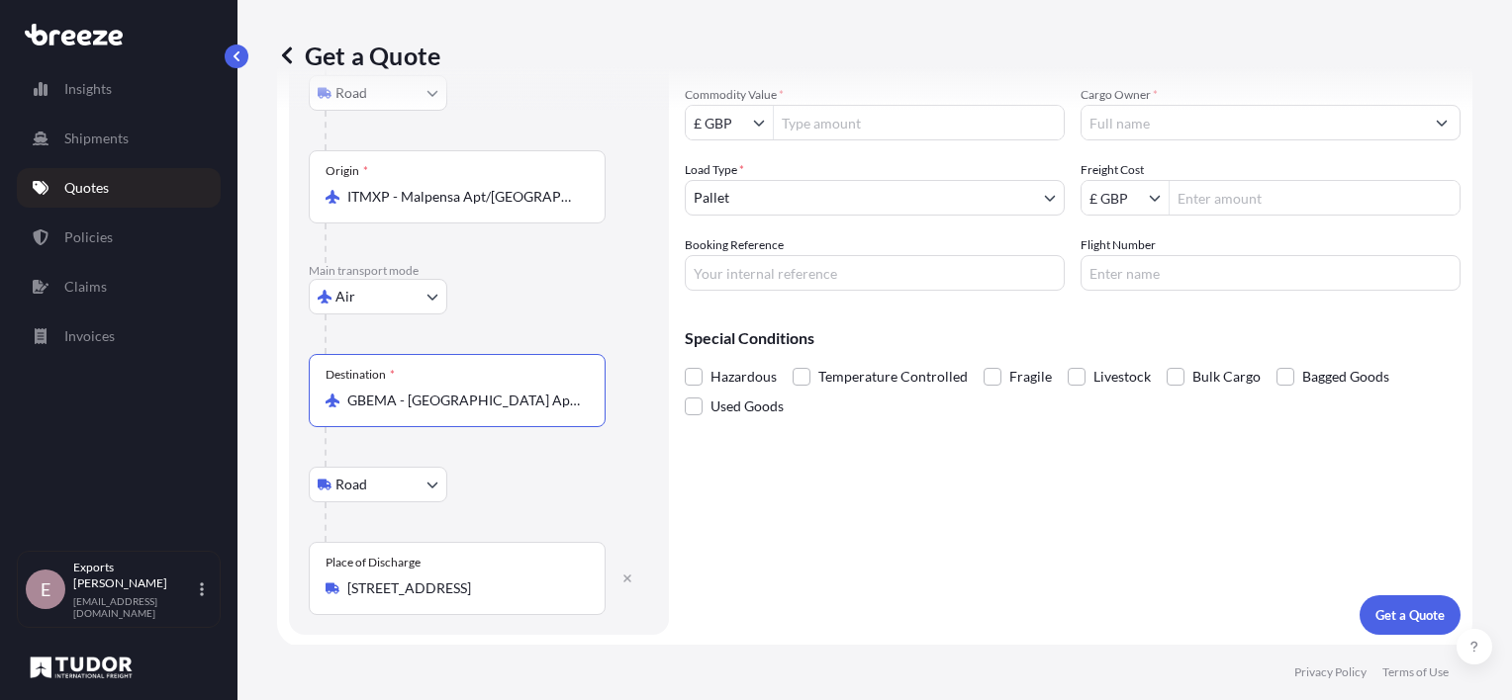
type input "GBEMA - East Midlands Apt, United Kingdom"
click at [826, 111] on input "Commodity Value *" at bounding box center [919, 123] width 290 height 36
click at [840, 123] on input "Commodity Value *" at bounding box center [919, 123] width 290 height 36
type input "150,000"
click at [810, 267] on input "Booking Reference" at bounding box center [875, 273] width 380 height 36
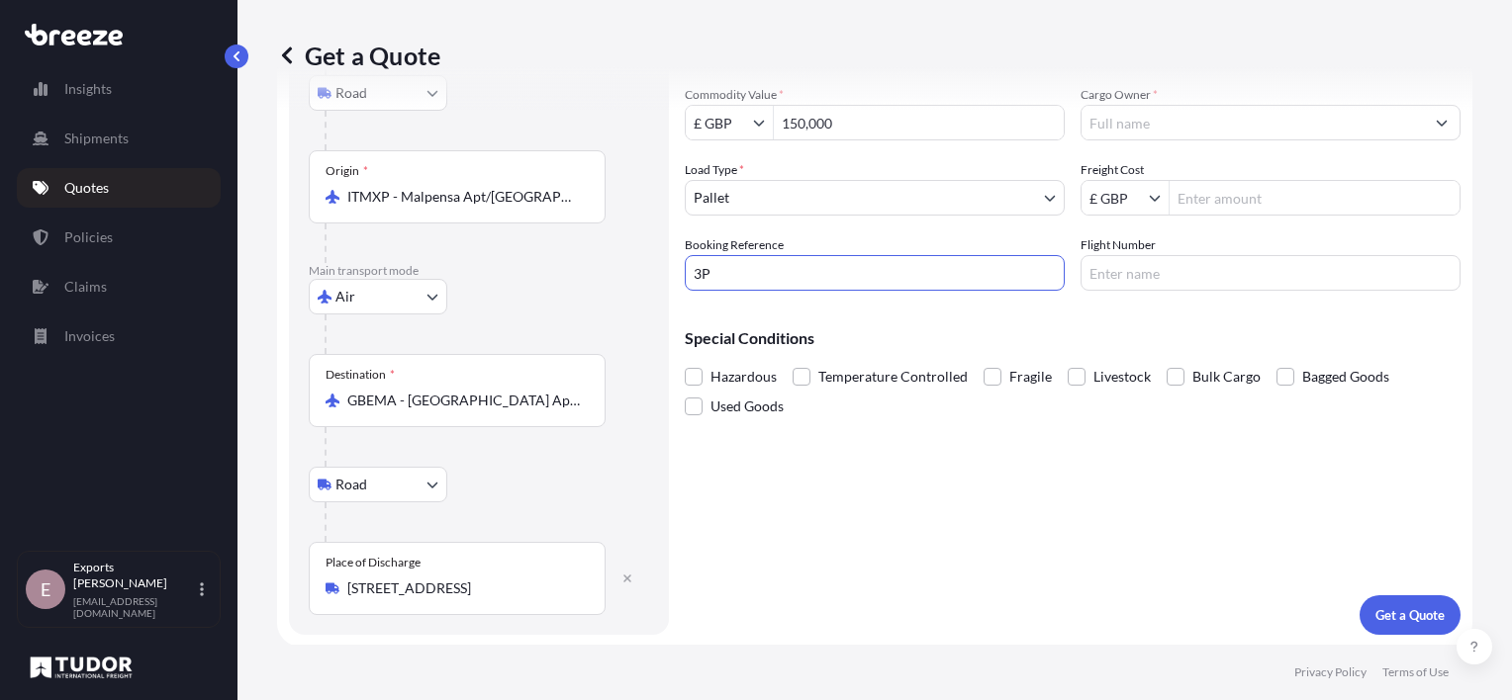
type input "3P"
click at [1127, 131] on input "Cargo Owner *" at bounding box center [1252, 123] width 342 height 36
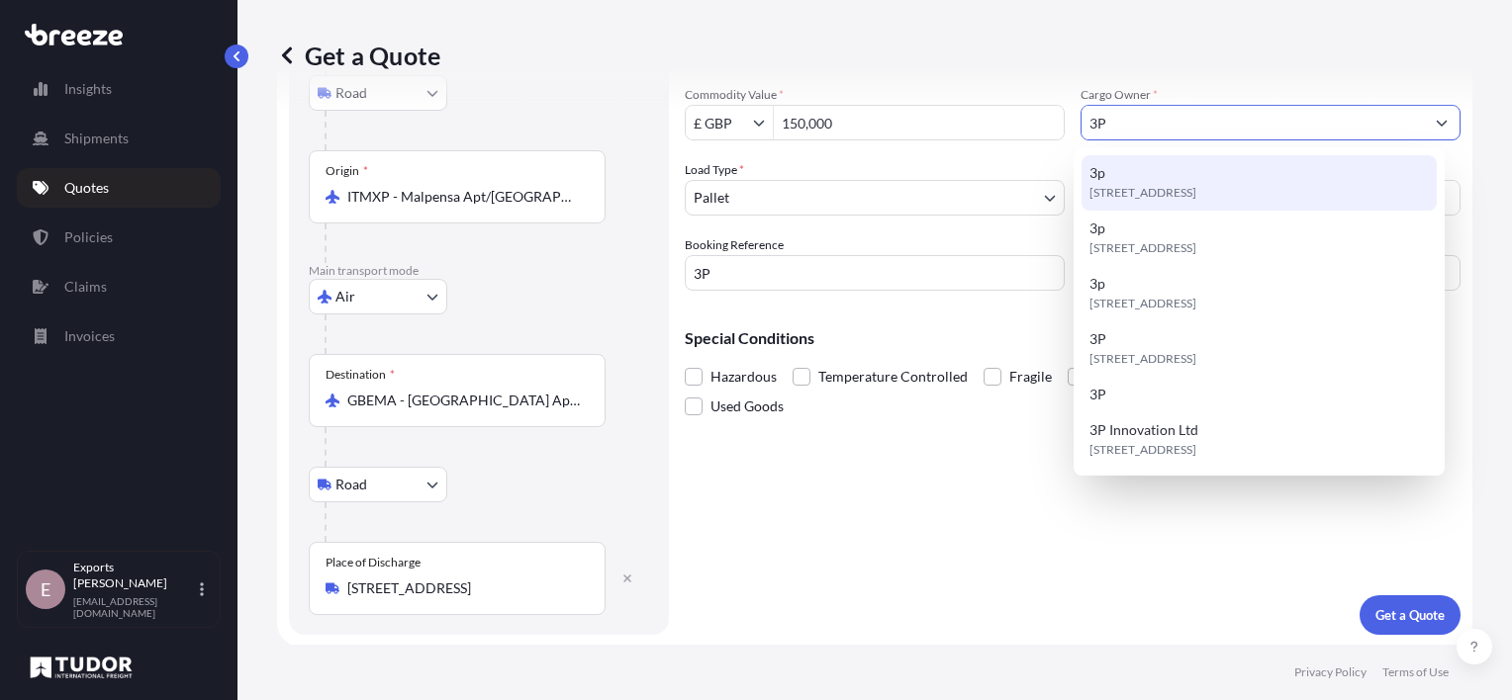
click at [1167, 181] on div "3p CV34 6UQ, CV34 6UQ, Warwick, United Kingdom" at bounding box center [1258, 182] width 355 height 55
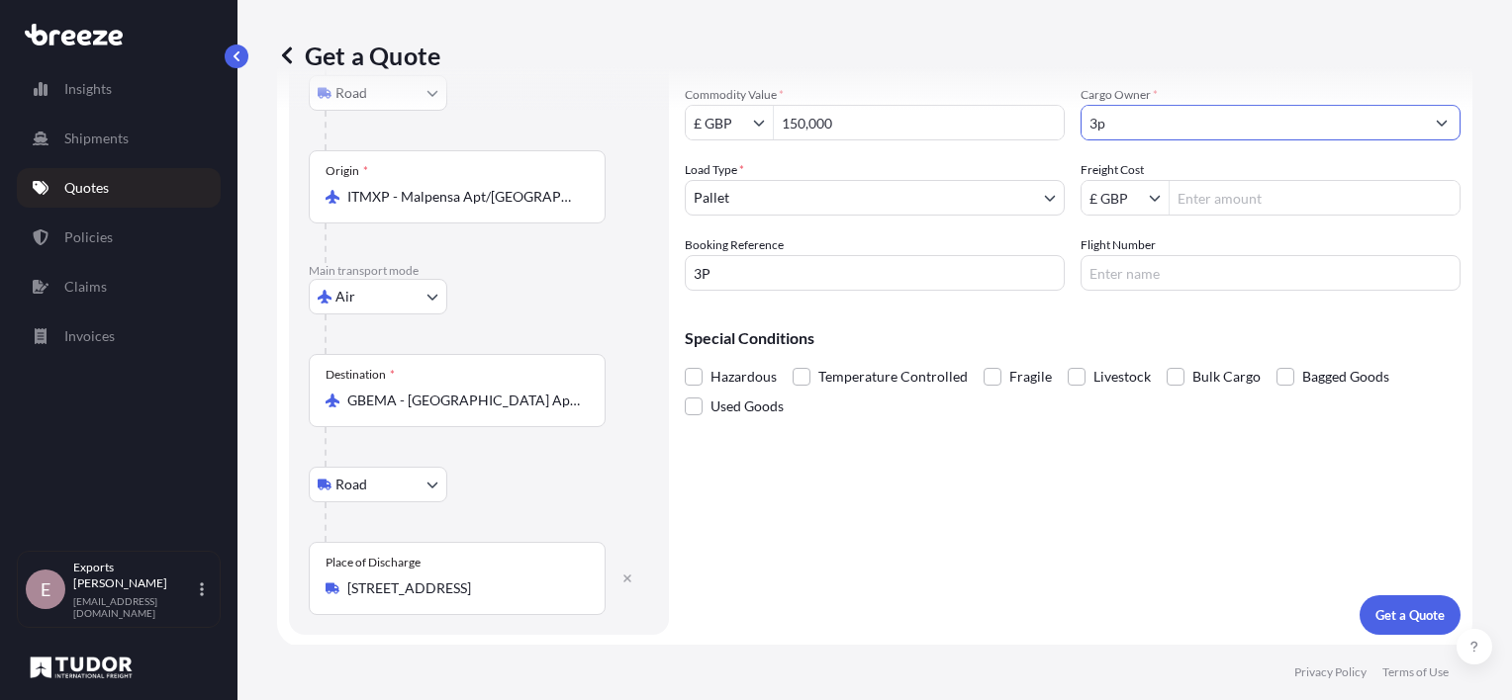
type input "3p"
click at [852, 265] on input "3P" at bounding box center [875, 273] width 380 height 36
click at [1145, 273] on input "Flight Number" at bounding box center [1270, 273] width 380 height 36
type input "FEDEX"
click at [1264, 199] on input "Freight Cost" at bounding box center [1314, 198] width 290 height 36
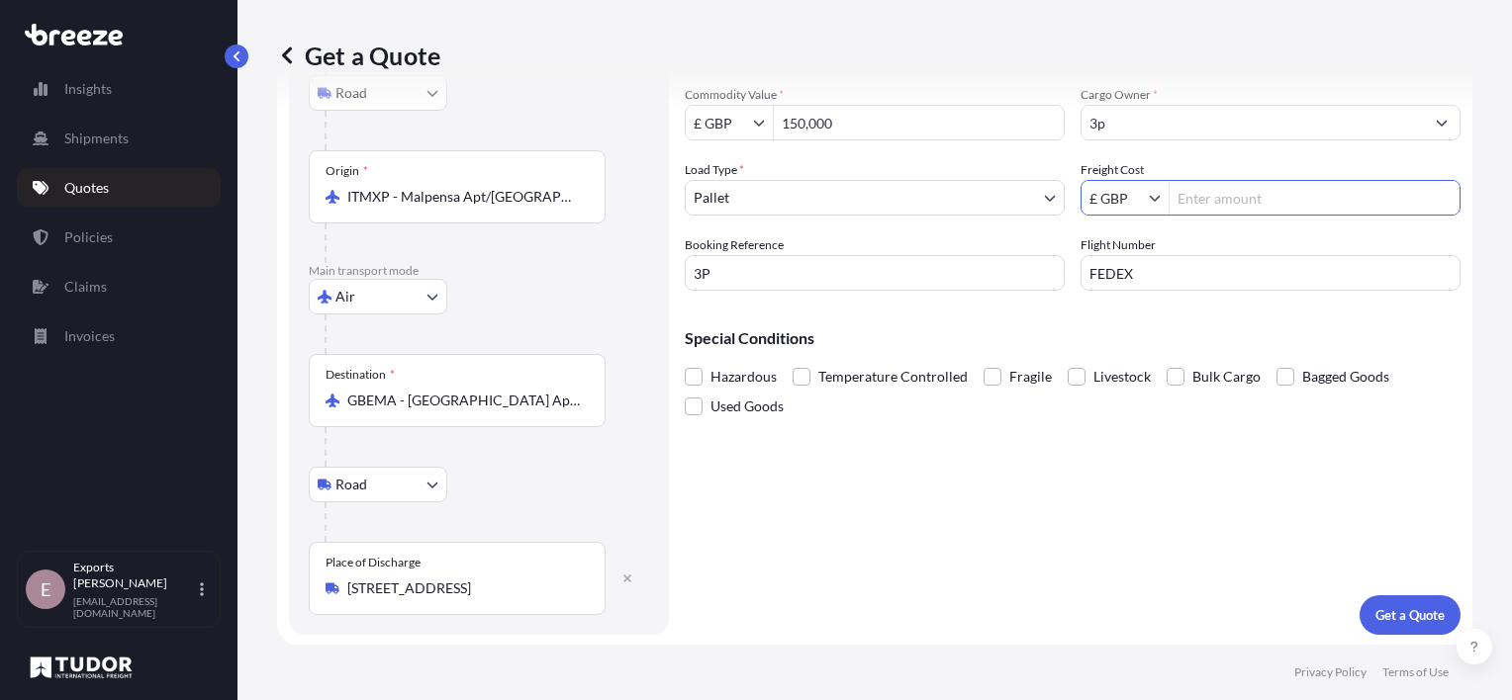
click at [1199, 206] on input "Freight Cost" at bounding box center [1314, 198] width 290 height 36
type input "1,525"
click at [1395, 614] on p "Get a Quote" at bounding box center [1409, 615] width 69 height 20
click at [1103, 111] on input "3p" at bounding box center [1252, 123] width 342 height 36
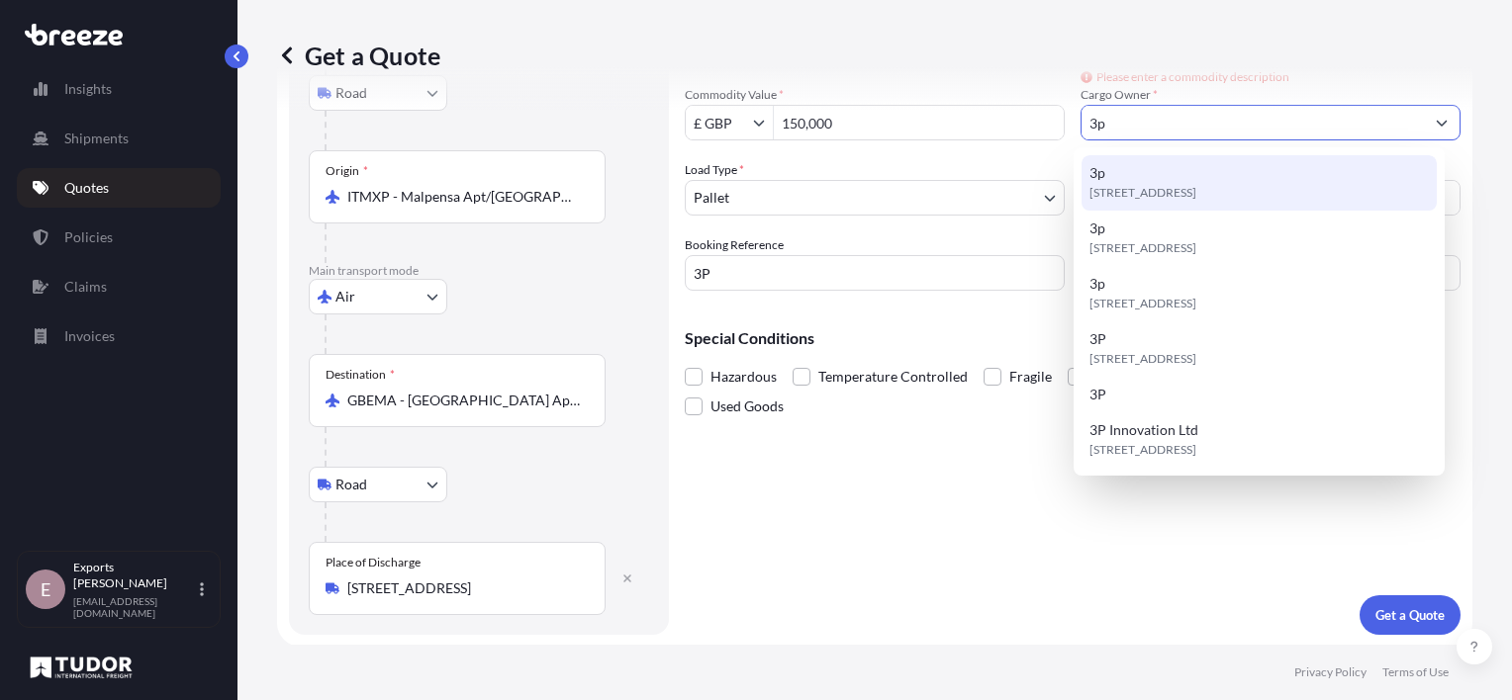
click at [1140, 188] on span "CV34 6UQ, CV34 6UQ, Warwick, United Kingdom" at bounding box center [1142, 193] width 107 height 20
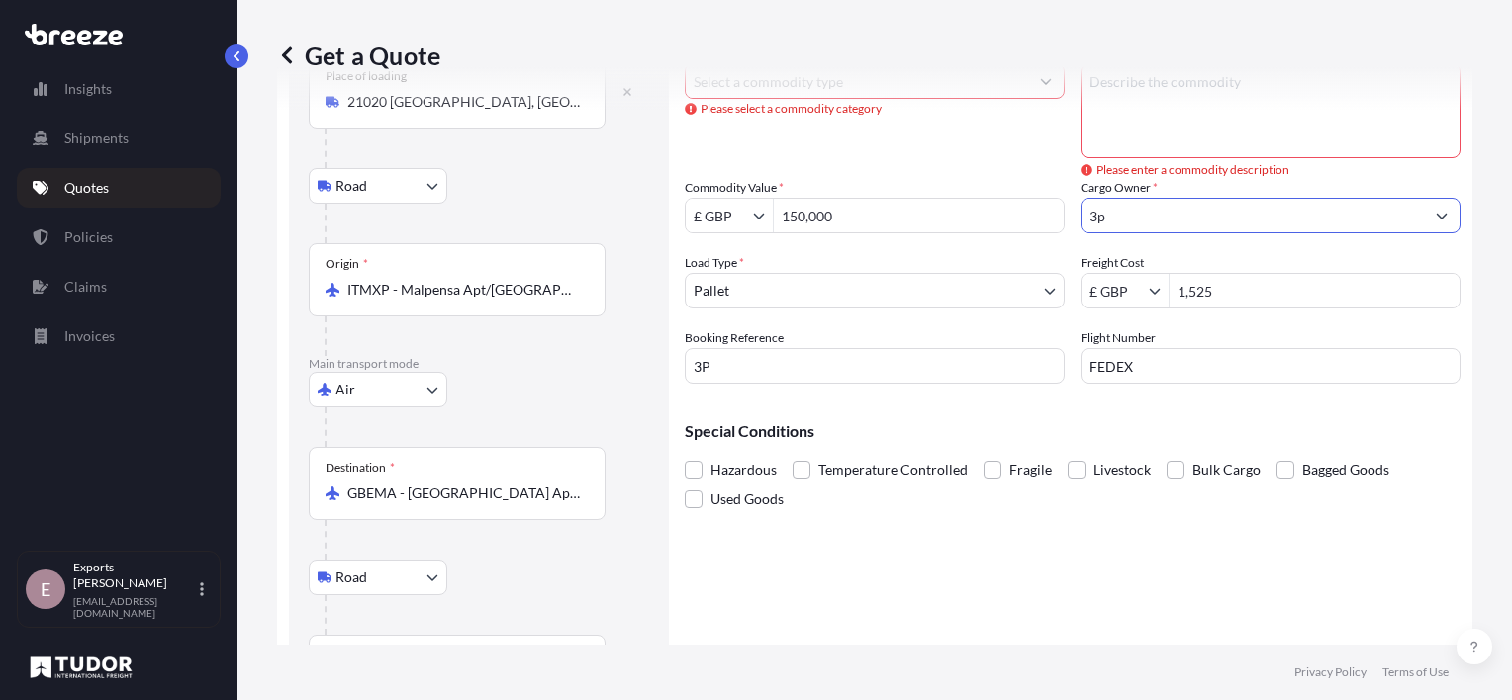
scroll to position [0, 0]
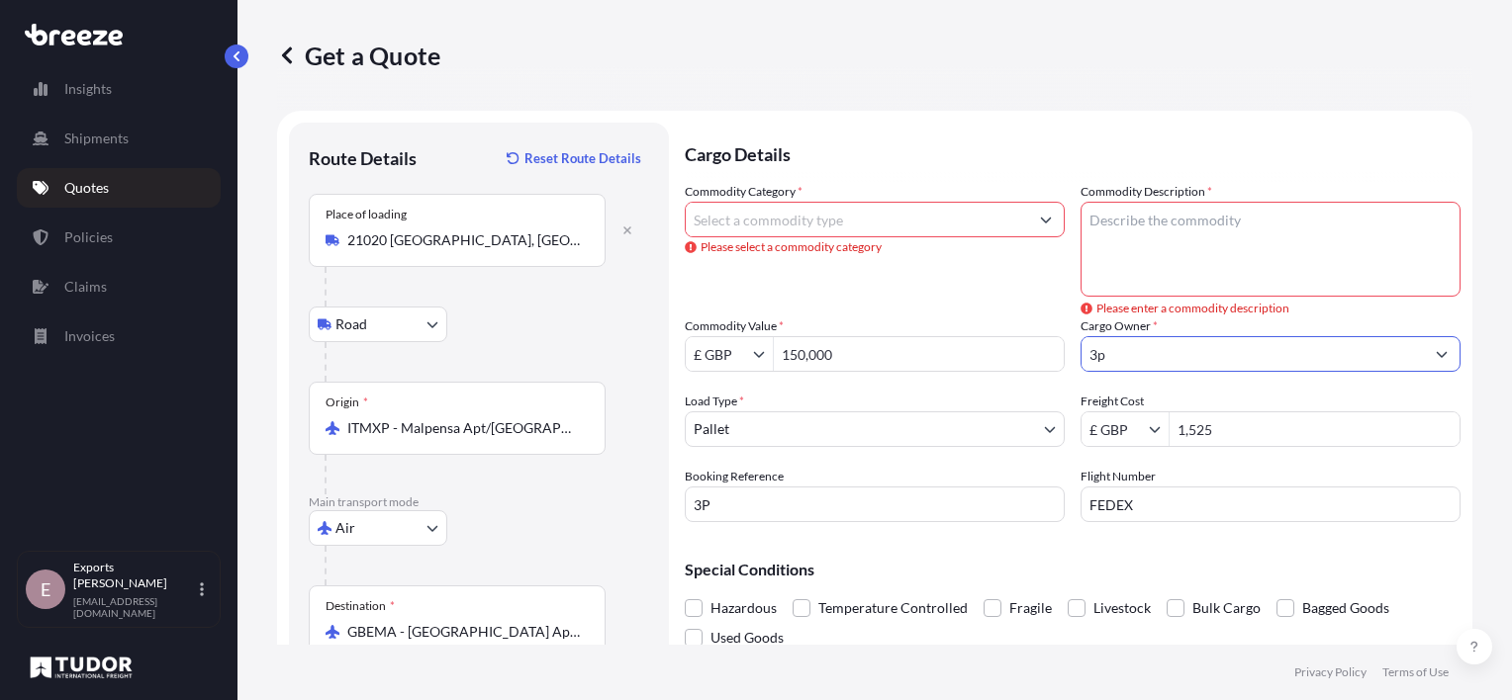
click at [844, 224] on input "Commodity Category *" at bounding box center [857, 220] width 342 height 36
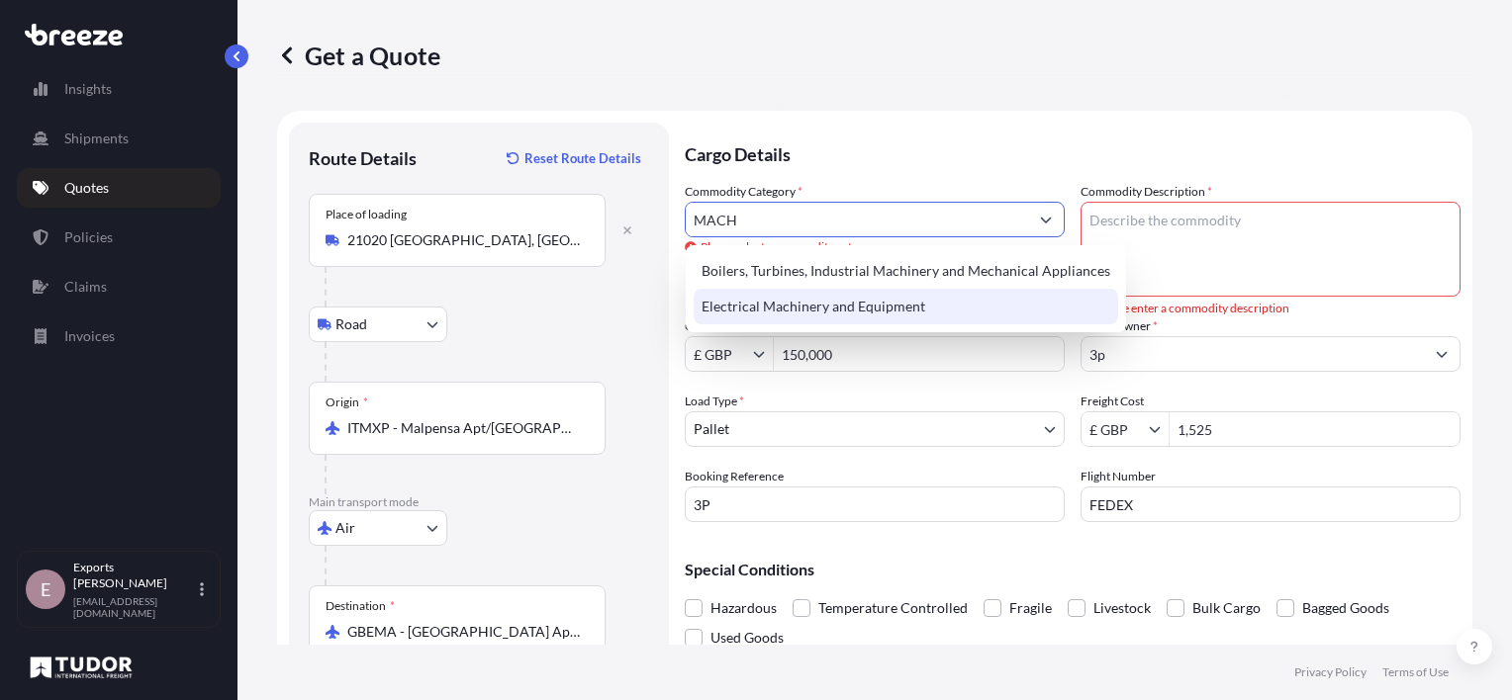
click at [822, 304] on div "Electrical Machinery and Equipment" at bounding box center [905, 307] width 424 height 36
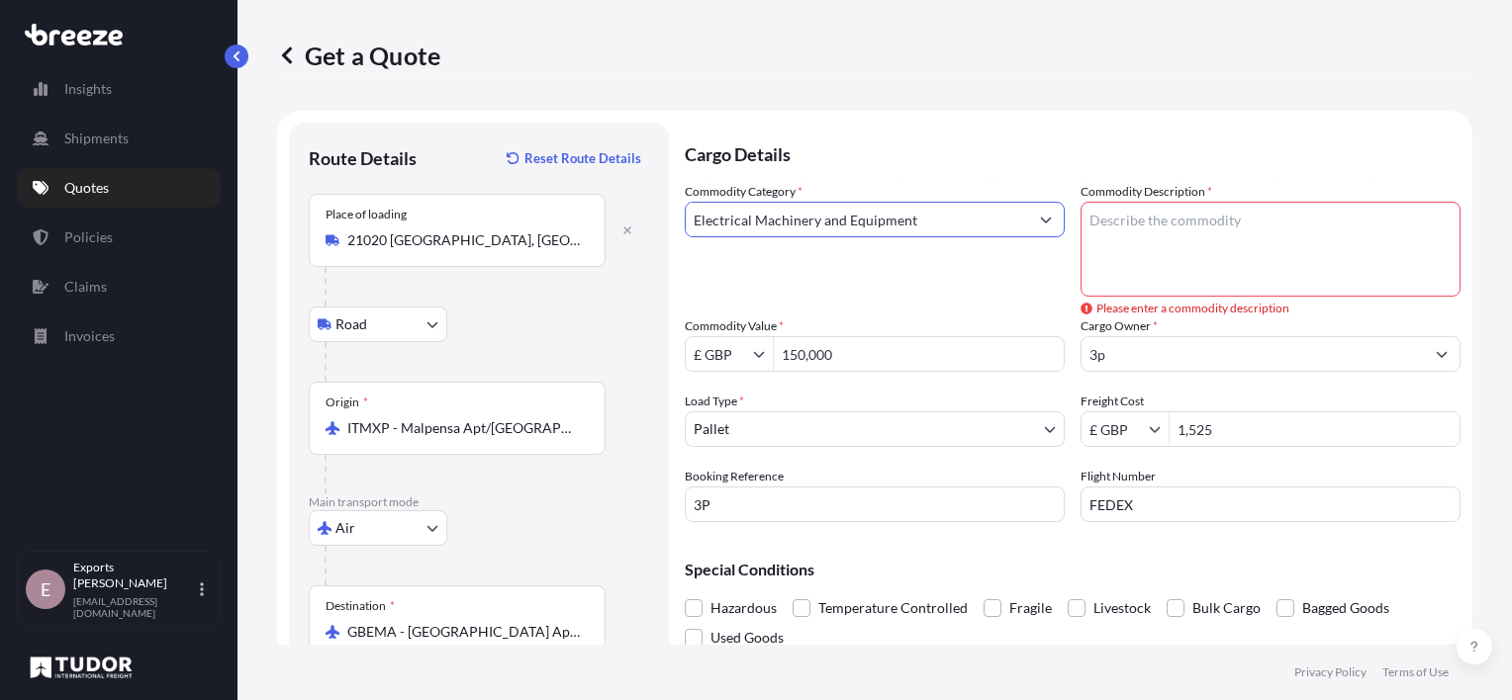
type input "Electrical Machinery and Equipment"
click at [1193, 242] on textarea "Commodity Description *" at bounding box center [1270, 249] width 380 height 95
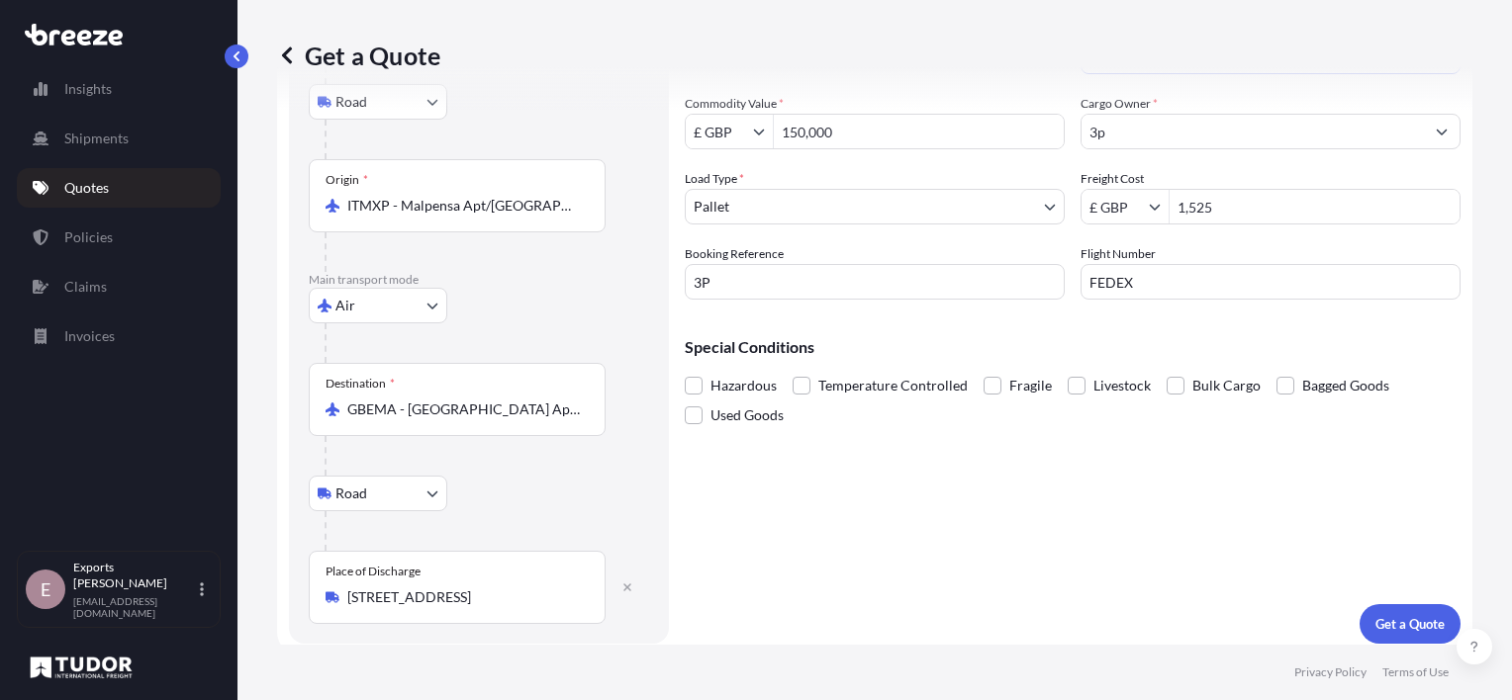
scroll to position [231, 0]
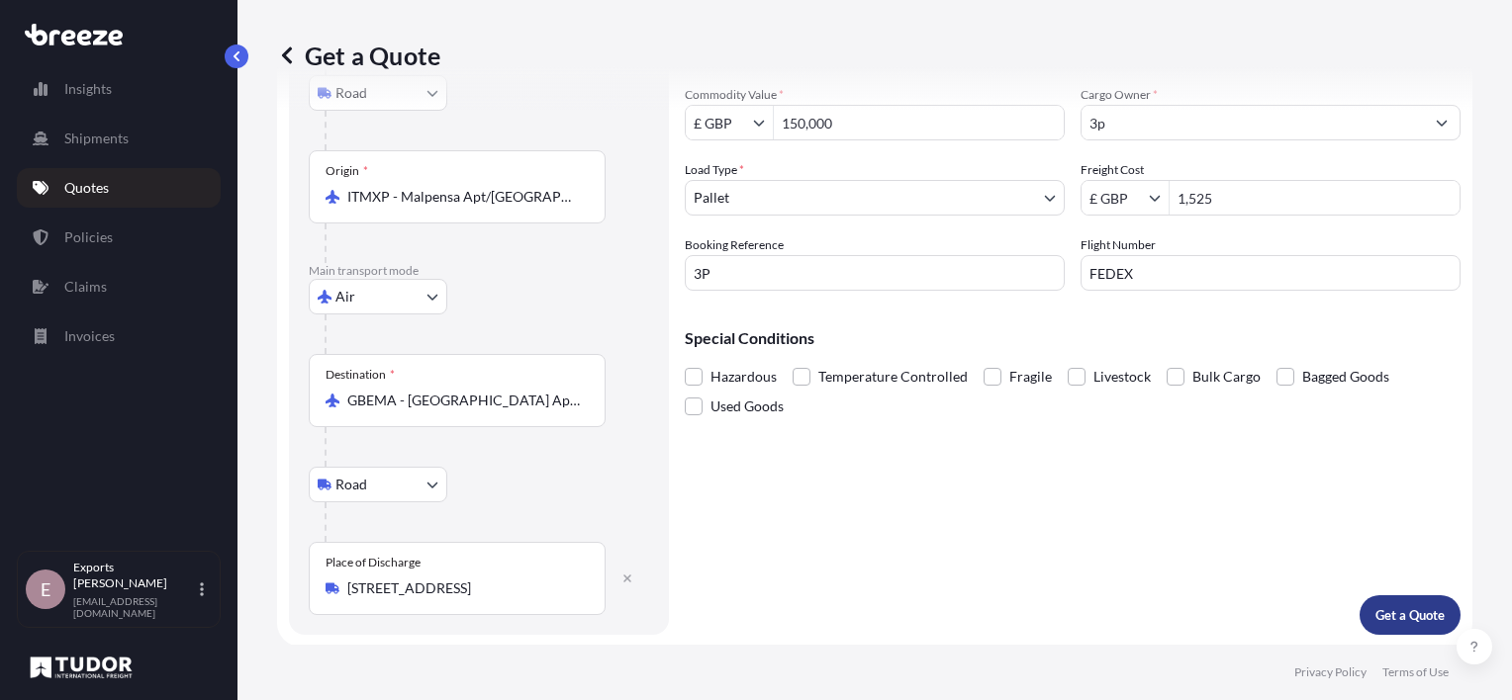
type textarea "MACHINERY"
click at [1375, 613] on p "Get a Quote" at bounding box center [1409, 615] width 69 height 20
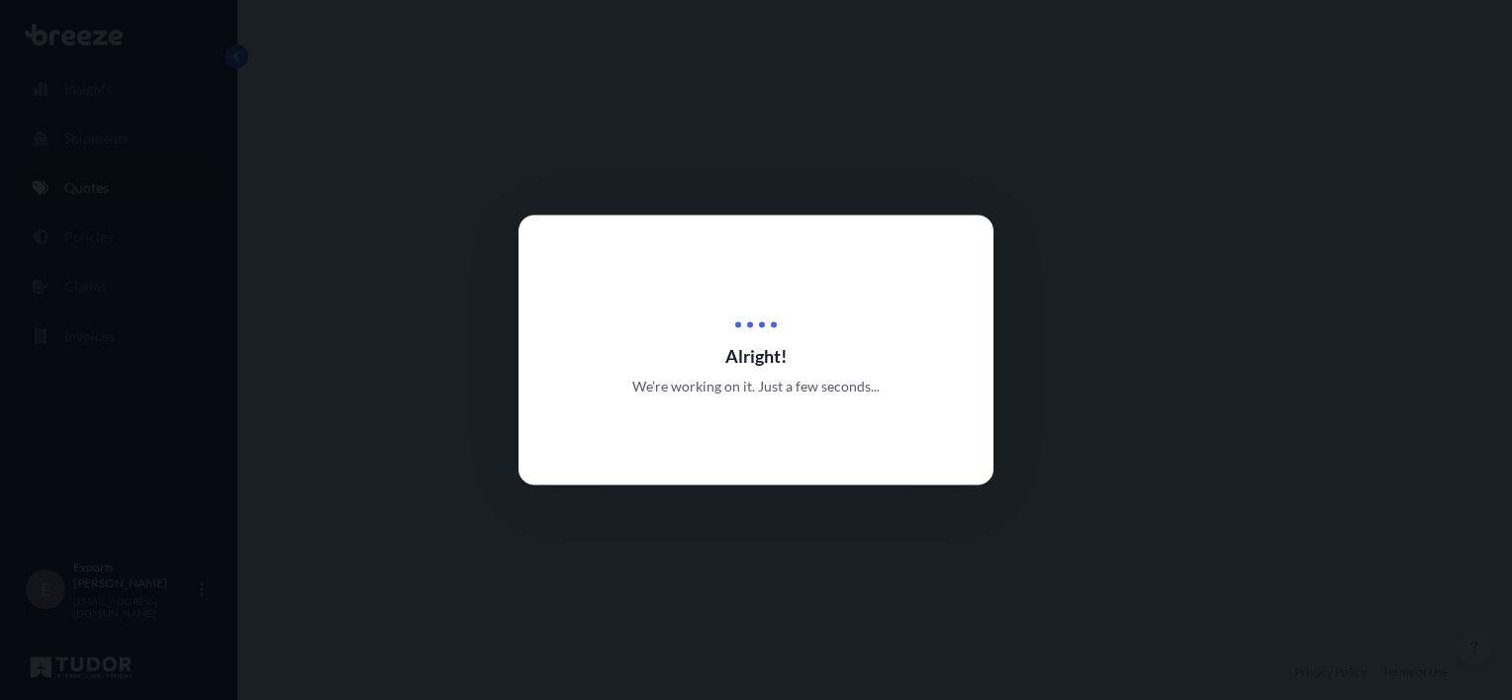
select select "Road"
select select "Air"
select select "Road"
select select "1"
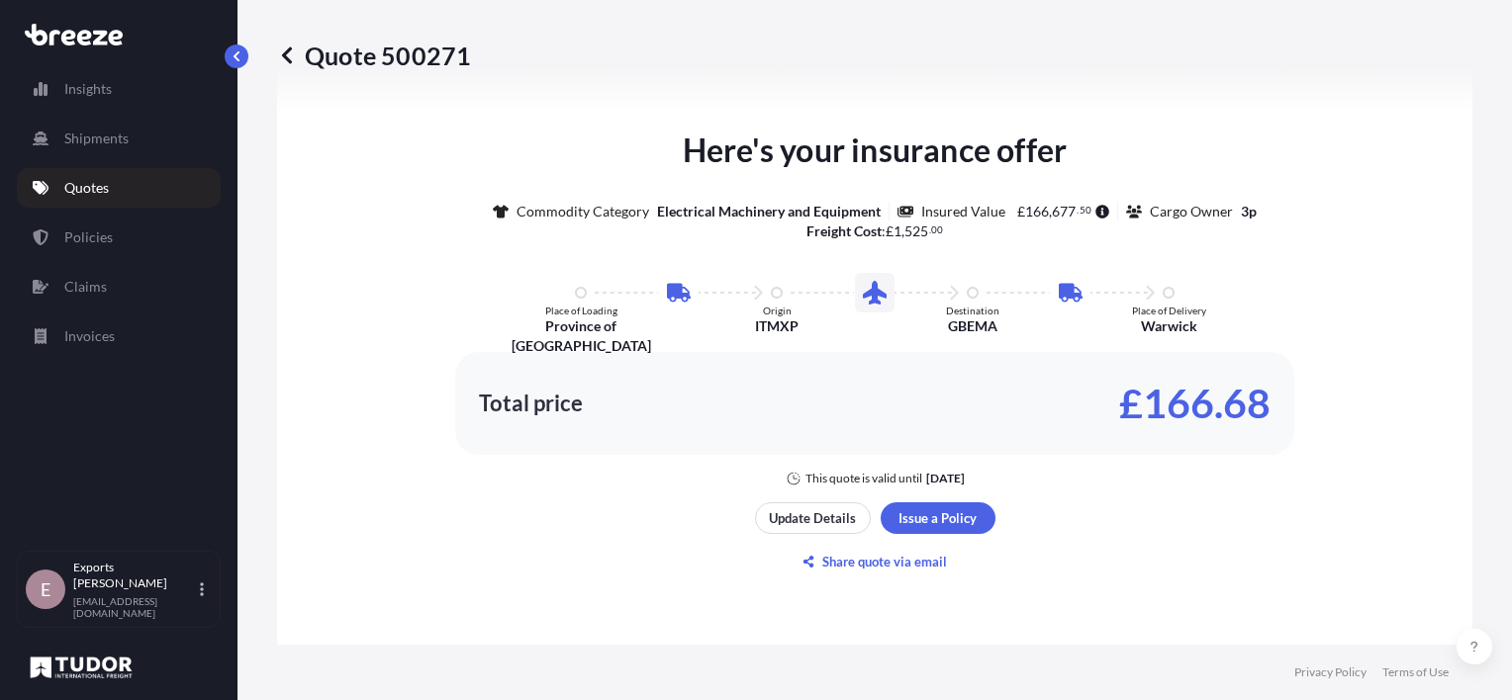
scroll to position [1185, 0]
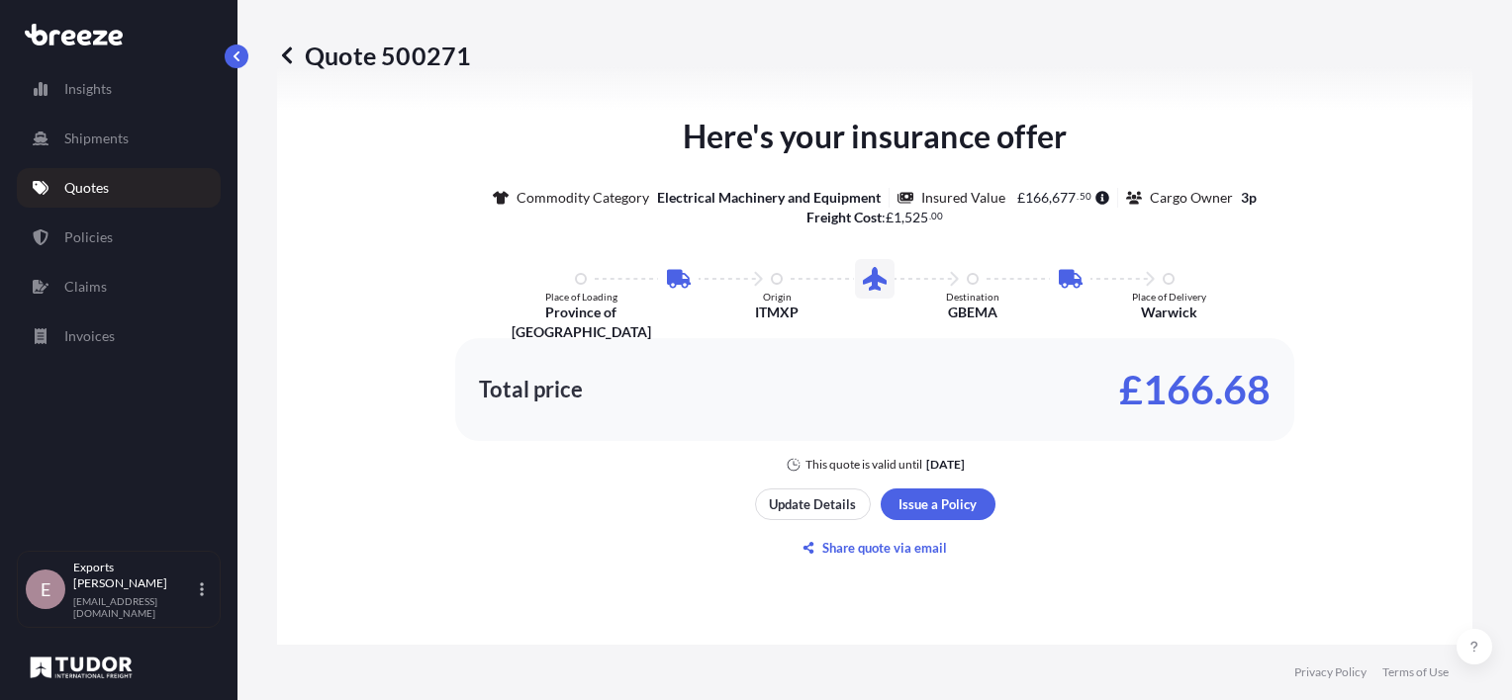
click at [1139, 514] on div "Here's your insurance offer Commodity Category Electrical Machinery and Equipme…" at bounding box center [875, 338] width 1140 height 1211
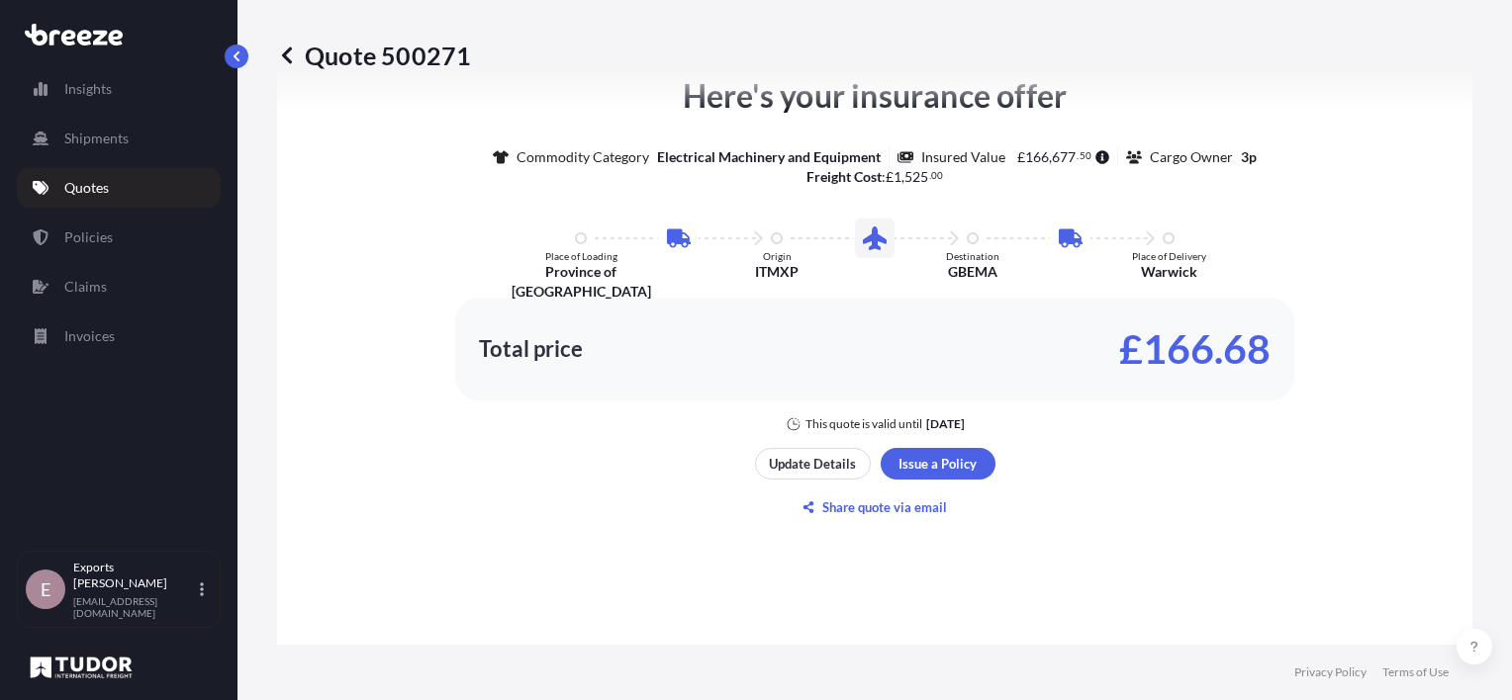
scroll to position [1197, 0]
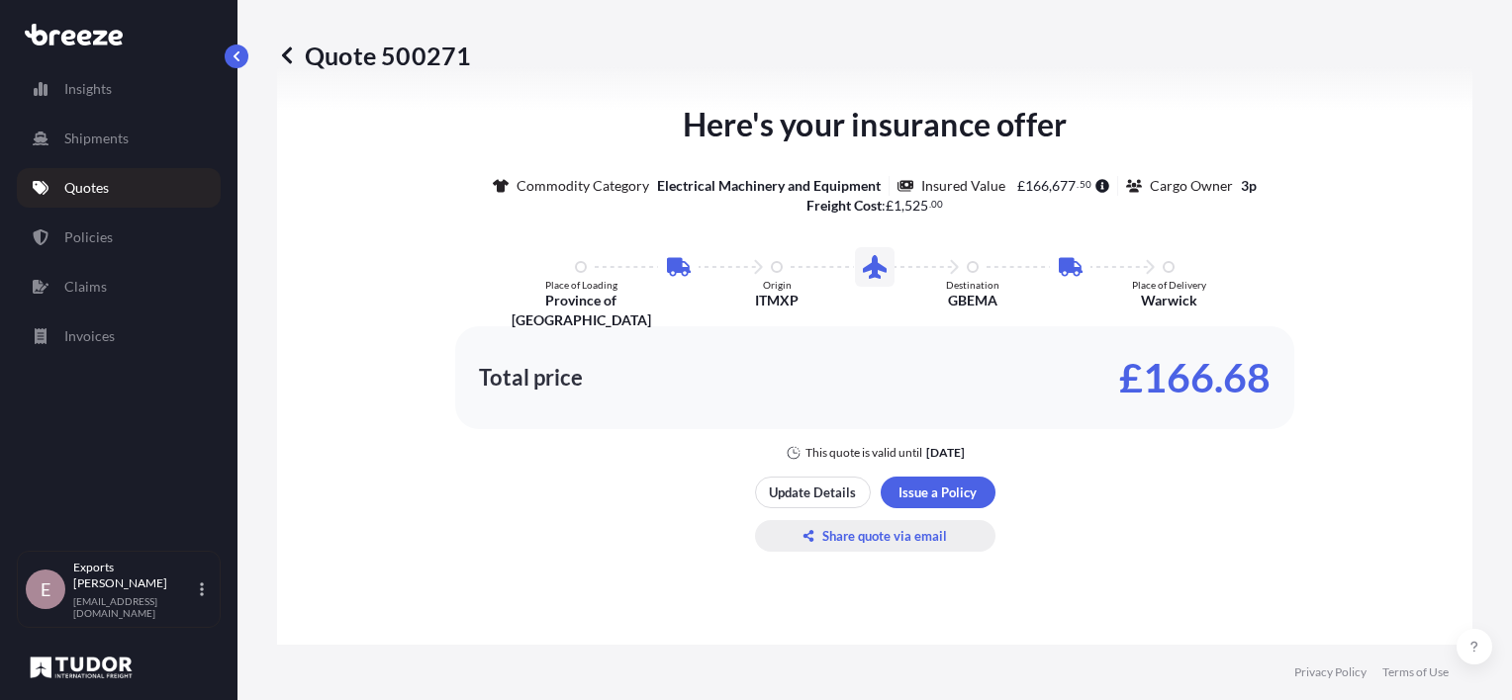
click at [913, 535] on p "Share quote via email" at bounding box center [884, 536] width 125 height 20
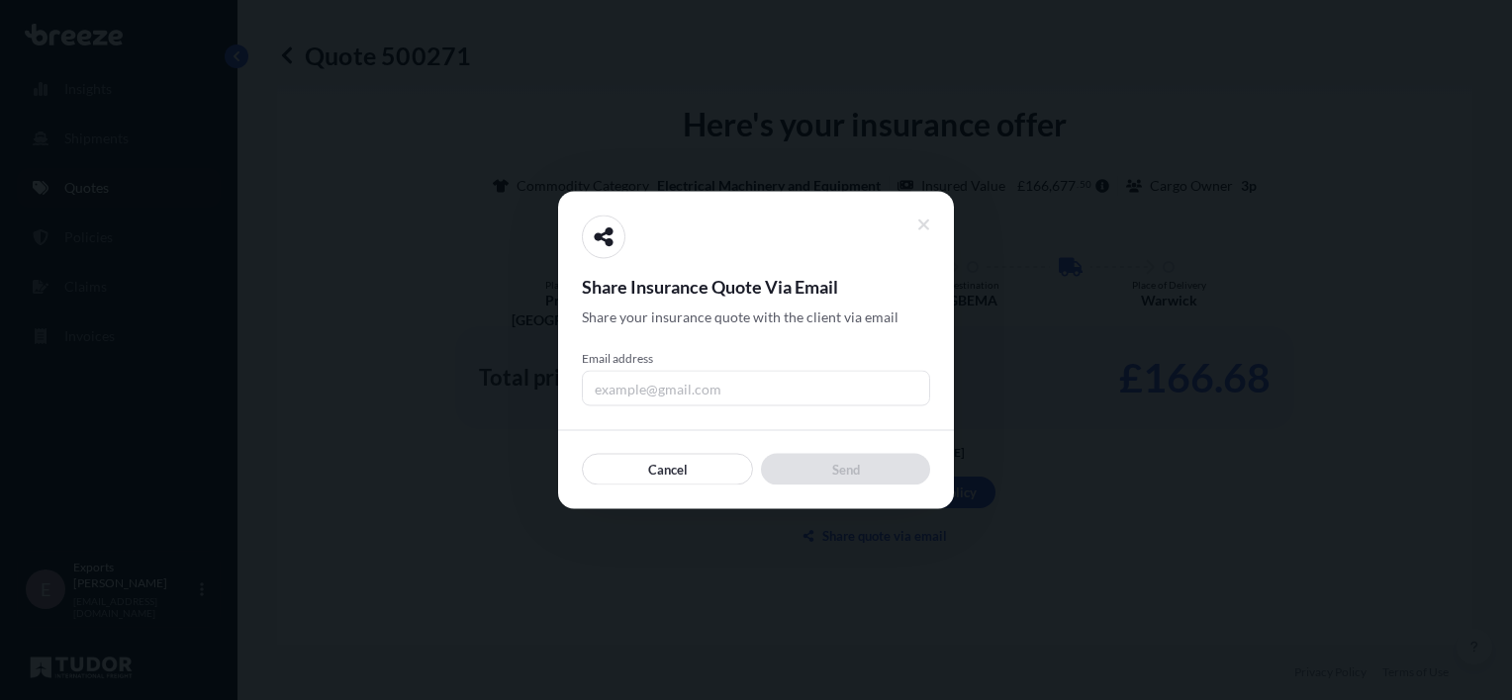
click at [713, 392] on input "Email address" at bounding box center [756, 389] width 348 height 36
type input "CHARLOTTE@TUDORFREIGHT.COM"
